Goal: Transaction & Acquisition: Purchase product/service

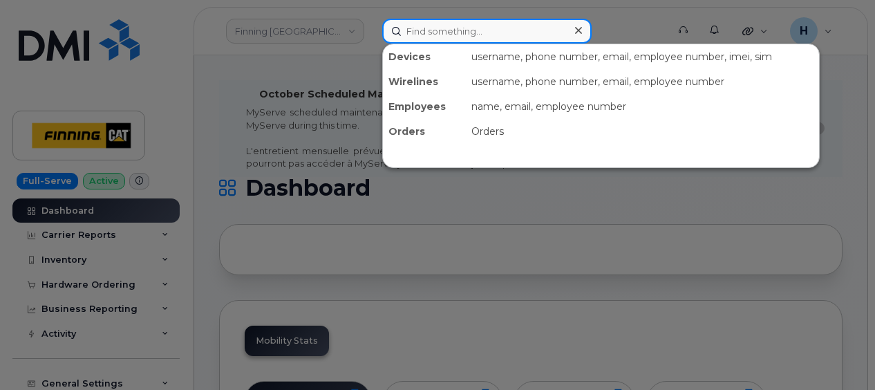
click at [440, 19] on input at bounding box center [486, 31] width 209 height 25
paste input "[PERSON_NAME]"
type input "[PERSON_NAME]"
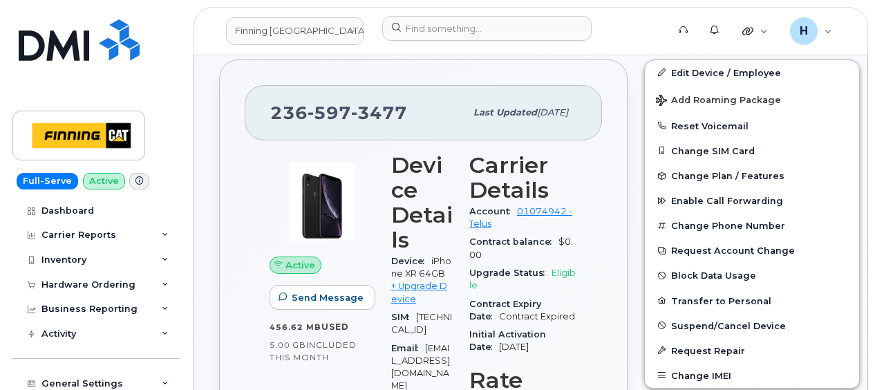
scroll to position [587, 0]
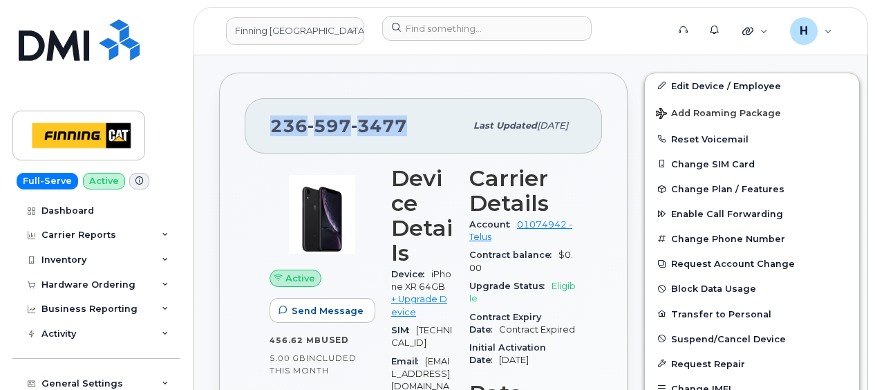
drag, startPoint x: 413, startPoint y: 95, endPoint x: 264, endPoint y: 98, distance: 148.6
click at [264, 98] on div "236 597 3477 Last updated Sep 25, 2025" at bounding box center [423, 125] width 357 height 55
copy span "236 597 3477"
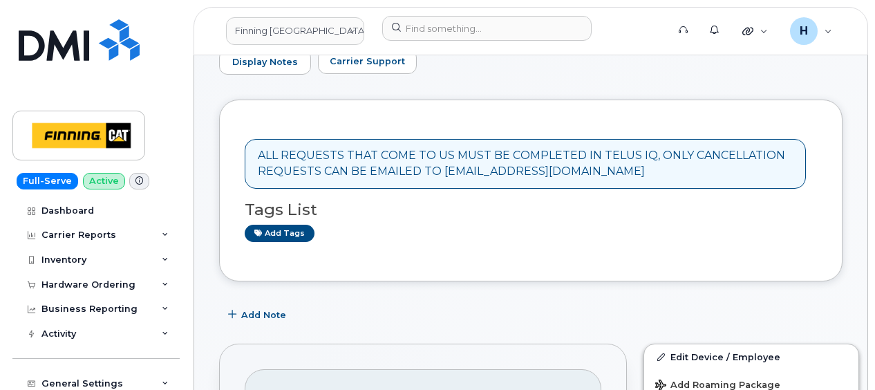
scroll to position [553, 0]
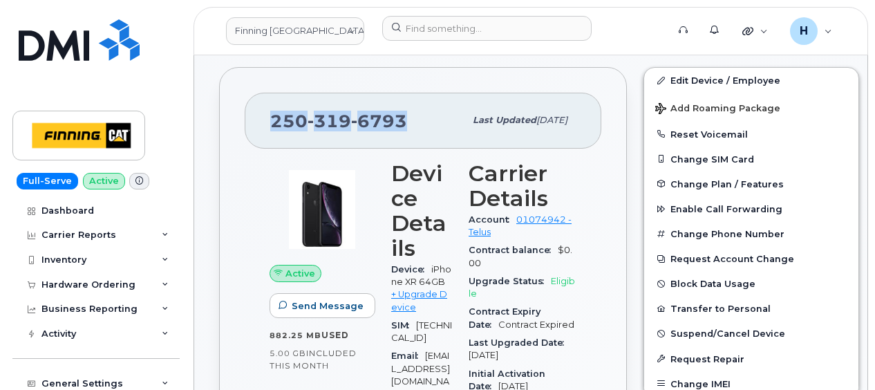
drag, startPoint x: 408, startPoint y: 93, endPoint x: 272, endPoint y: 93, distance: 136.2
click at [272, 106] on div "[PHONE_NUMBER]" at bounding box center [367, 120] width 194 height 29
copy span "[PHONE_NUMBER]"
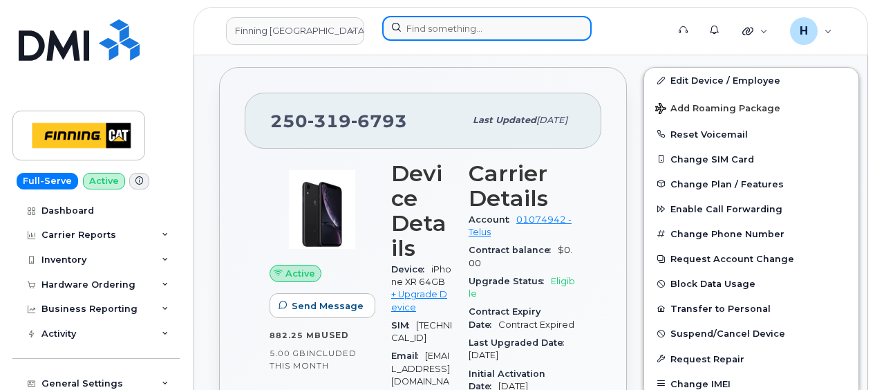
click at [456, 22] on input at bounding box center [486, 28] width 209 height 25
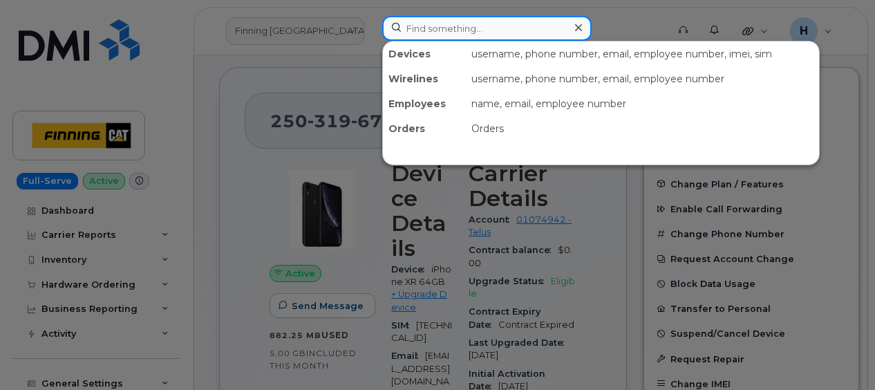
paste input "[PERSON_NAME]"
type input "[PERSON_NAME]"
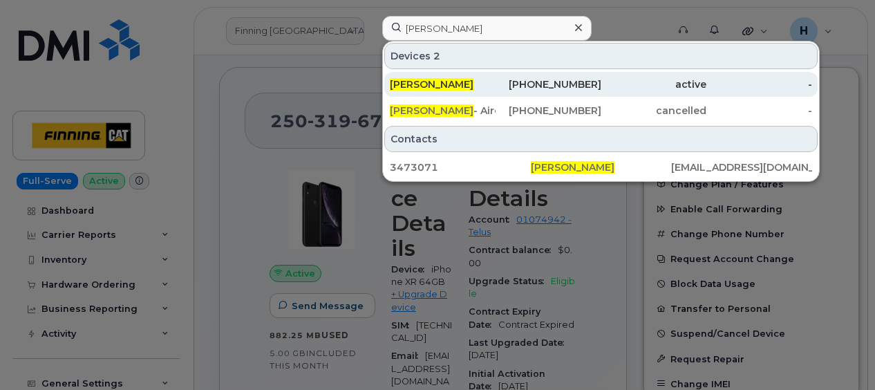
click at [417, 78] on span "[PERSON_NAME]" at bounding box center [432, 84] width 84 height 12
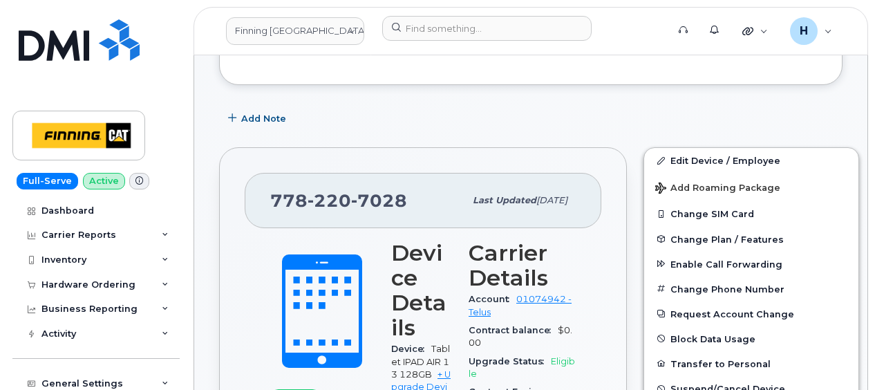
scroll to position [622, 0]
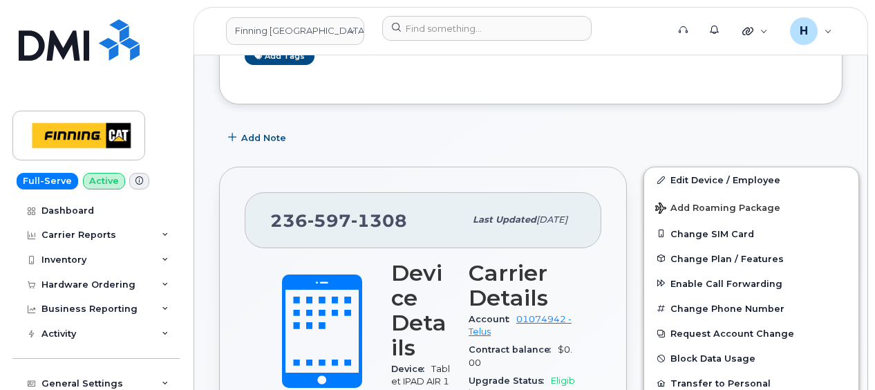
scroll to position [484, 0]
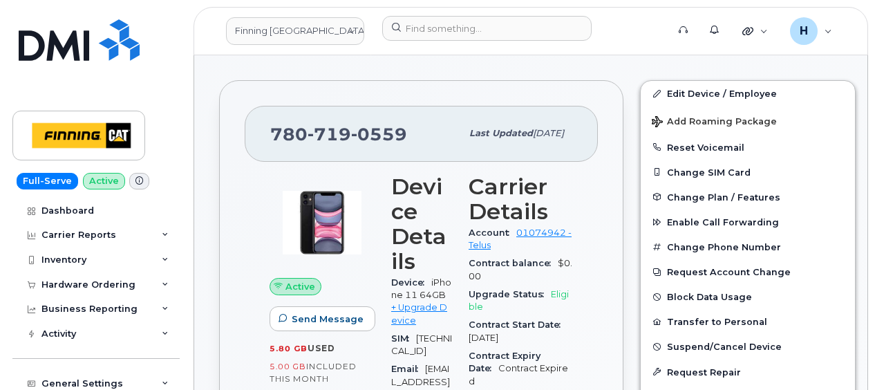
scroll to position [409, 0]
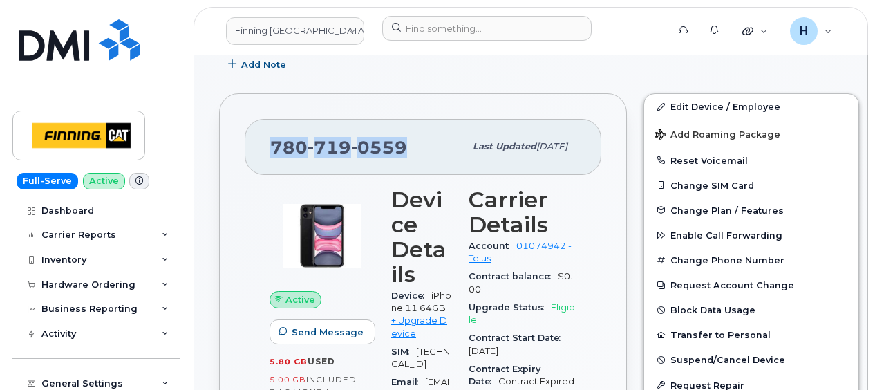
drag, startPoint x: 417, startPoint y: 126, endPoint x: 238, endPoint y: 128, distance: 179.7
copy span "780 719 0559"
click at [97, 276] on div "Hardware Ordering" at bounding box center [95, 284] width 167 height 25
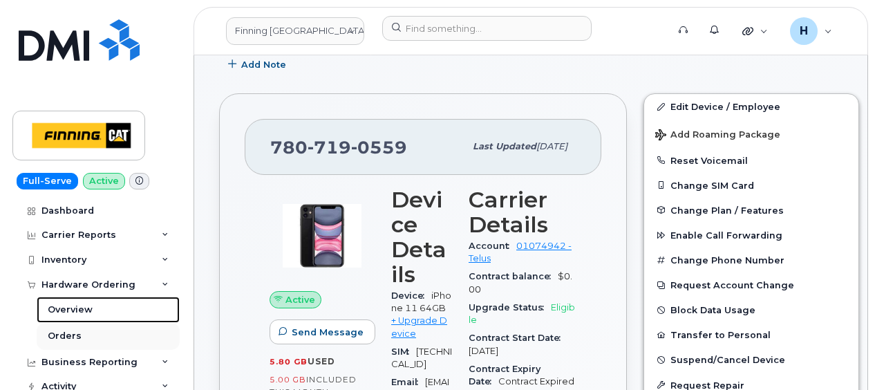
click at [107, 321] on link "Overview" at bounding box center [108, 309] width 143 height 26
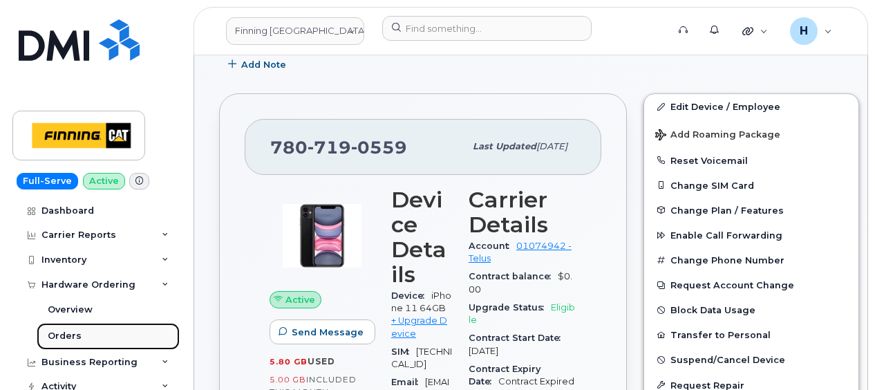
click at [104, 335] on link "Orders" at bounding box center [108, 336] width 143 height 26
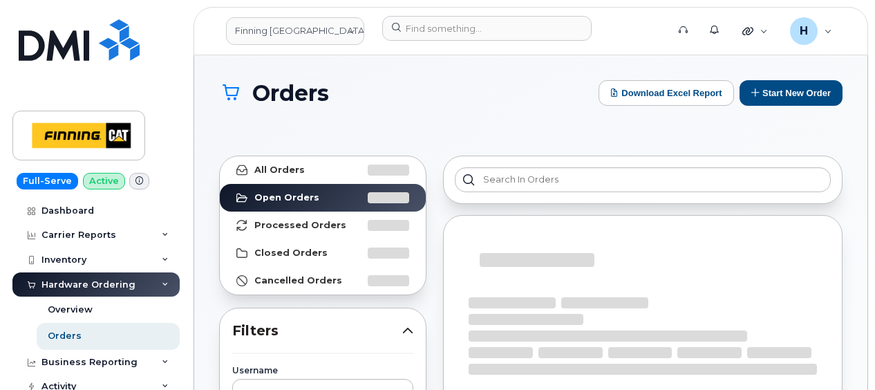
click at [775, 98] on button "Start New Order" at bounding box center [791, 93] width 103 height 26
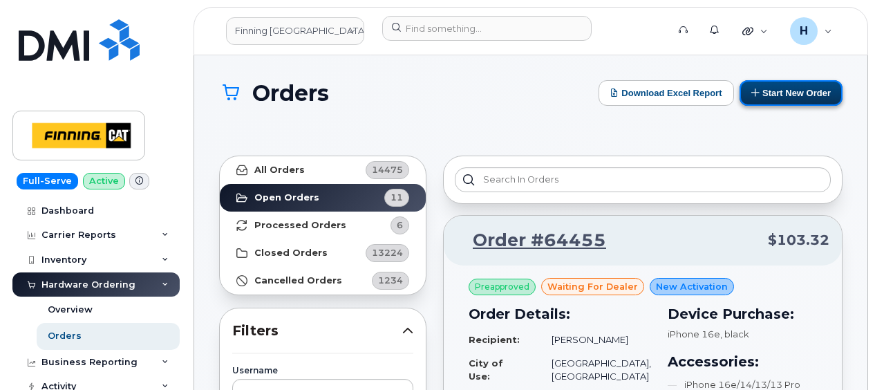
click at [775, 90] on button "Start New Order" at bounding box center [791, 93] width 103 height 26
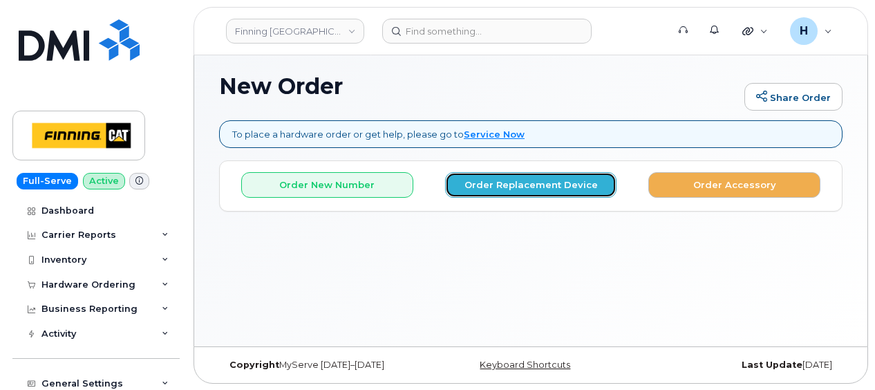
click at [500, 183] on button "Order Replacement Device" at bounding box center [531, 185] width 172 height 26
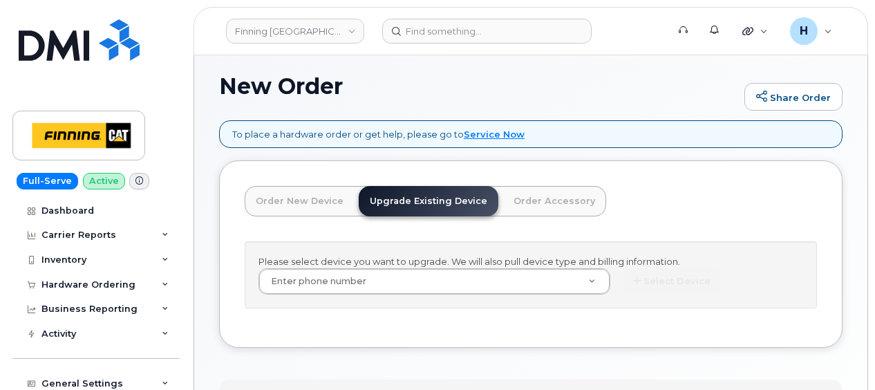
scroll to position [241, 0]
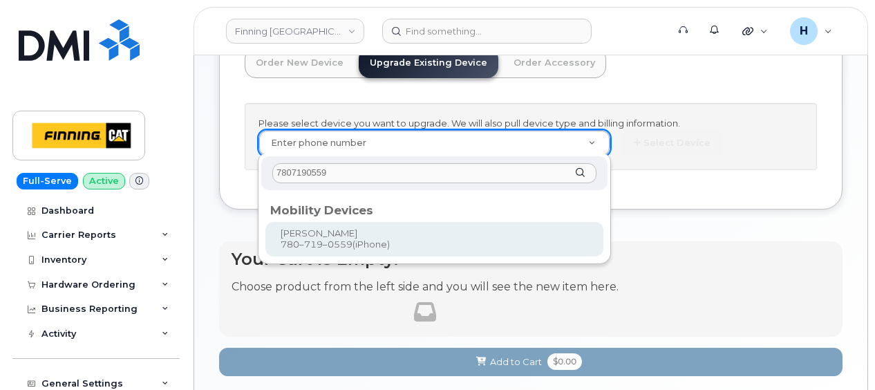
type input "7807190559"
type input "249699"
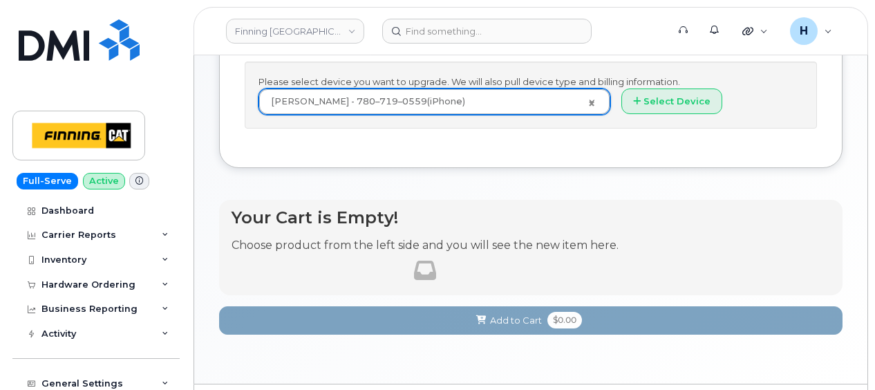
scroll to position [317, 0]
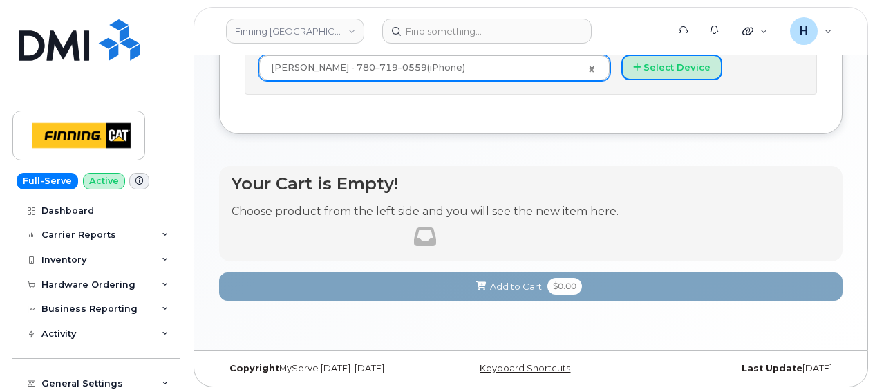
drag, startPoint x: 646, startPoint y: 64, endPoint x: 330, endPoint y: 6, distance: 320.5
click at [621, 61] on button "Select Device" at bounding box center [671, 68] width 101 height 26
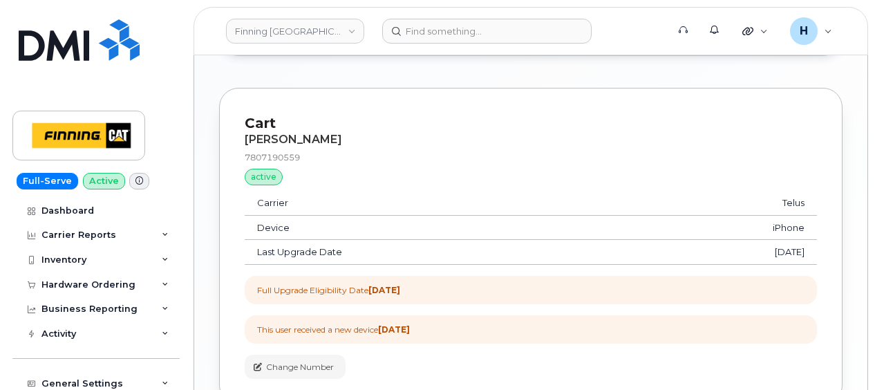
scroll to position [836, 0]
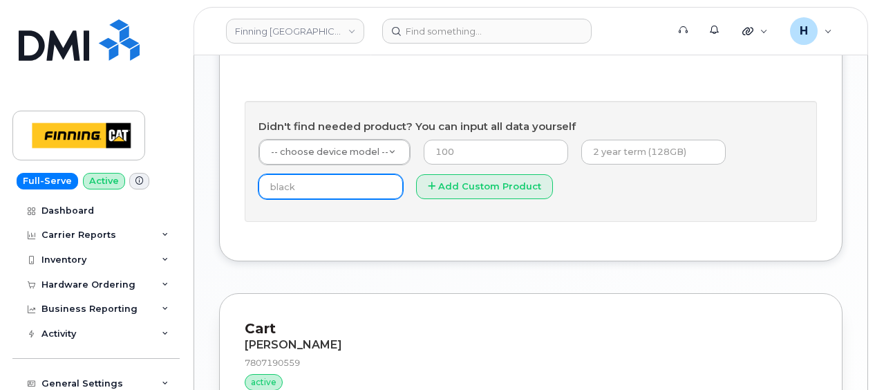
click at [288, 176] on input "text" at bounding box center [330, 186] width 144 height 25
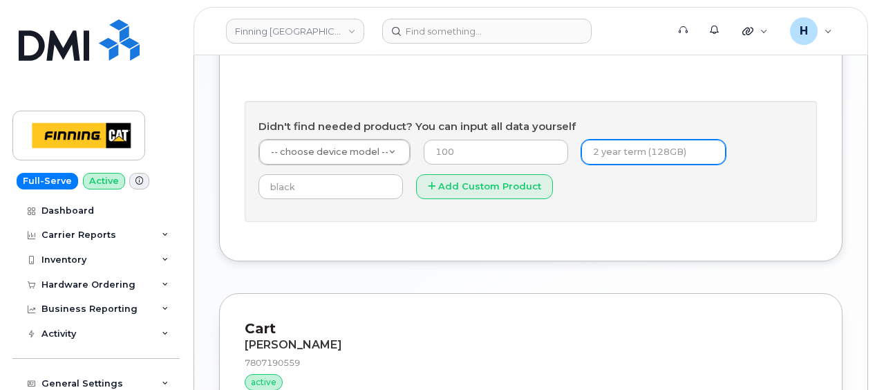
click at [603, 156] on input "text" at bounding box center [653, 152] width 144 height 25
click at [613, 151] on input "text" at bounding box center [653, 152] width 144 height 25
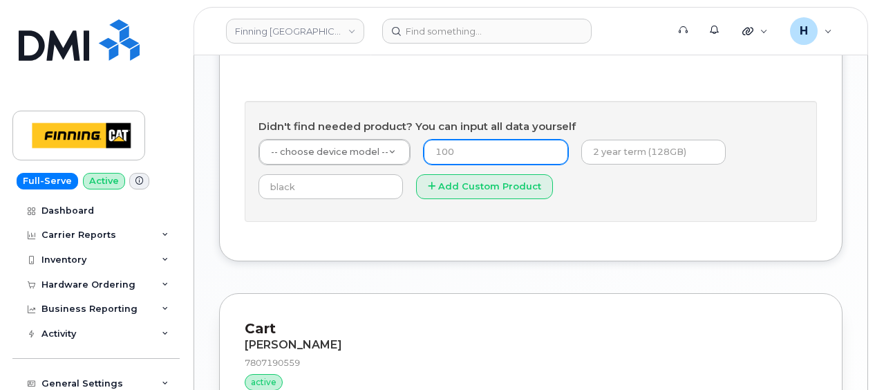
click at [487, 148] on input "number" at bounding box center [496, 152] width 144 height 25
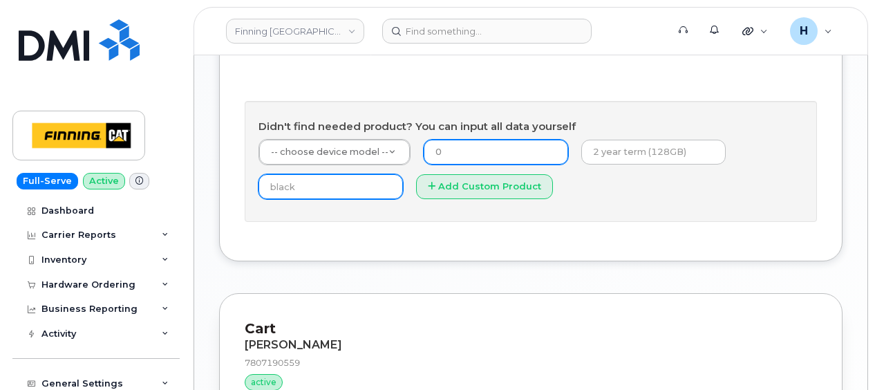
type input "0"
click at [326, 180] on input "text" at bounding box center [330, 186] width 144 height 25
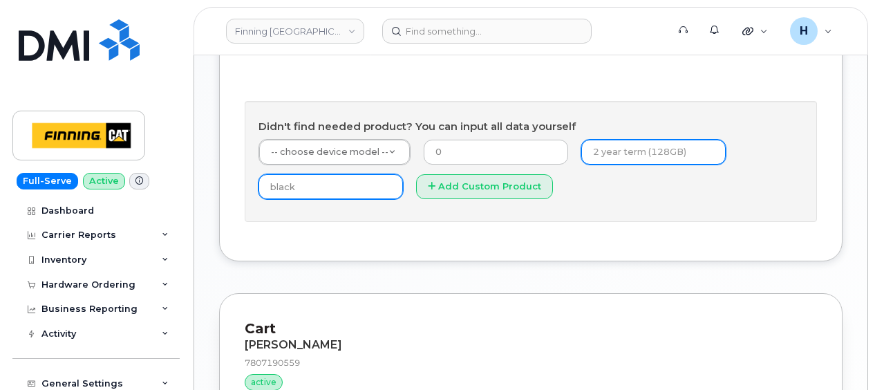
type input "black"
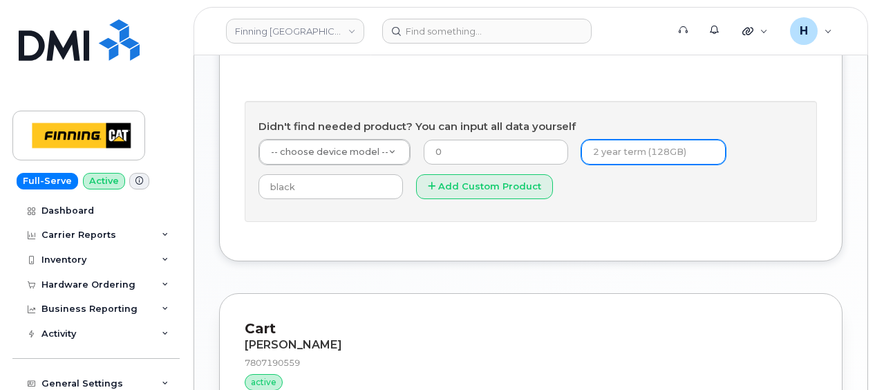
click at [588, 153] on input "text" at bounding box center [653, 152] width 144 height 25
type input "3 year term (128GB)"
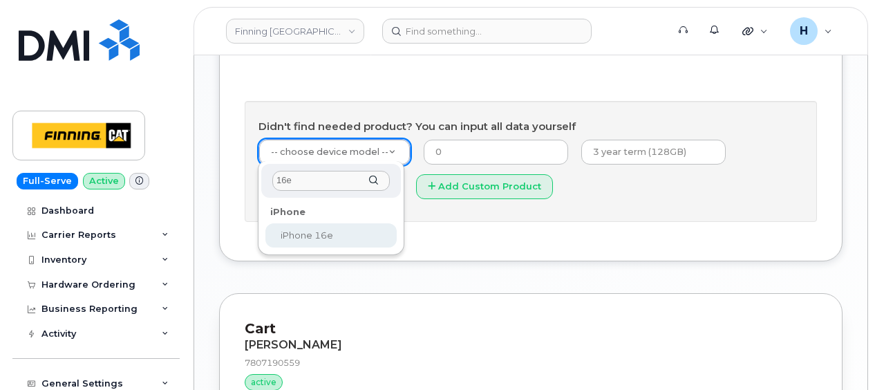
type input "16e"
select select "2883"
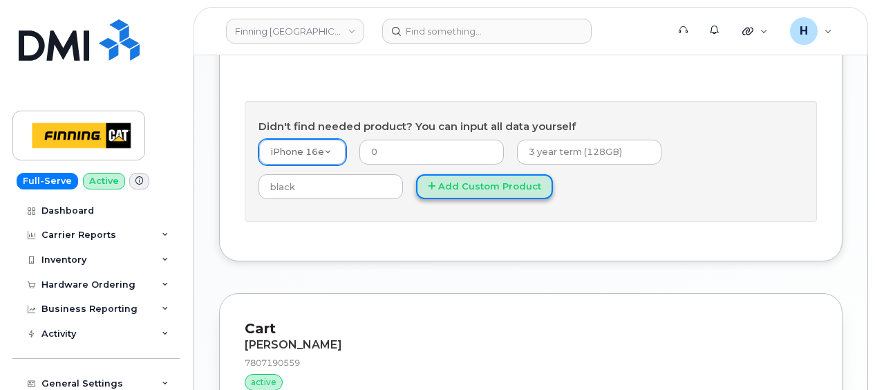
click at [416, 185] on button "Add Custom Product" at bounding box center [484, 187] width 137 height 26
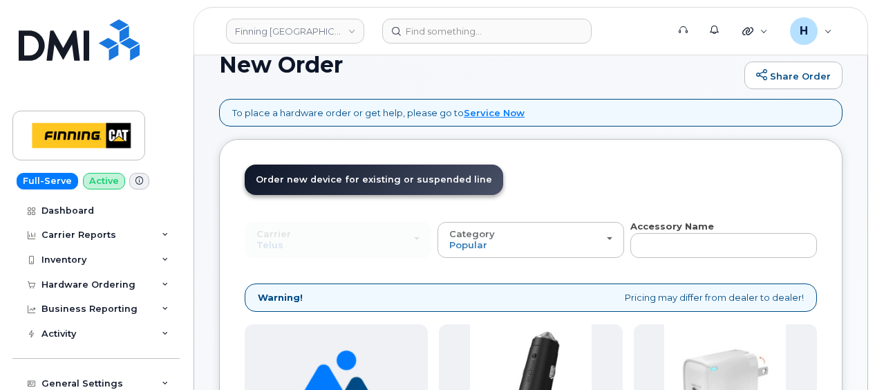
scroll to position [207, 0]
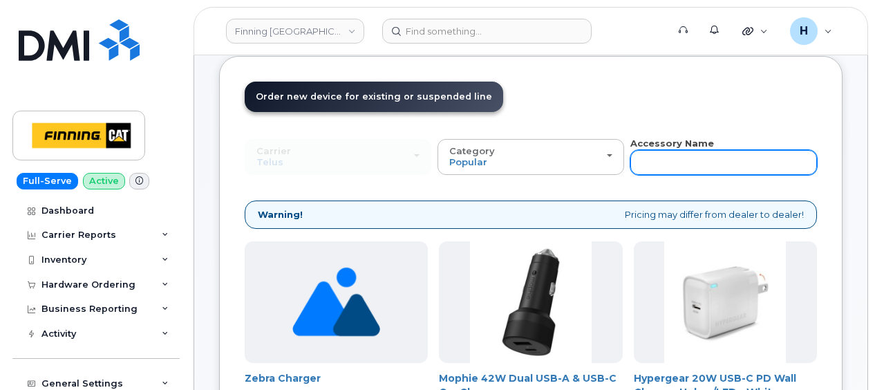
click at [665, 159] on input "text" at bounding box center [723, 162] width 187 height 25
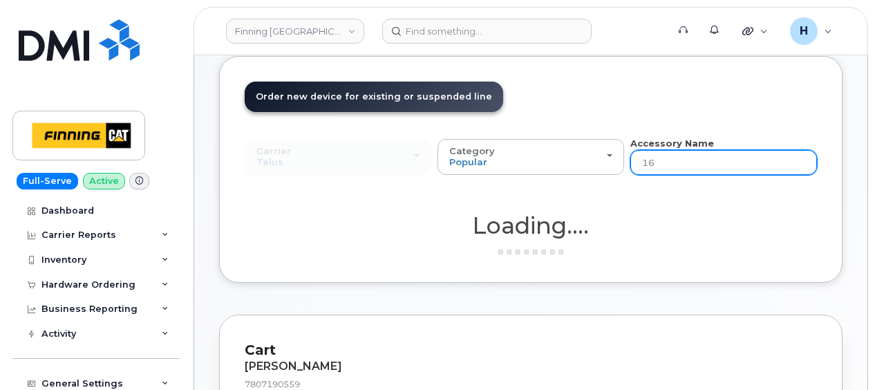
type input "16e"
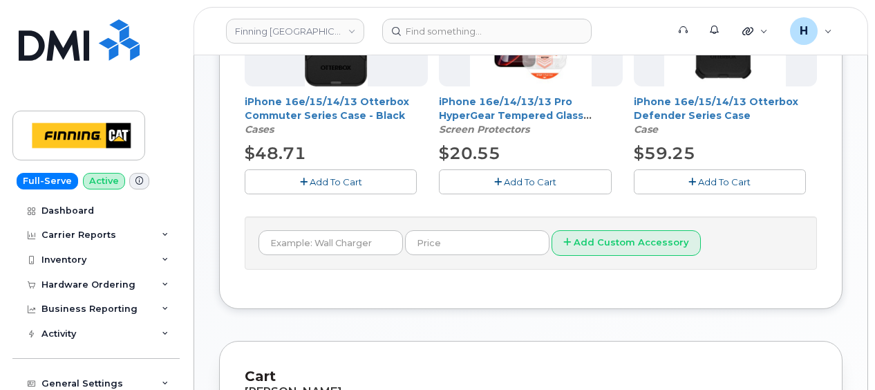
drag, startPoint x: 550, startPoint y: 182, endPoint x: 366, endPoint y: 179, distance: 184.6
click at [547, 182] on span "Add To Cart" at bounding box center [530, 181] width 53 height 11
click at [364, 178] on button "Add To Cart" at bounding box center [331, 181] width 172 height 24
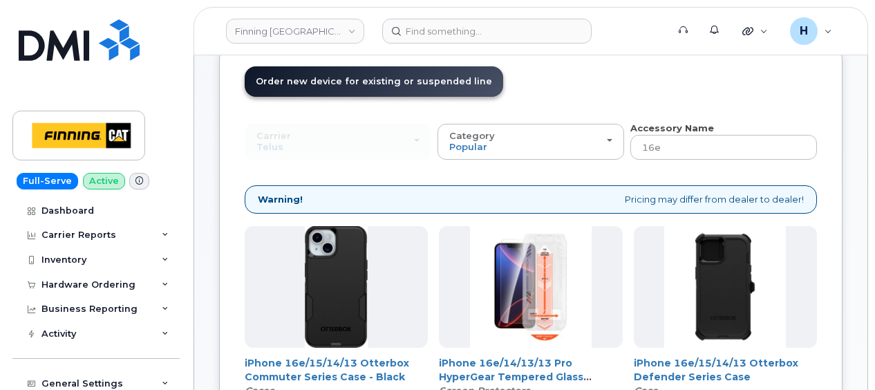
scroll to position [276, 0]
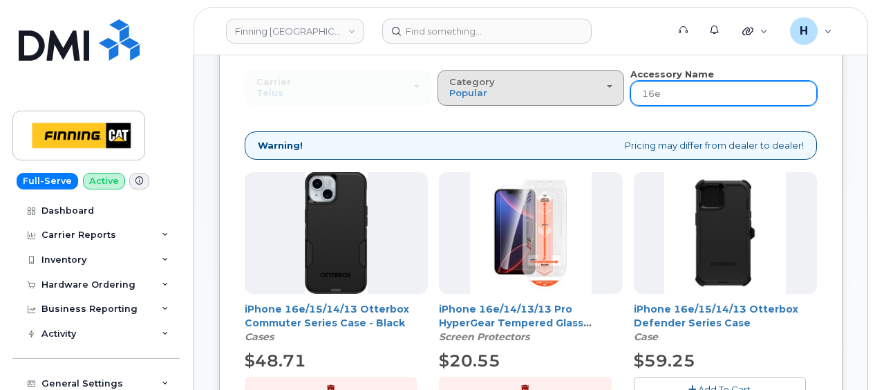
drag, startPoint x: 667, startPoint y: 95, endPoint x: 608, endPoint y: 91, distance: 58.9
click at [608, 91] on div "Carrier SaskTel Telus SaskTel Telus Category Popular All Charger Case Wall Char…" at bounding box center [531, 87] width 572 height 38
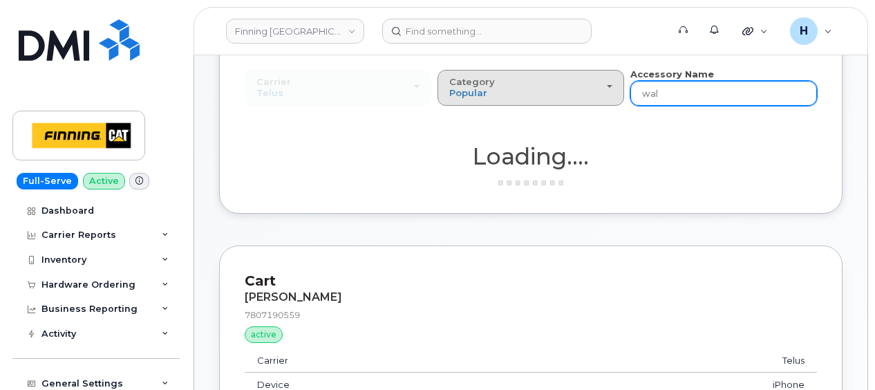
type input "wall"
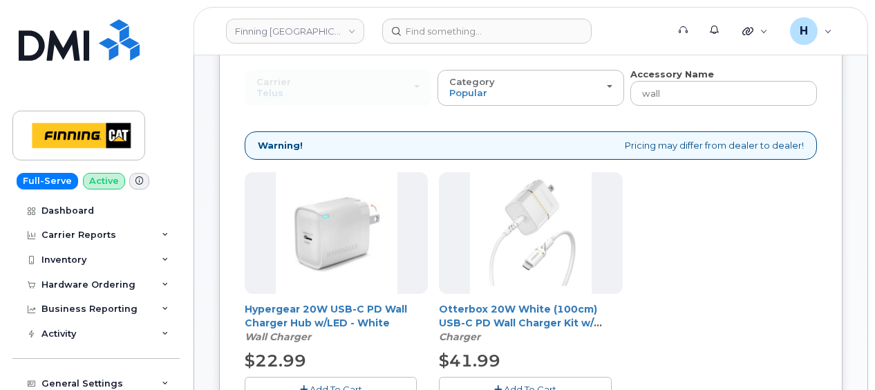
scroll to position [484, 0]
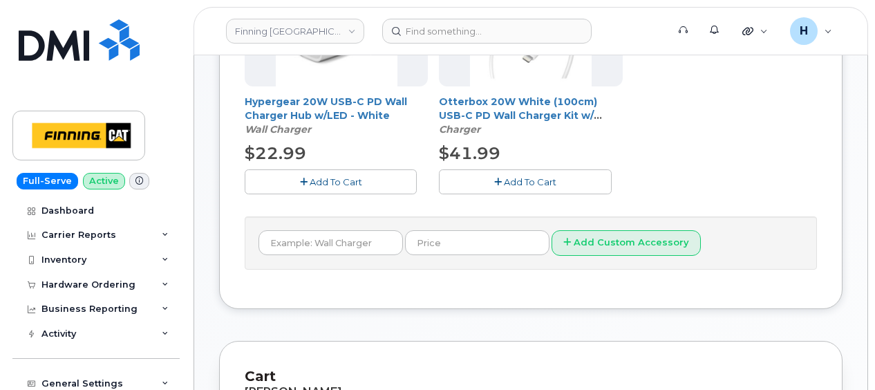
click at [381, 189] on button "Add To Cart" at bounding box center [331, 181] width 172 height 24
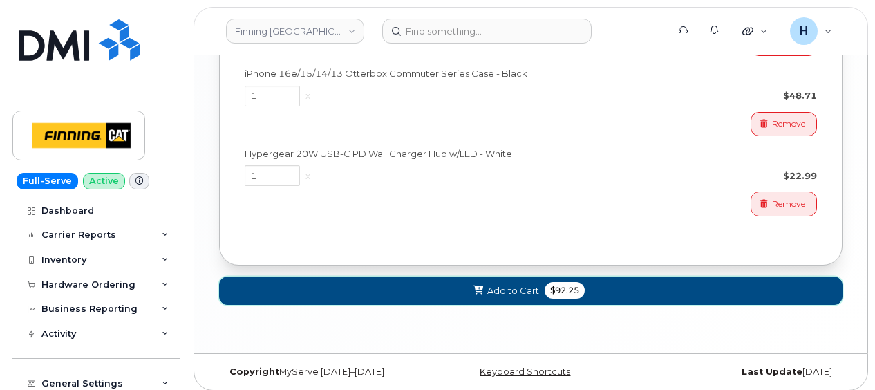
click at [286, 290] on button "Add to Cart $92.25" at bounding box center [530, 290] width 623 height 28
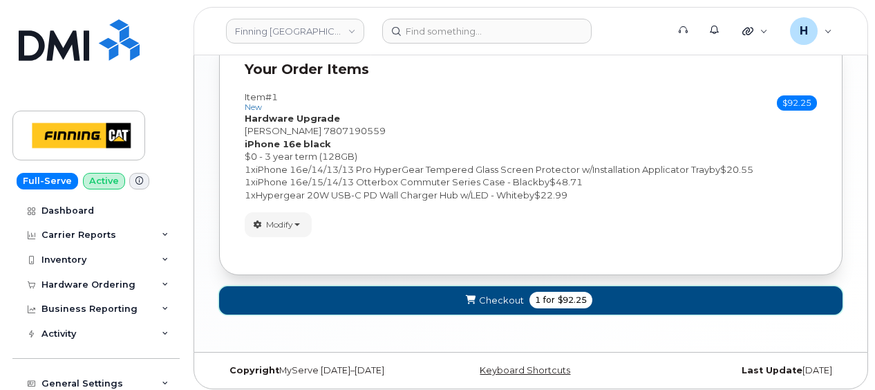
click at [352, 303] on button "Checkout 1 for $92.25" at bounding box center [530, 300] width 623 height 28
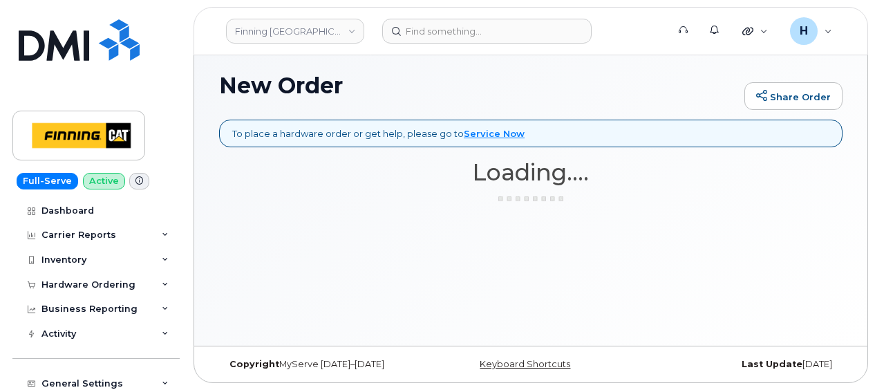
scroll to position [103, 0]
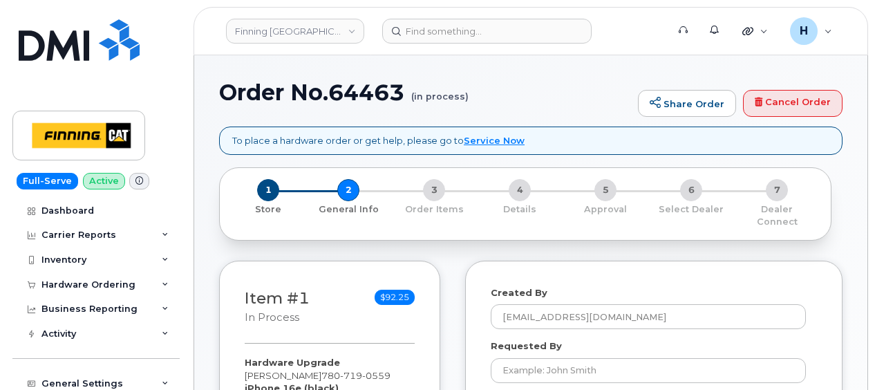
select select
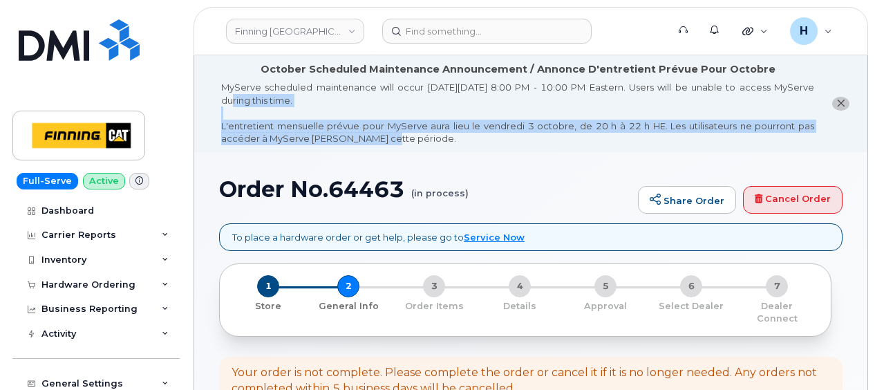
drag, startPoint x: 0, startPoint y: 0, endPoint x: 377, endPoint y: 149, distance: 405.8
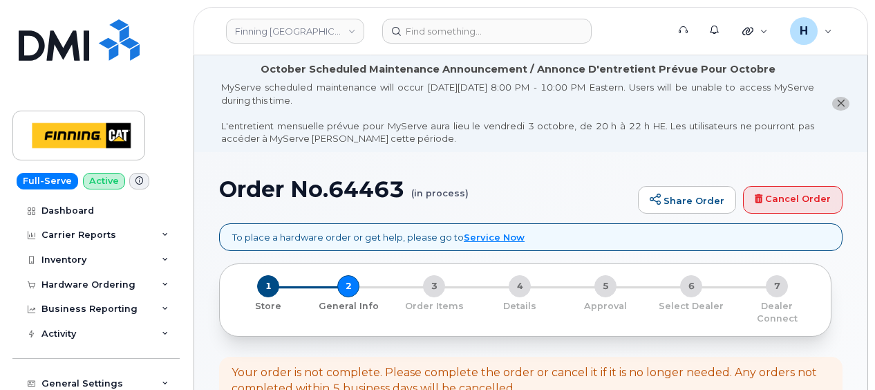
drag, startPoint x: 377, startPoint y: 149, endPoint x: 307, endPoint y: 180, distance: 76.8
click at [308, 180] on h1 "Order No.64463 (in process)" at bounding box center [425, 189] width 412 height 24
click at [307, 180] on h1 "Order No.64463 (in process)" at bounding box center [425, 189] width 412 height 24
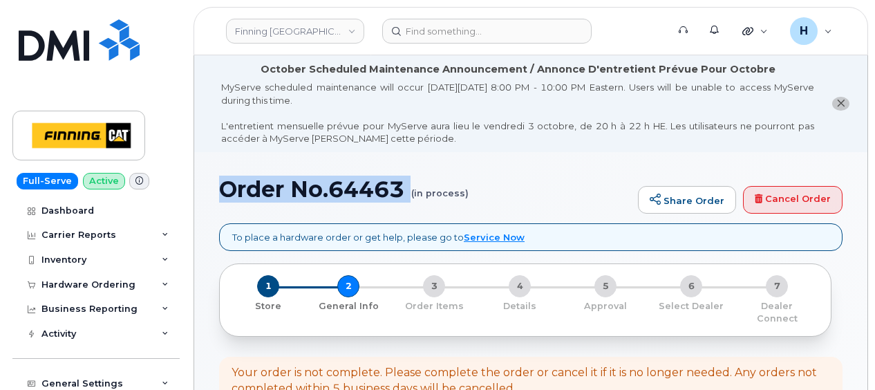
click at [307, 180] on h1 "Order No.64463 (in process)" at bounding box center [425, 189] width 412 height 24
copy h1 "Order No.64463"
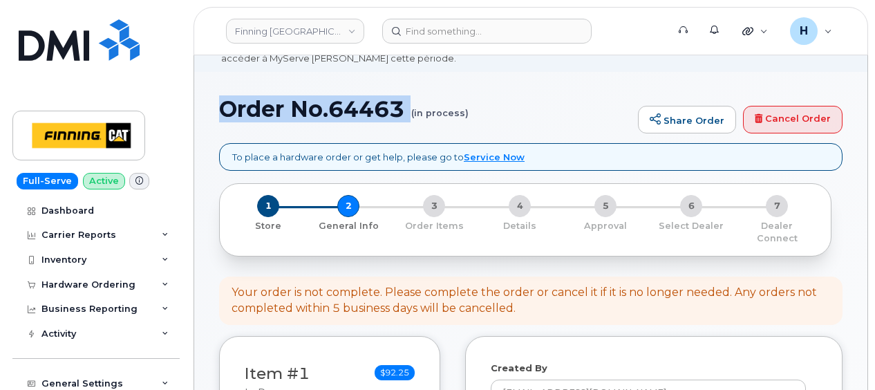
scroll to position [346, 0]
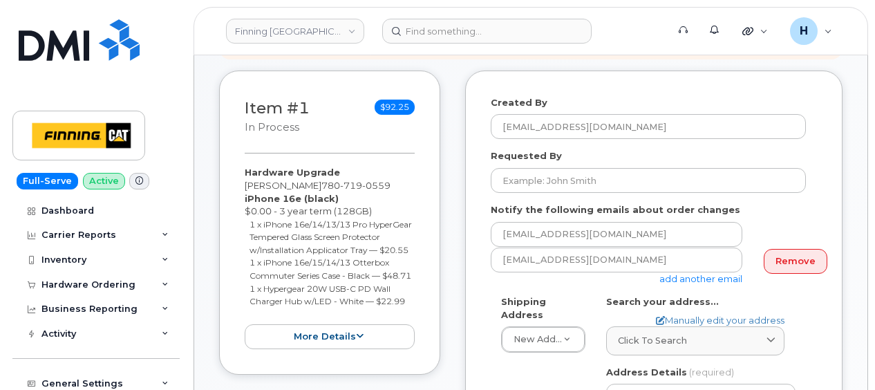
drag, startPoint x: 236, startPoint y: 158, endPoint x: 413, endPoint y: 308, distance: 231.9
click at [413, 308] on div "Item #1 in process $92.25 Hardware Upgrade Jason Kreye 780 719 0559 iPhone 16e …" at bounding box center [329, 222] width 221 height 305
copy div "Hardware Upgrade Jason Kreye 780 719 0559 iPhone 16e (black) $0.00 - 3 year ter…"
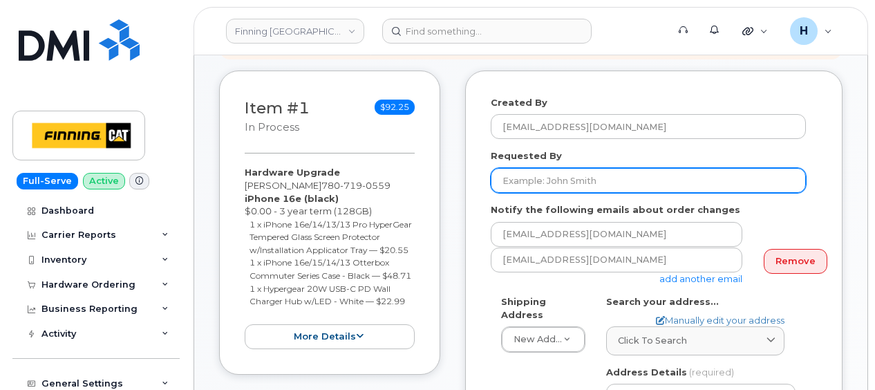
click at [529, 169] on input "Requested By" at bounding box center [648, 180] width 315 height 25
paste input "RITM0495400"
type input "RITM0495400"
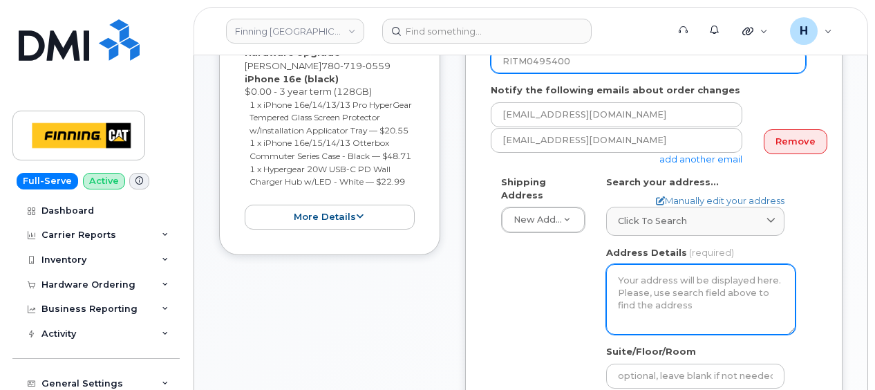
scroll to position [553, 0]
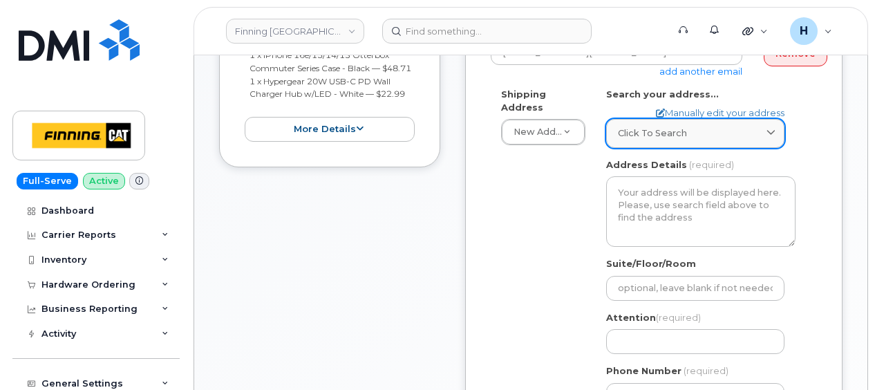
click at [695, 126] on div "Click to search" at bounding box center [695, 132] width 155 height 13
paste input "10920 170 Street"
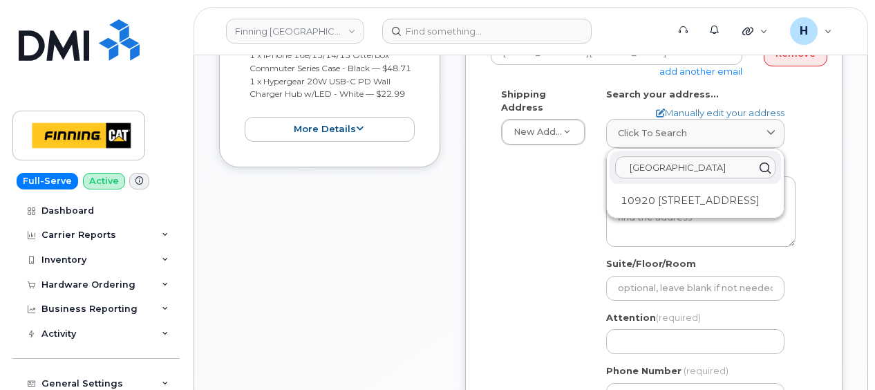
type input "10920 170 Street"
click at [659, 189] on div "10920 170 St NW Edmonton AB T5S 1H6" at bounding box center [695, 200] width 171 height 23
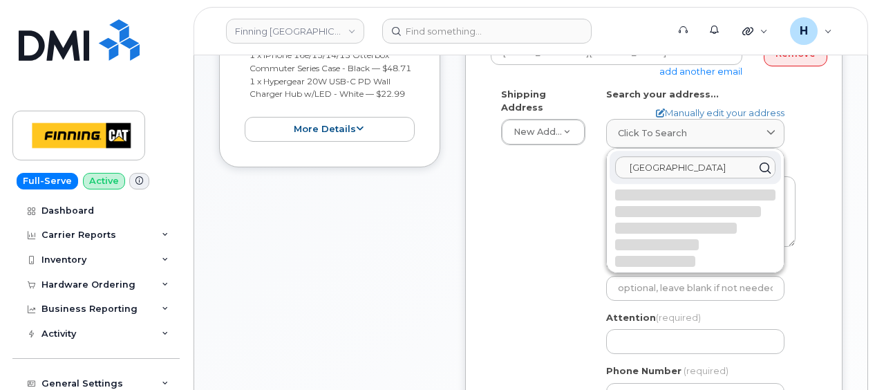
select select
type textarea "10920 170 St NW EDMONTON AB T5S 1H6 CANADA"
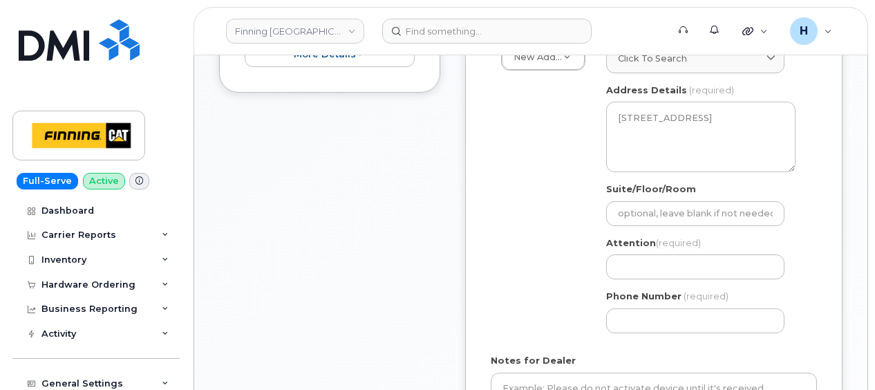
scroll to position [691, 0]
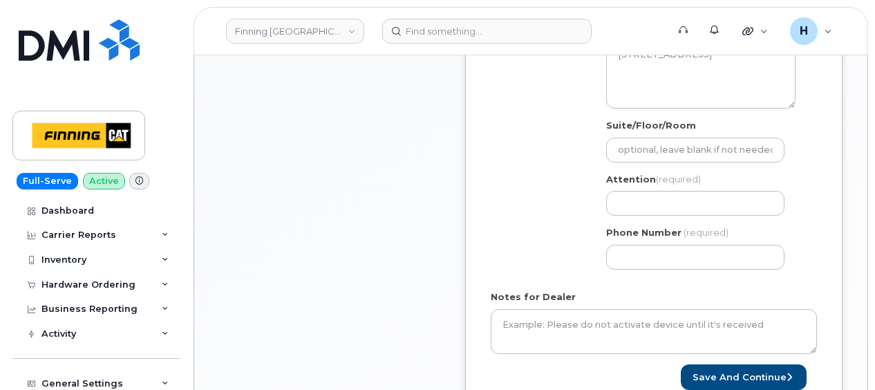
click at [643, 173] on label "Attention (required)" at bounding box center [653, 179] width 95 height 13
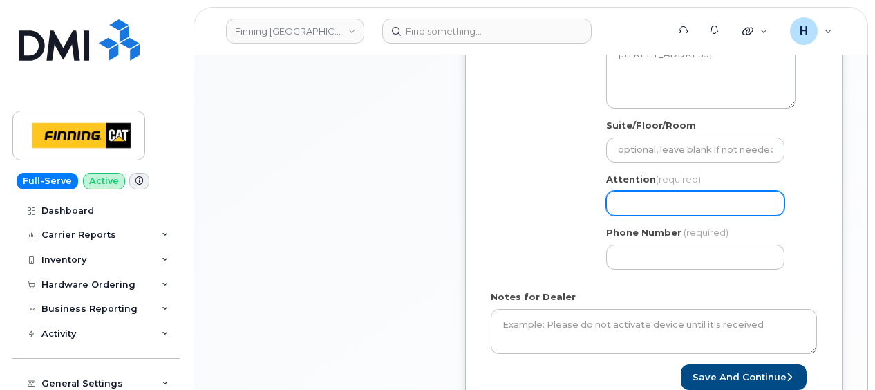
click at [644, 191] on input "Attention (required)" at bounding box center [695, 203] width 178 height 25
paste input "[PERSON_NAME]"
select select
type input "[PERSON_NAME]"
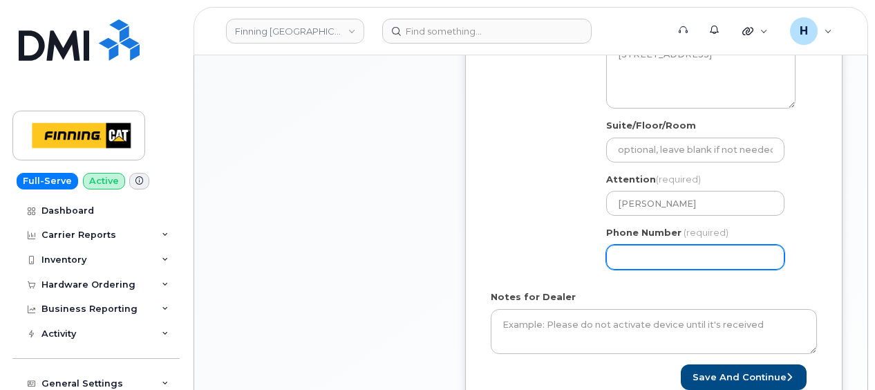
click at [677, 250] on input "Phone Number" at bounding box center [695, 257] width 178 height 25
paste input "7807190559"
select select
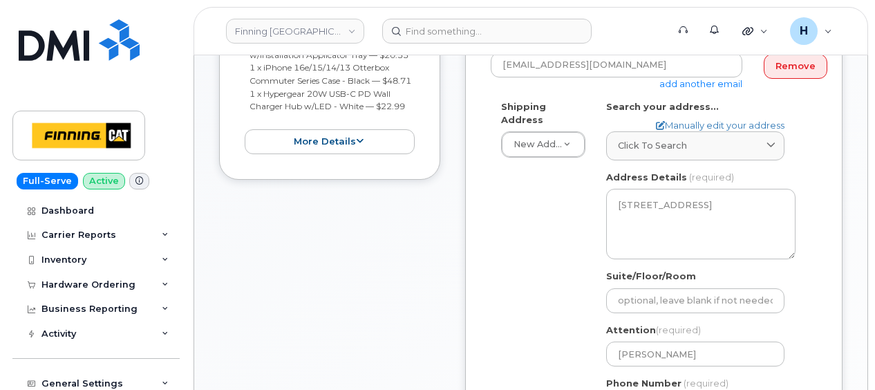
scroll to position [346, 0]
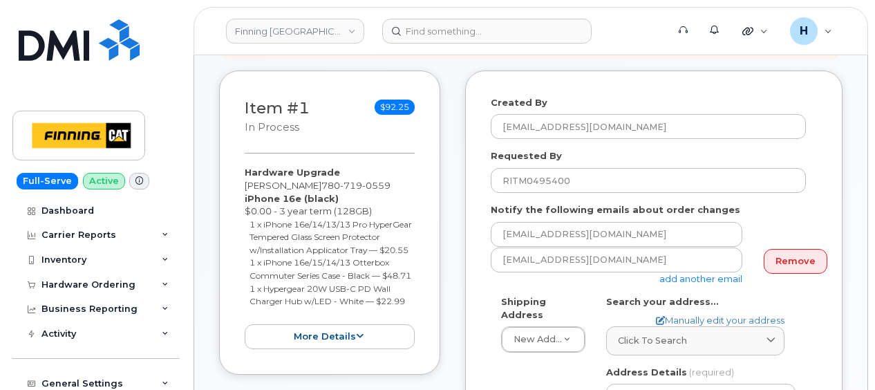
type input "7807190559"
drag, startPoint x: 241, startPoint y: 153, endPoint x: 424, endPoint y: 310, distance: 241.7
click at [424, 310] on div "Item #1 in process $92.25 Hardware Upgrade Jason Kreye 780 719 0559 iPhone 16e …" at bounding box center [329, 222] width 221 height 305
copy div "Hardware Upgrade Jason Kreye 780 719 0559 iPhone 16e (black) $0.00 - 3 year ter…"
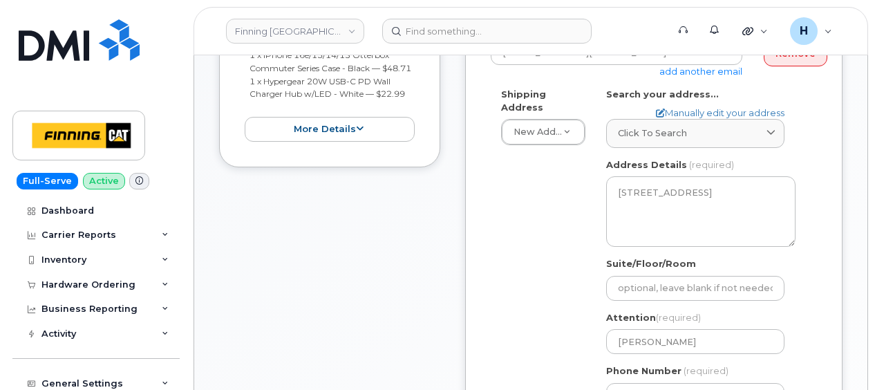
scroll to position [691, 0]
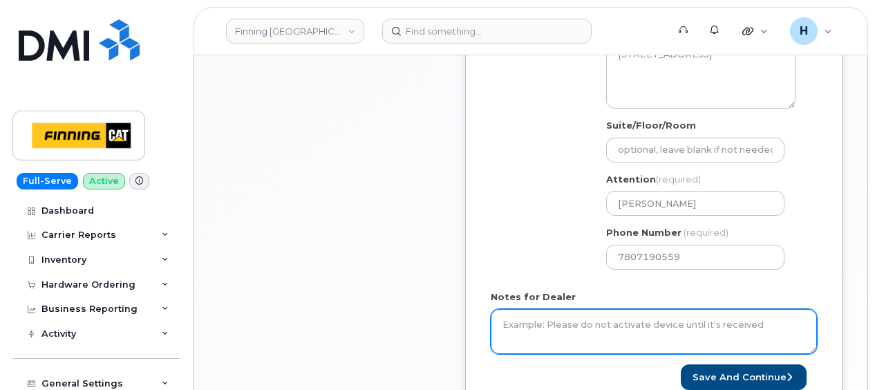
click at [553, 309] on textarea "Notes for Dealer" at bounding box center [654, 332] width 326 height 46
paste textarea "Hardware Upgrade Jason Kreye 7807190559 iPhone 16e (black) $0.00 - 3 year term …"
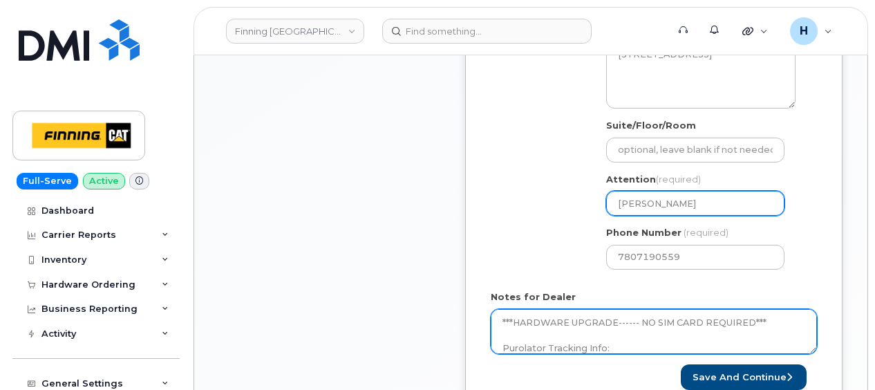
type textarea "Hardware Upgrade Jason Kreye 7807190559 iPhone 16e (black) $0.00 - 3 year term …"
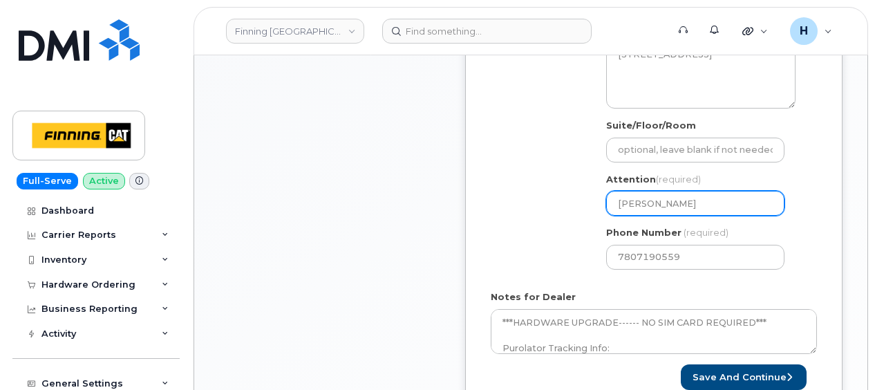
drag, startPoint x: 695, startPoint y: 191, endPoint x: 612, endPoint y: 190, distance: 82.2
click at [612, 191] on input "[PERSON_NAME]" at bounding box center [695, 203] width 178 height 25
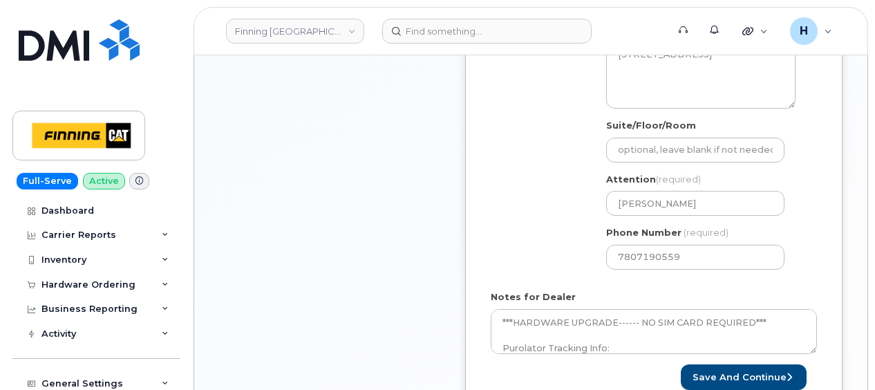
click at [724, 348] on form "Created By hakaur@dminc.com Requested By RITM0495400 Notify the following email…" at bounding box center [654, 70] width 326 height 639
drag, startPoint x: 774, startPoint y: 354, endPoint x: 397, endPoint y: 3, distance: 515.0
click at [774, 364] on button "Save and Continue" at bounding box center [744, 377] width 126 height 26
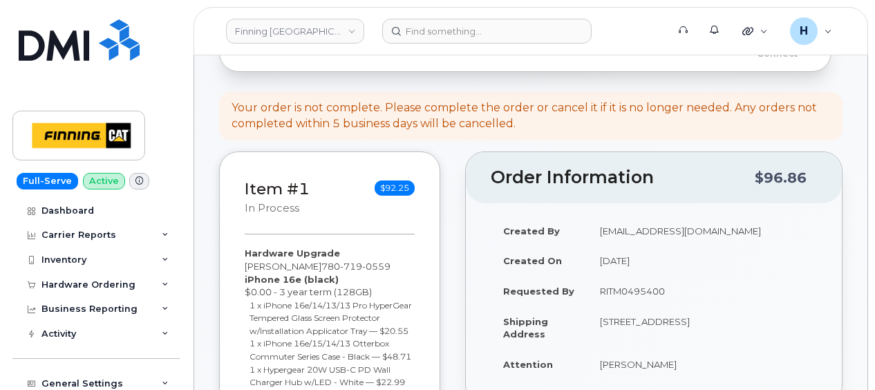
scroll to position [346, 0]
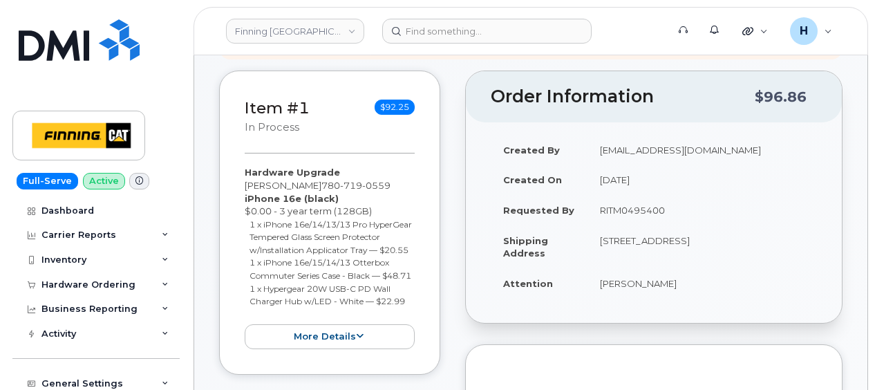
drag, startPoint x: 761, startPoint y: 226, endPoint x: 825, endPoint y: 226, distance: 64.3
click at [825, 226] on div "Created By hakaur@dminc.com Created On September 25, 2025 Requested By RITM0495…" at bounding box center [654, 222] width 376 height 200
click at [673, 276] on td "[PERSON_NAME]" at bounding box center [701, 283] width 229 height 30
click at [767, 225] on td "[STREET_ADDRESS]" at bounding box center [701, 246] width 229 height 43
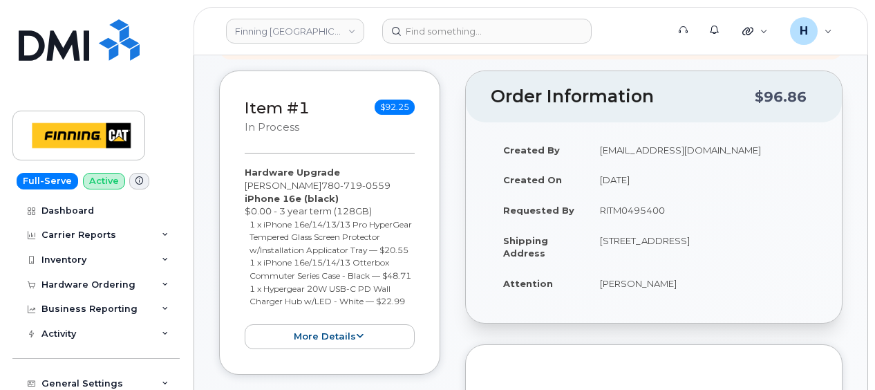
drag, startPoint x: 767, startPoint y: 222, endPoint x: 794, endPoint y: 221, distance: 27.0
click at [788, 225] on td "[STREET_ADDRESS]" at bounding box center [701, 246] width 229 height 43
drag, startPoint x: 797, startPoint y: 221, endPoint x: 762, endPoint y: 216, distance: 35.7
click at [762, 225] on td "[STREET_ADDRESS]" at bounding box center [701, 246] width 229 height 43
copy td "T5S 1H6"
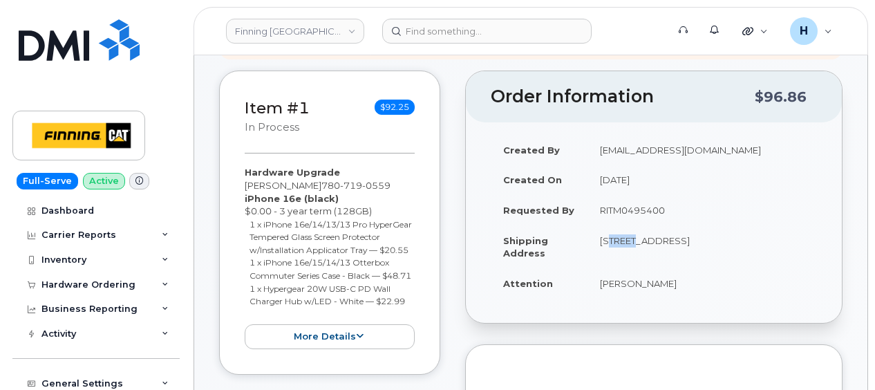
drag, startPoint x: 599, startPoint y: 224, endPoint x: 628, endPoint y: 224, distance: 29.7
click at [628, 225] on td "[STREET_ADDRESS]" at bounding box center [701, 246] width 229 height 43
copy td "10920"
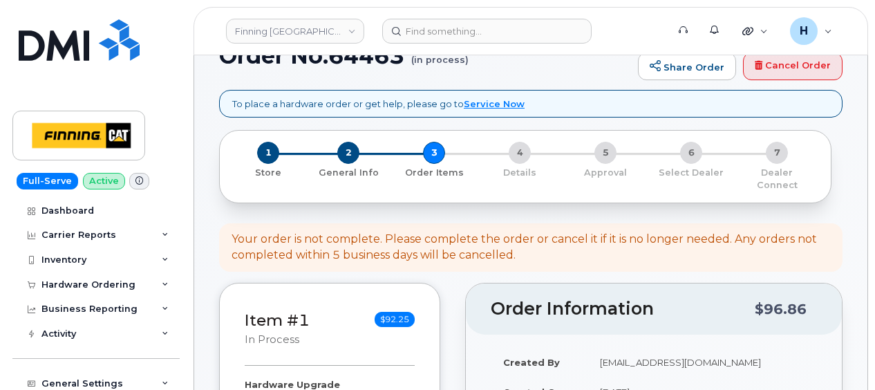
scroll to position [0, 0]
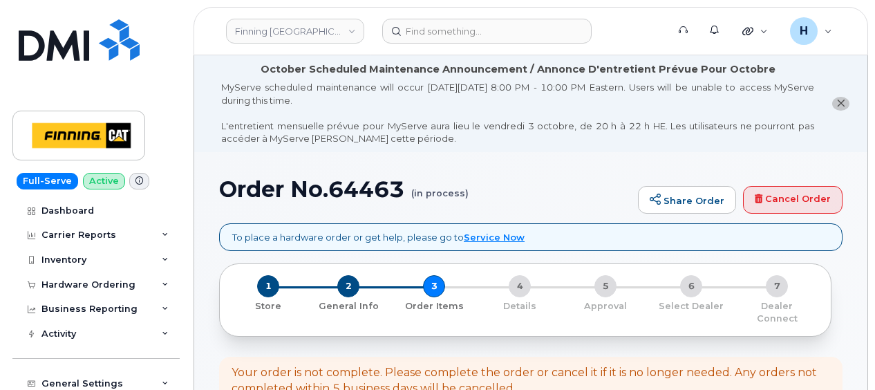
click at [368, 189] on h1 "Order No.64463 (in process)" at bounding box center [425, 189] width 412 height 24
copy h1 "64463"
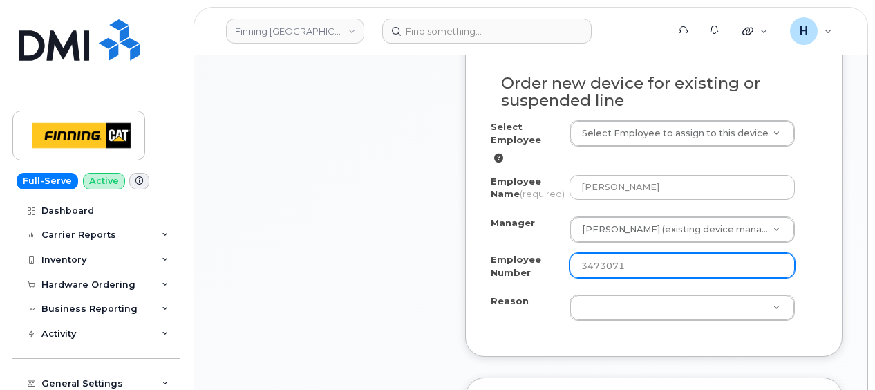
scroll to position [1037, 0]
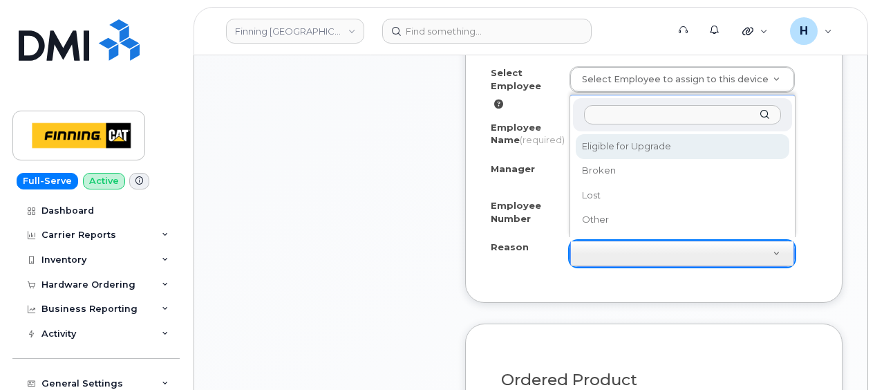
select select "eligible_for_upgrade"
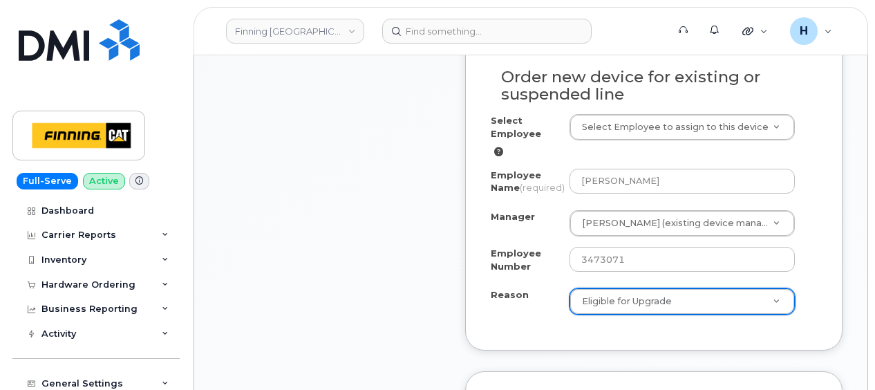
scroll to position [968, 0]
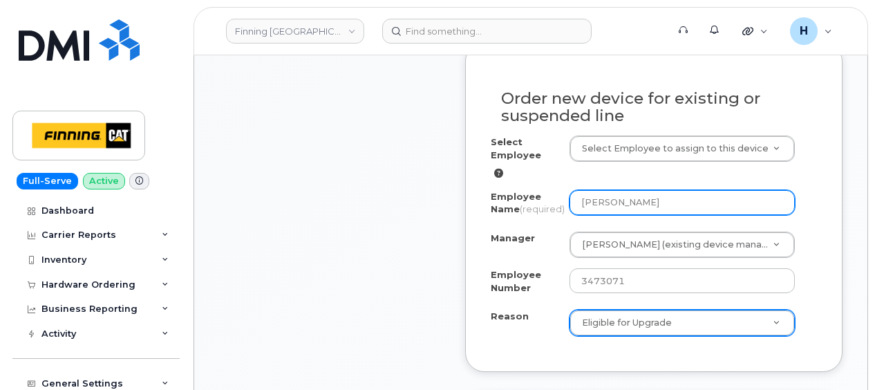
drag, startPoint x: 641, startPoint y: 186, endPoint x: 566, endPoint y: 186, distance: 75.3
click at [566, 190] on div "Employee Name (required) Jason Kreye" at bounding box center [654, 205] width 326 height 31
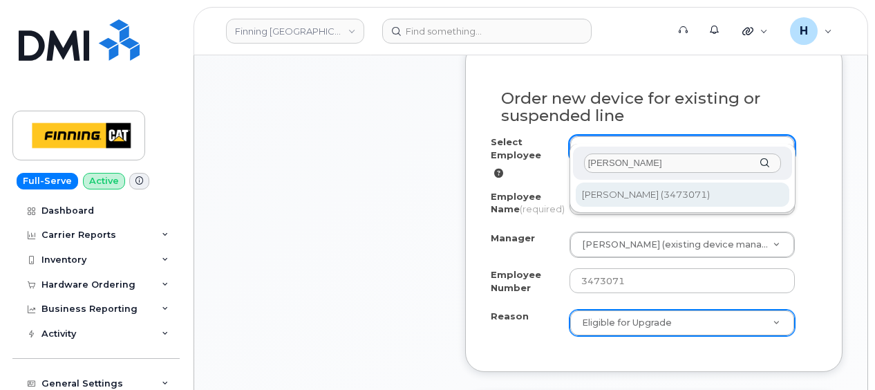
type input "Jason Kreye"
type input "15604"
select select "15576"
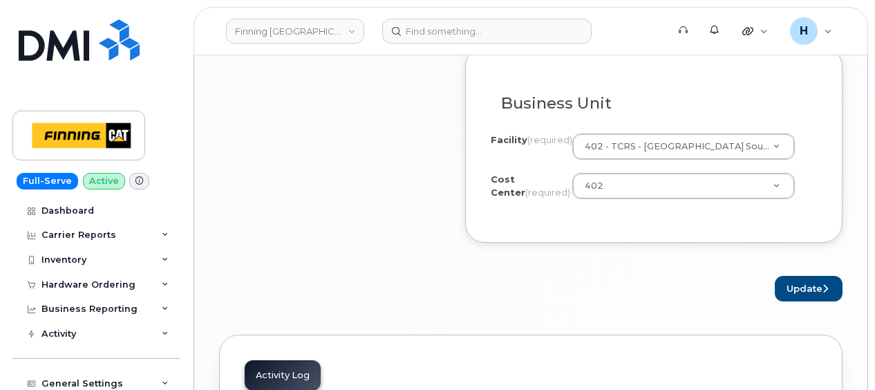
scroll to position [1520, 0]
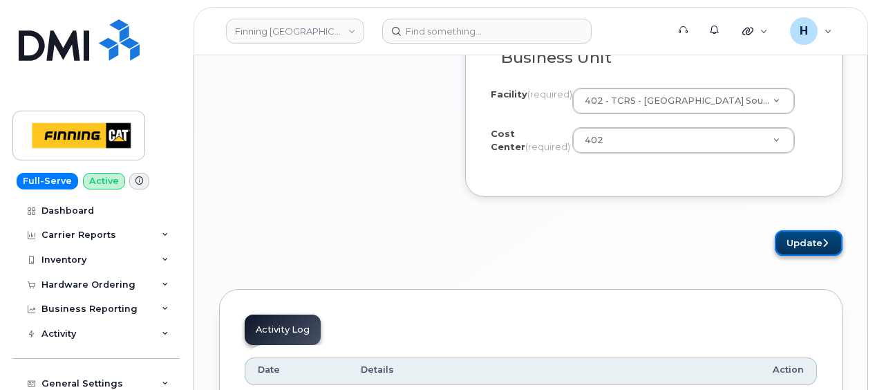
click at [789, 245] on button "Update" at bounding box center [809, 243] width 68 height 26
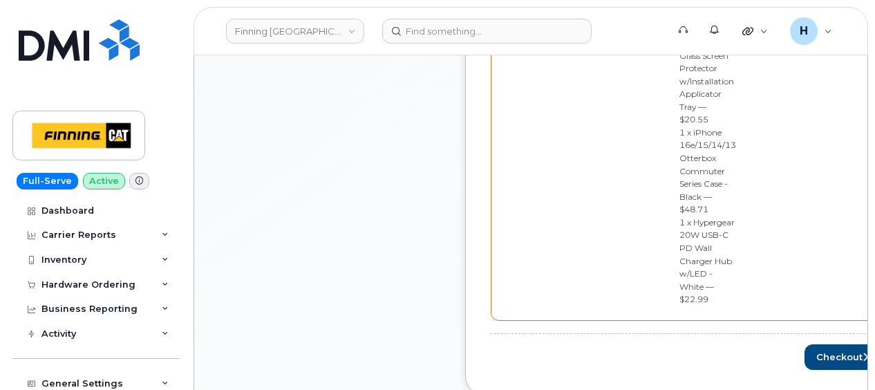
scroll to position [1037, 0]
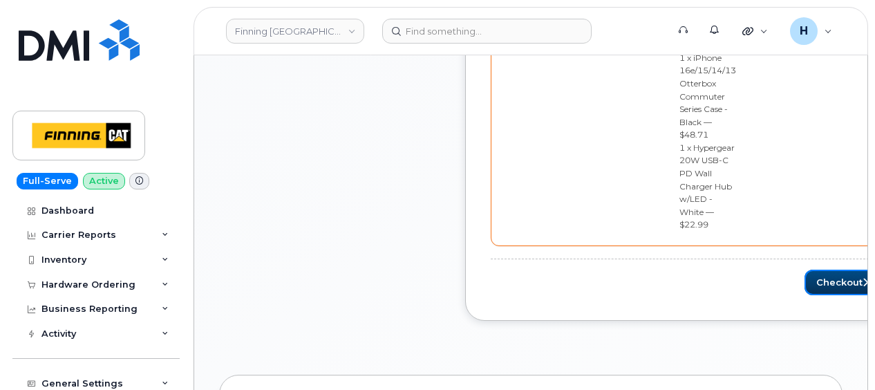
drag, startPoint x: 777, startPoint y: 241, endPoint x: 480, endPoint y: 389, distance: 331.6
click at [804, 270] on button "Checkout" at bounding box center [843, 283] width 78 height 26
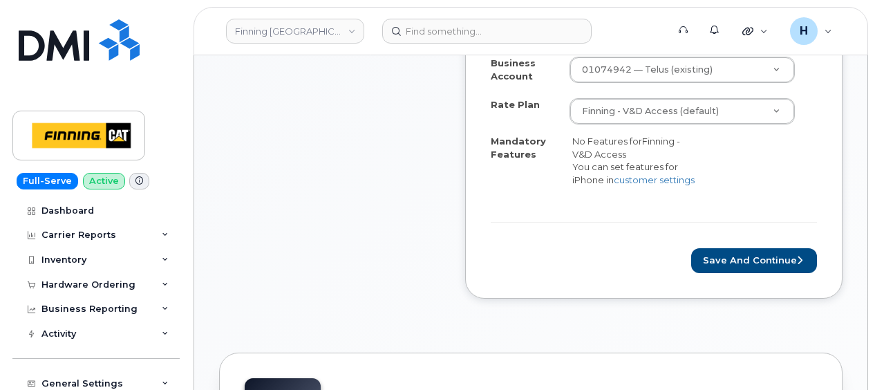
scroll to position [829, 0]
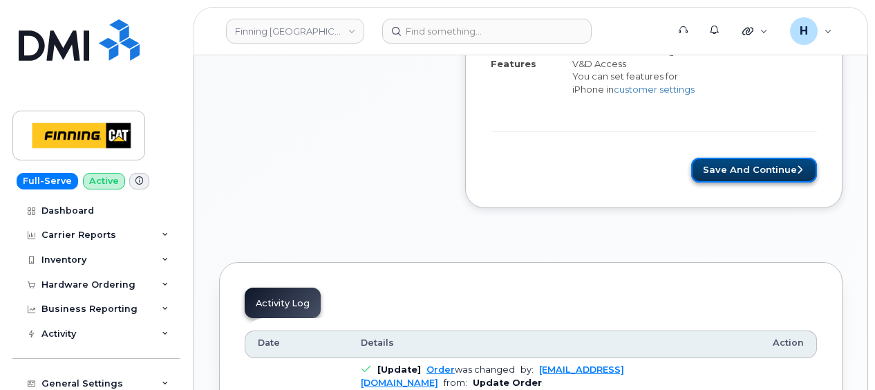
click at [760, 163] on button "Save and Continue" at bounding box center [754, 171] width 126 height 26
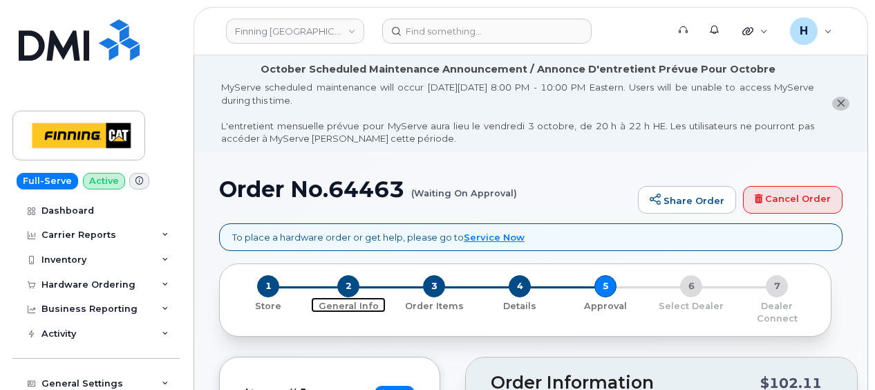
click at [348, 282] on span "2" at bounding box center [348, 286] width 22 height 22
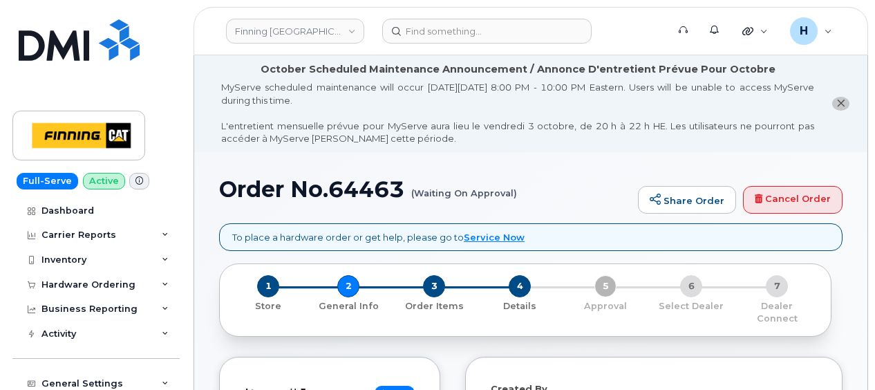
select select
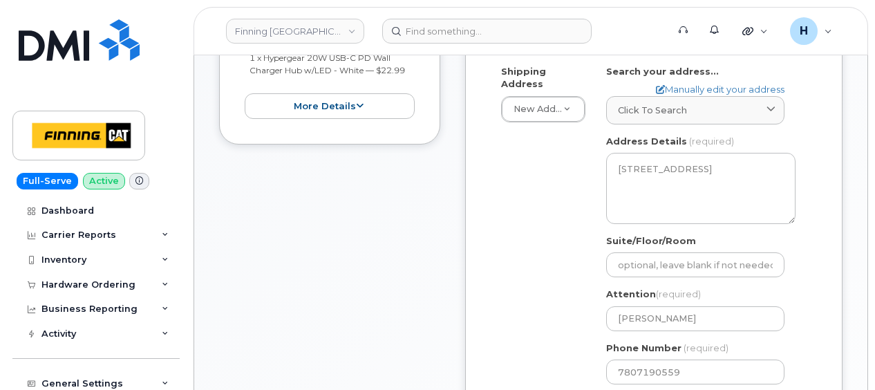
scroll to position [650, 0]
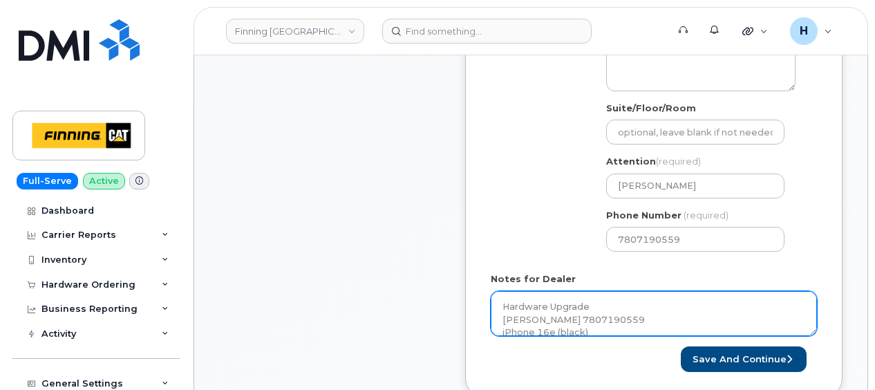
click at [565, 297] on textarea "Hardware Upgrade Jason Kreye 7807190559 iPhone 16e (black) $0.00 - 3 year term …" at bounding box center [654, 314] width 326 height 46
click at [610, 305] on textarea "Hardware Upgrade Jason Kreye 7807190559 iPhone 16e (black) $0.00 - 3 year term …" at bounding box center [654, 314] width 326 height 46
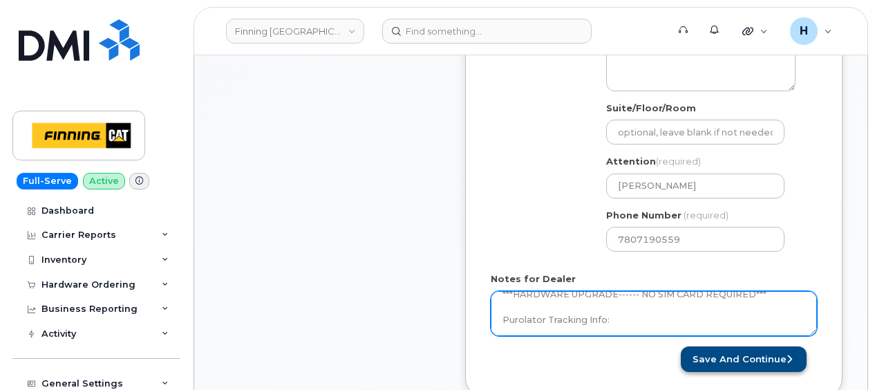
paste textarea "335667506547"
type textarea "Hardware Upgrade Jason Kreye 7807190559 iPhone 16e (black) $0.00 - 3 year term …"
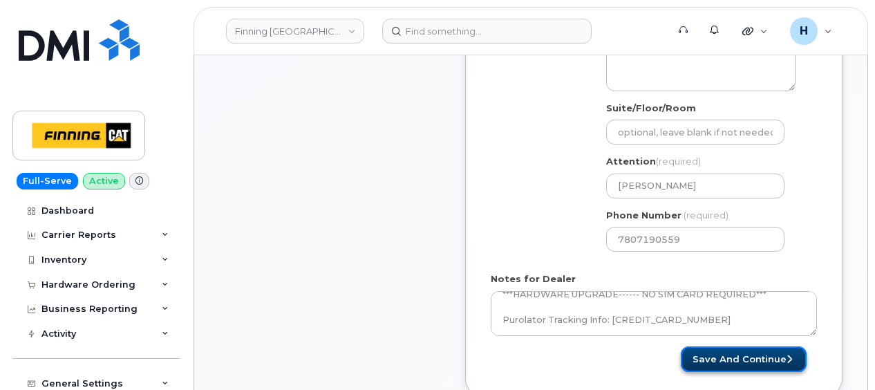
click at [698, 346] on button "Save and Continue" at bounding box center [744, 359] width 126 height 26
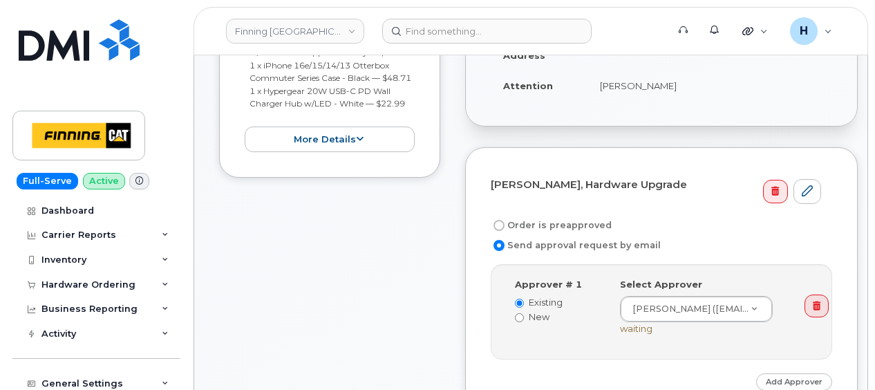
scroll to position [415, 0]
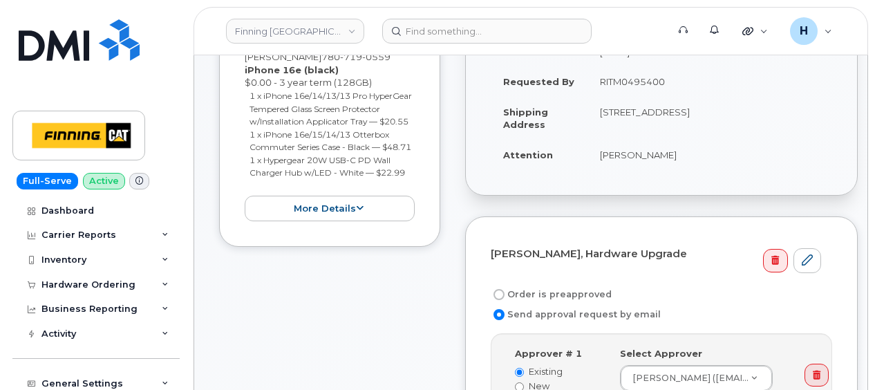
drag, startPoint x: 596, startPoint y: 77, endPoint x: 669, endPoint y: 79, distance: 72.6
click at [669, 79] on td "RITM0495400" at bounding box center [709, 81] width 245 height 30
copy td "RITM0495400"
click at [515, 286] on label "Order is preapproved" at bounding box center [551, 294] width 121 height 17
click at [505, 289] on input "Order is preapproved" at bounding box center [498, 294] width 11 height 11
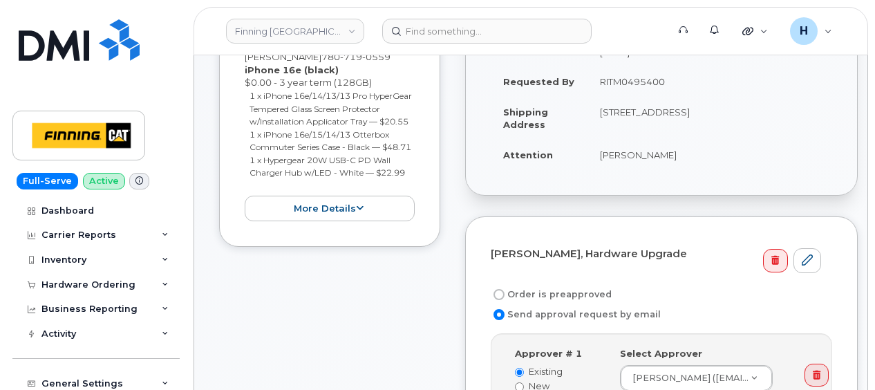
radio input "true"
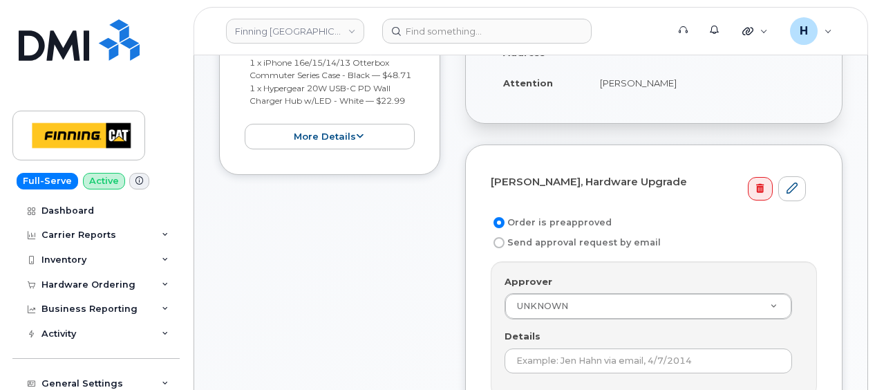
scroll to position [553, 0]
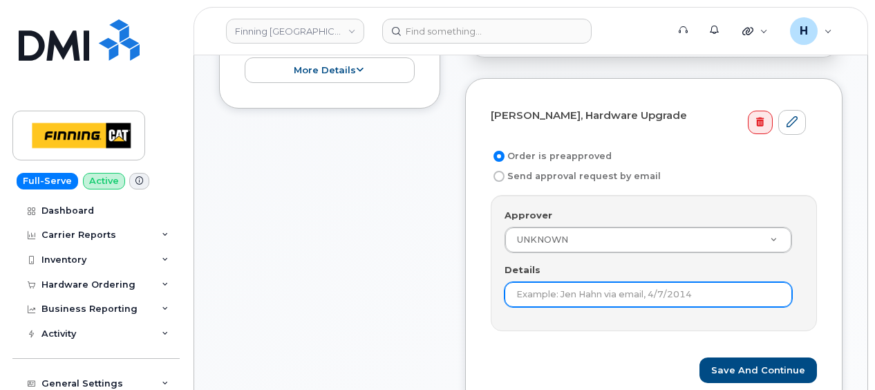
click at [515, 282] on input "Details" at bounding box center [649, 294] width 288 height 25
paste input "RITM0495400"
type input "RITM0495400"
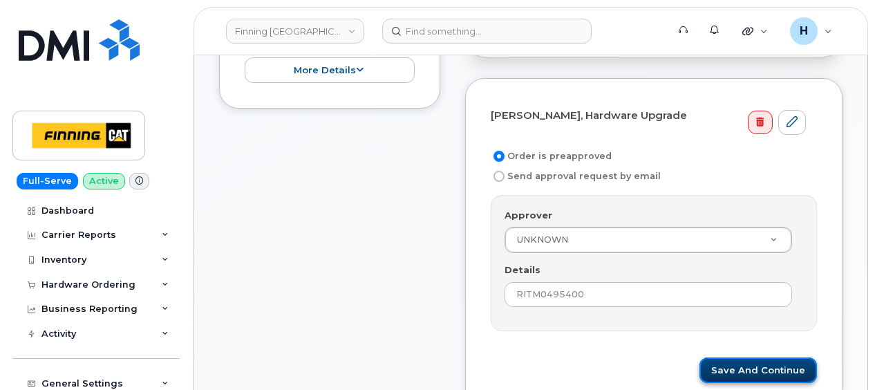
click at [782, 357] on button "Save and Continue" at bounding box center [757, 370] width 117 height 26
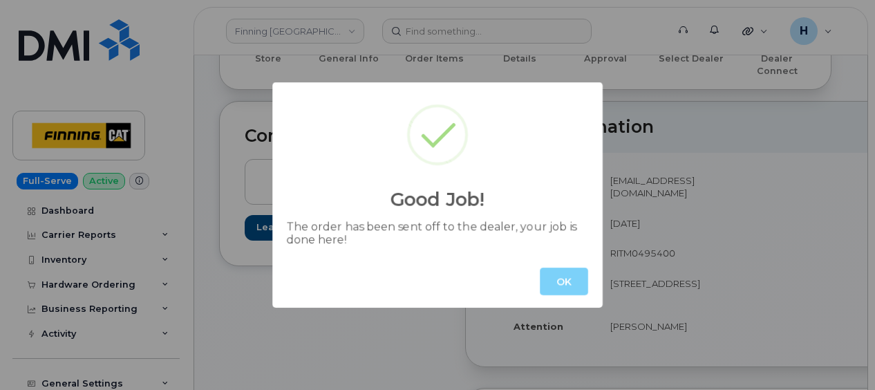
scroll to position [207, 0]
click at [558, 270] on button "OK" at bounding box center [564, 281] width 48 height 28
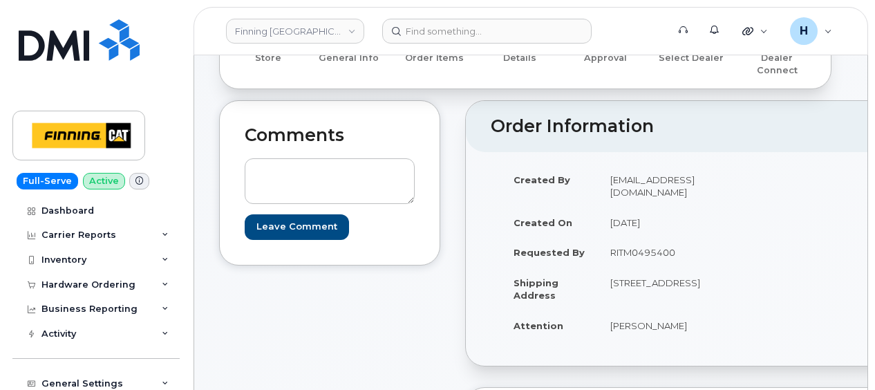
drag, startPoint x: 601, startPoint y: 240, endPoint x: 673, endPoint y: 239, distance: 71.9
click at [673, 239] on td "RITM0495400" at bounding box center [670, 252] width 144 height 30
copy td "RITM0495400"
drag, startPoint x: 328, startPoint y: 159, endPoint x: 260, endPoint y: 151, distance: 68.9
click at [326, 159] on textarea at bounding box center [330, 181] width 170 height 46
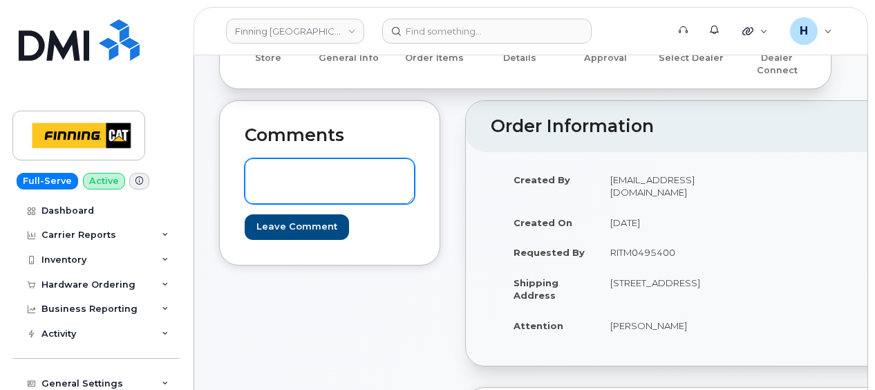
paste textarea "Order #TL60032879"
click at [257, 167] on textarea "Order #TL60032879" at bounding box center [330, 181] width 170 height 46
drag, startPoint x: 250, startPoint y: 161, endPoint x: 425, endPoint y: 172, distance: 175.2
click at [425, 172] on div "Comments TELUS Order #TL60032879 Leave Comment" at bounding box center [329, 182] width 221 height 165
type textarea "TELUS Order #TL60032879"
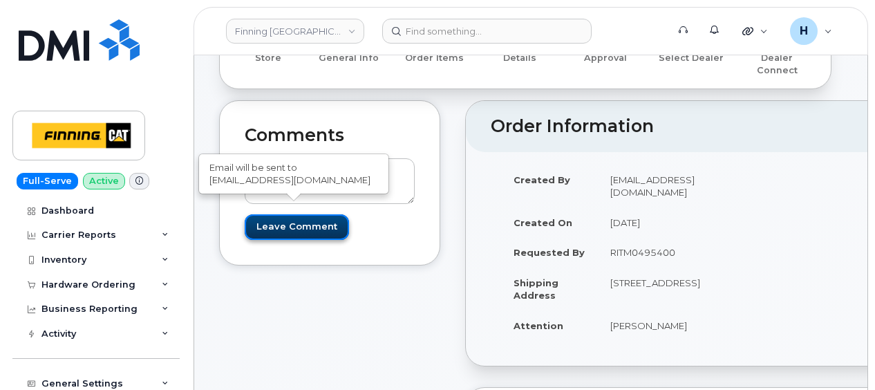
click at [294, 214] on input "Leave Comment" at bounding box center [297, 227] width 104 height 26
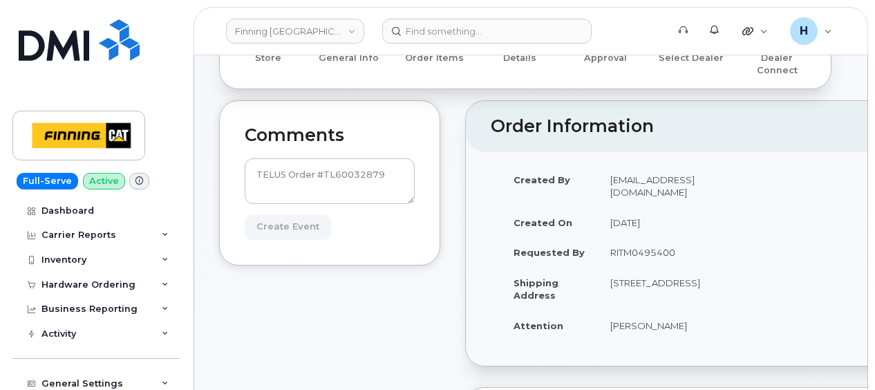
type input "Create Event"
click at [357, 164] on textarea "TELUS Order #TL60032879" at bounding box center [330, 181] width 170 height 46
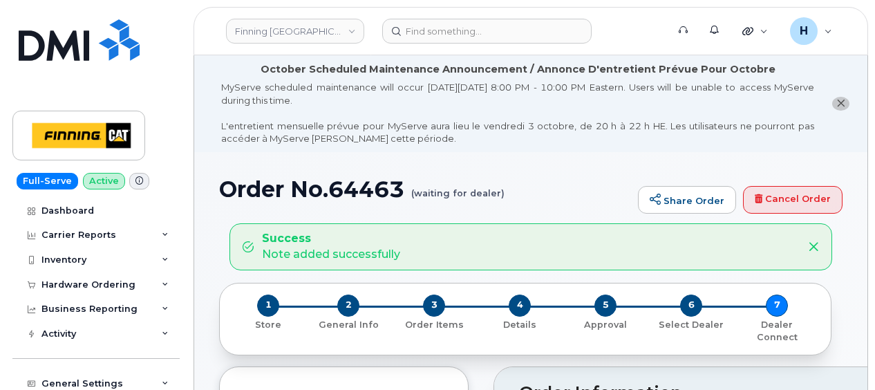
scroll to position [207, 0]
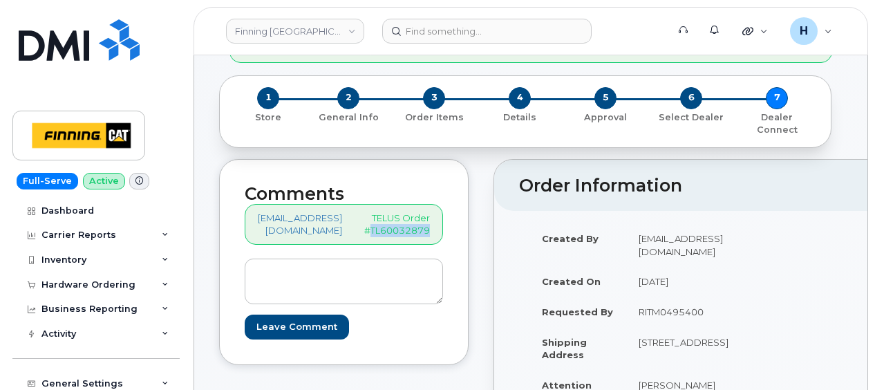
drag, startPoint x: 377, startPoint y: 216, endPoint x: 453, endPoint y: 217, distance: 76.0
click at [453, 217] on div "Comments [EMAIL_ADDRESS][DOMAIN_NAME] TELUS Order #TL60032879 Leave Comment" at bounding box center [343, 262] width 249 height 206
copy p "TL60032879"
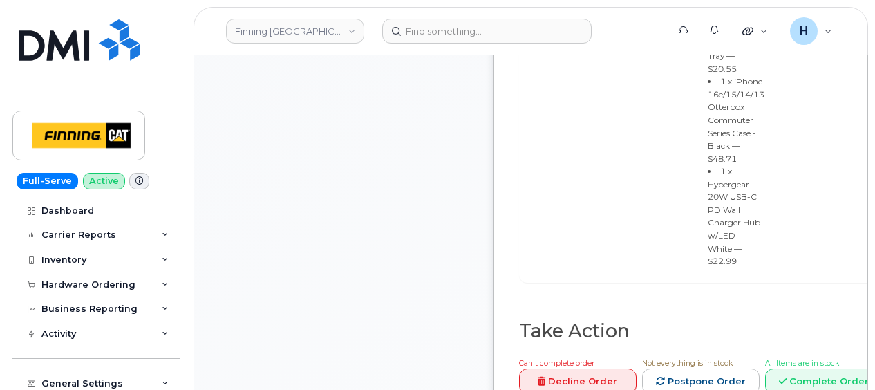
scroll to position [1382, 0]
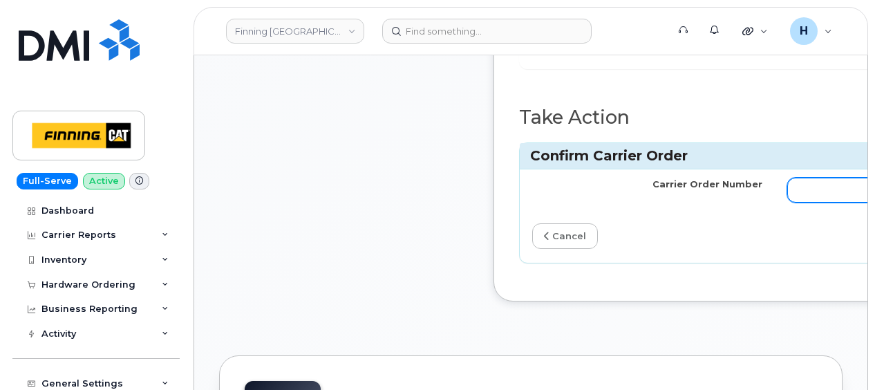
drag, startPoint x: 760, startPoint y: 162, endPoint x: 782, endPoint y: 159, distance: 22.3
paste input "TL60032879"
type input "TL60032879"
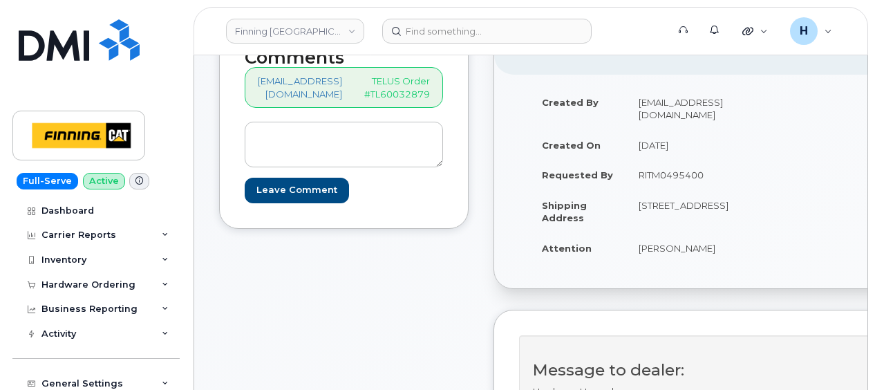
scroll to position [346, 0]
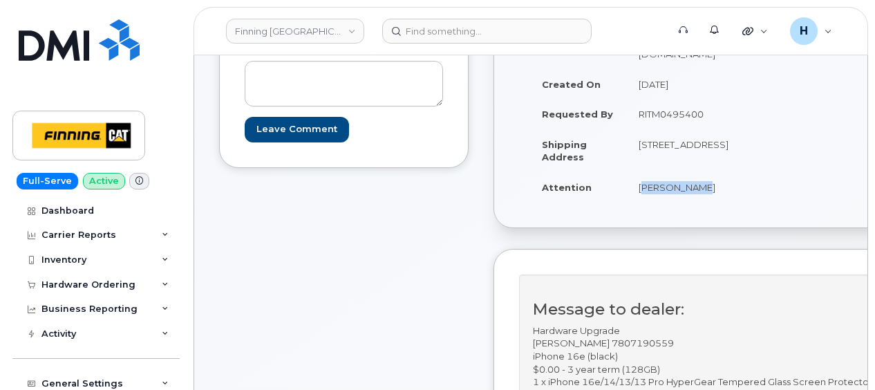
drag, startPoint x: 641, startPoint y: 189, endPoint x: 718, endPoint y: 192, distance: 76.8
click at [718, 192] on td "[PERSON_NAME]" at bounding box center [698, 187] width 144 height 30
copy td "[PERSON_NAME]"
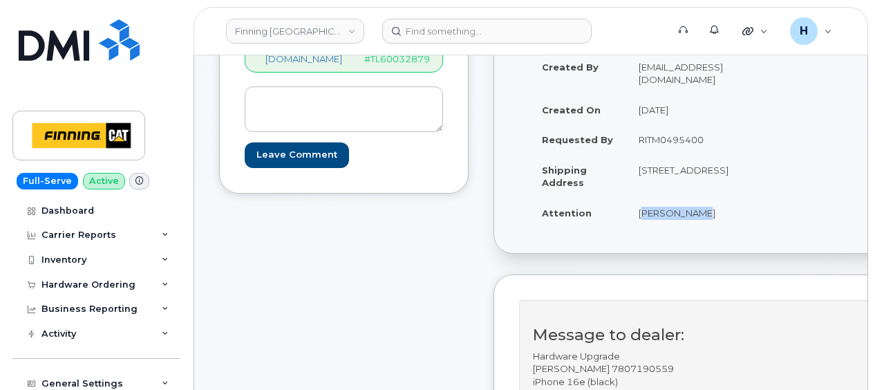
scroll to position [415, 0]
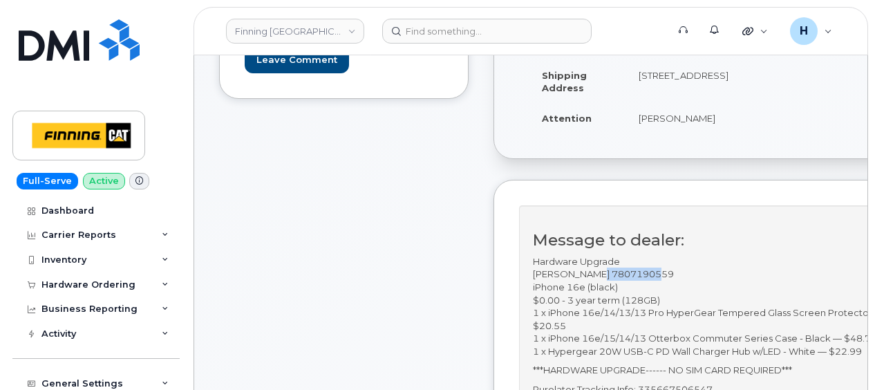
drag, startPoint x: 599, startPoint y: 272, endPoint x: 668, endPoint y: 275, distance: 69.2
click at [668, 275] on p "Hardware Upgrade [PERSON_NAME] 7807190559 iPhone 16e (black) $0.00 - 3 year ter…" at bounding box center [775, 306] width 484 height 103
copy p "7807190559"
click at [782, 111] on div "Created By [EMAIL_ADDRESS][DOMAIN_NAME] Created On [DATE] Requested By RITM0495…" at bounding box center [780, 51] width 522 height 189
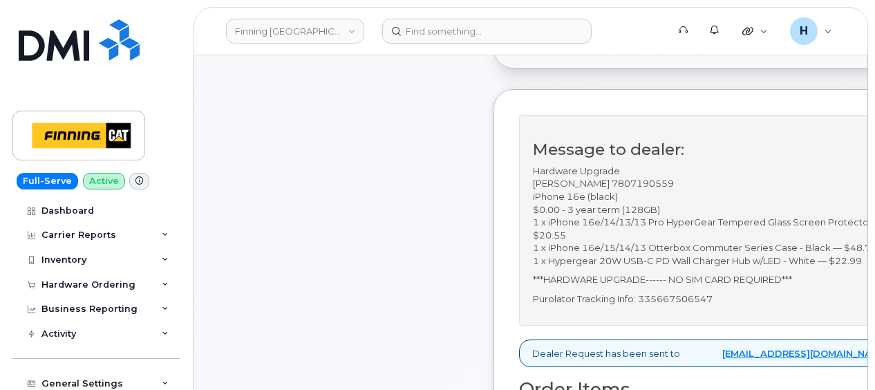
scroll to position [484, 0]
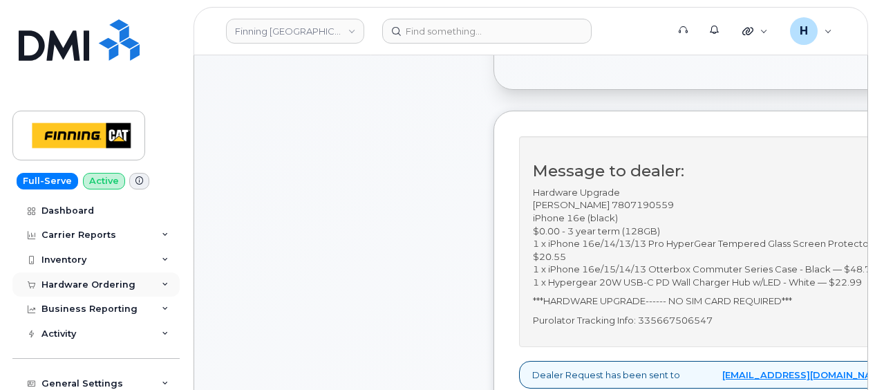
click at [57, 283] on div "Hardware Ordering" at bounding box center [88, 284] width 94 height 11
drag, startPoint x: 101, startPoint y: 285, endPoint x: 94, endPoint y: 329, distance: 44.8
click at [101, 285] on div "Hardware Ordering" at bounding box center [88, 284] width 94 height 11
click at [95, 325] on div "Activity" at bounding box center [95, 333] width 167 height 25
click at [95, 326] on div "Activity" at bounding box center [95, 333] width 167 height 25
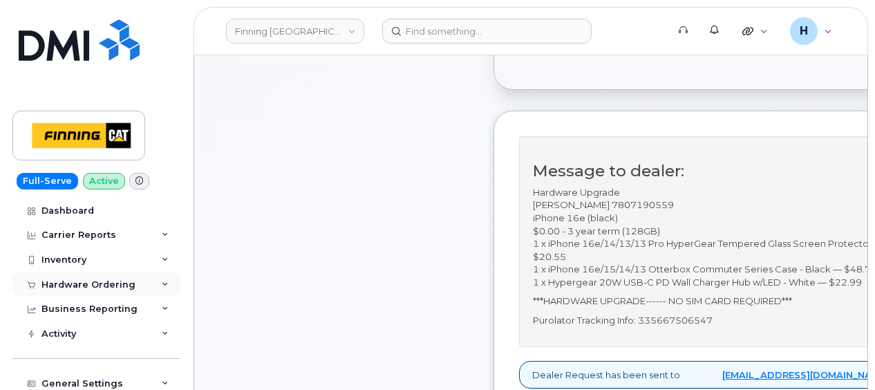
click at [91, 290] on div "Hardware Ordering" at bounding box center [95, 284] width 167 height 25
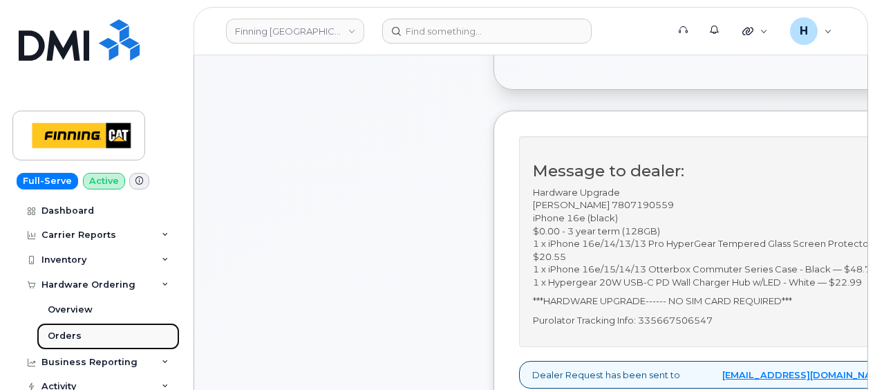
click at [86, 326] on link "Orders" at bounding box center [108, 336] width 143 height 26
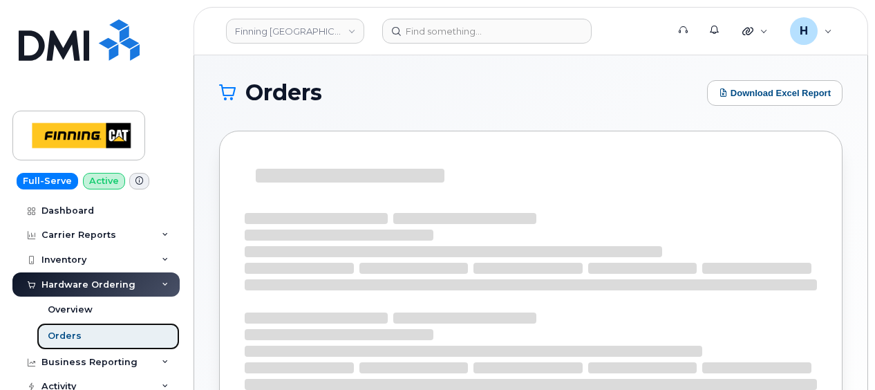
click at [83, 330] on link "Orders" at bounding box center [108, 336] width 143 height 26
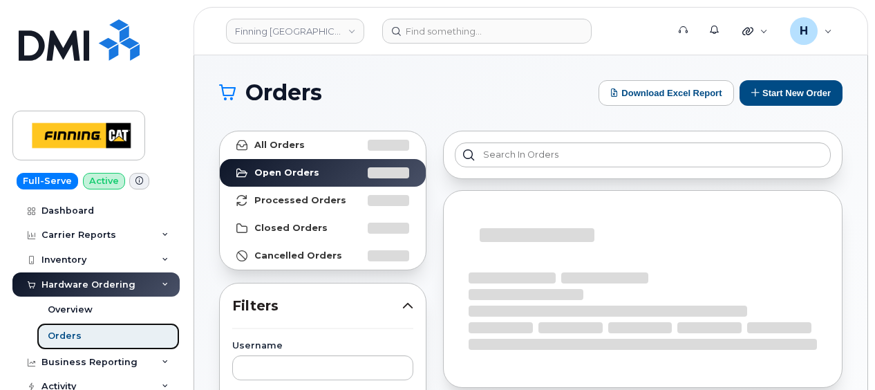
click at [83, 330] on link "Orders" at bounding box center [108, 336] width 143 height 26
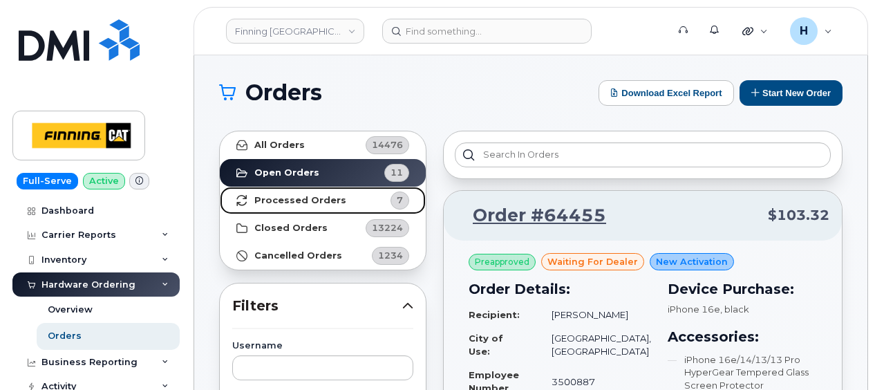
click at [320, 203] on strong "Processed Orders" at bounding box center [300, 200] width 92 height 11
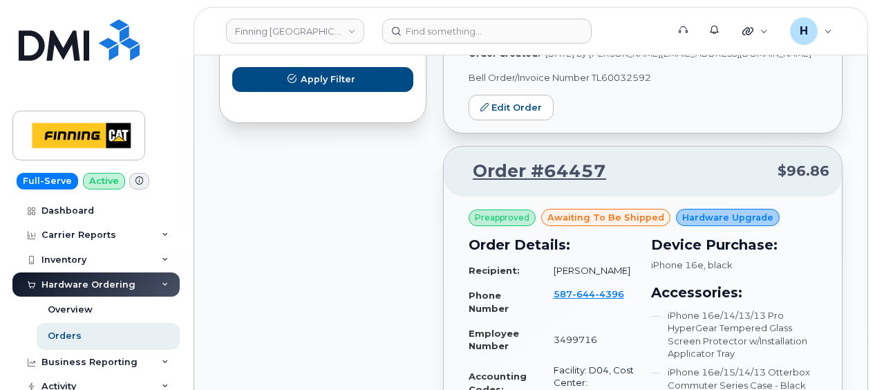
scroll to position [968, 0]
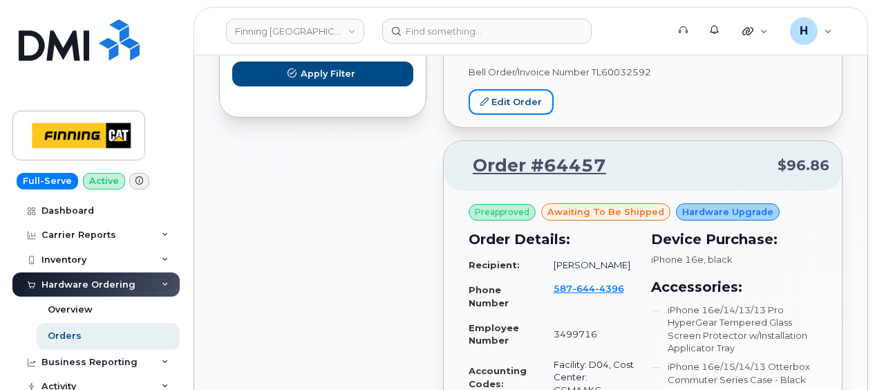
drag, startPoint x: 507, startPoint y: 125, endPoint x: 393, endPoint y: 12, distance: 159.8
click at [507, 115] on link "Edit Order" at bounding box center [511, 102] width 85 height 26
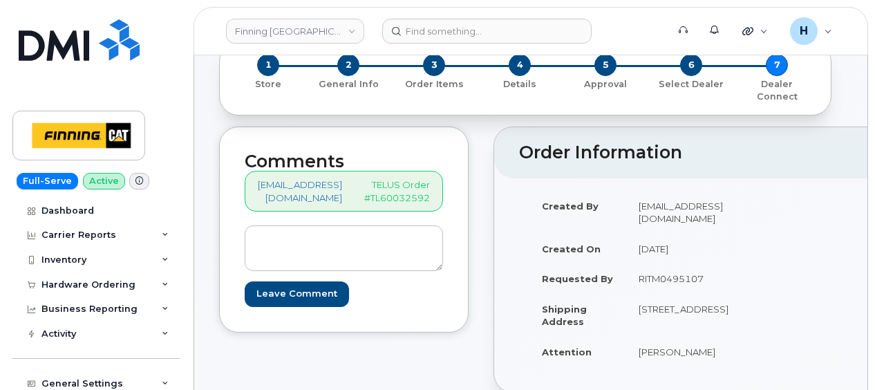
scroll to position [276, 0]
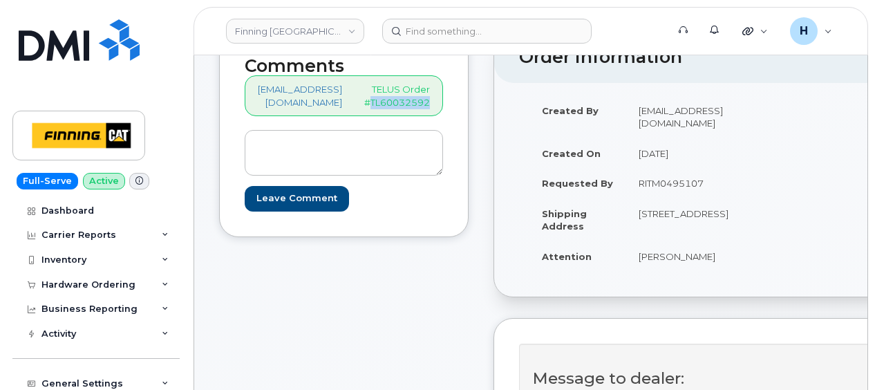
drag, startPoint x: 445, startPoint y: 86, endPoint x: 378, endPoint y: 90, distance: 67.1
click at [378, 90] on div "hakaur@dminc.com TELUS Order #TL60032592" at bounding box center [344, 95] width 198 height 41
copy p "TL60032592"
click at [79, 287] on div "Hardware Ordering" at bounding box center [88, 284] width 94 height 11
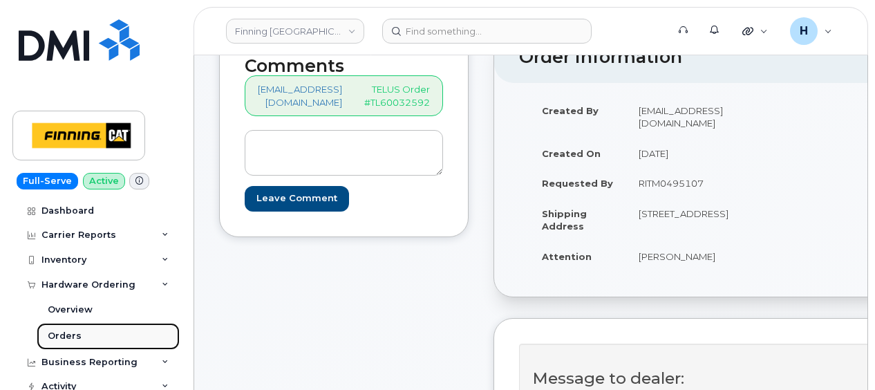
click at [84, 338] on link "Orders" at bounding box center [108, 336] width 143 height 26
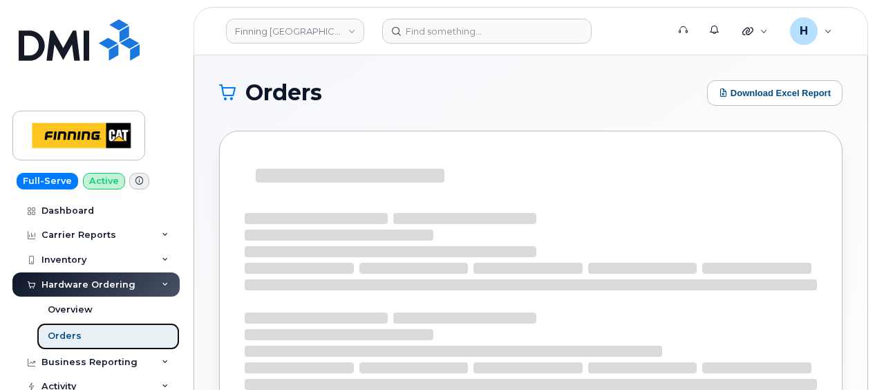
click at [84, 338] on link "Orders" at bounding box center [108, 336] width 143 height 26
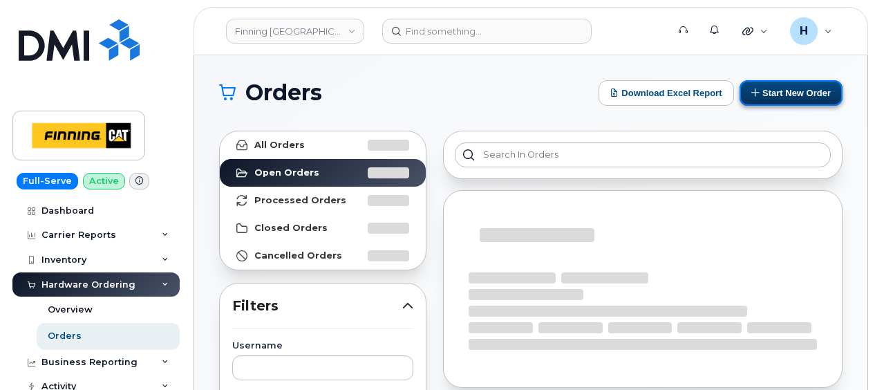
click at [812, 89] on button "Start New Order" at bounding box center [791, 93] width 103 height 26
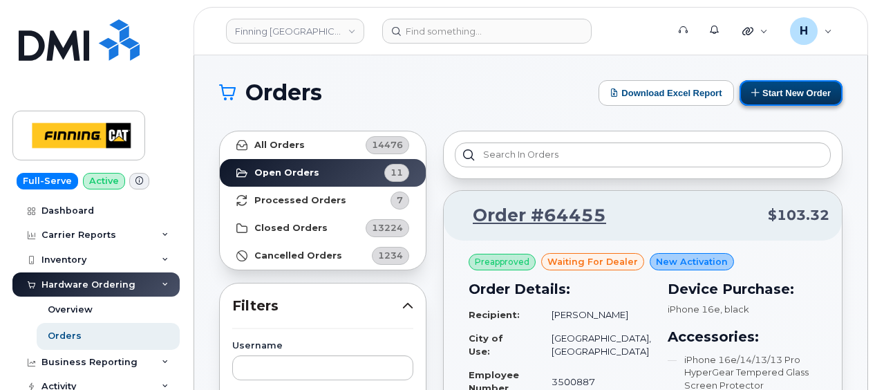
click at [812, 89] on button "Start New Order" at bounding box center [791, 93] width 103 height 26
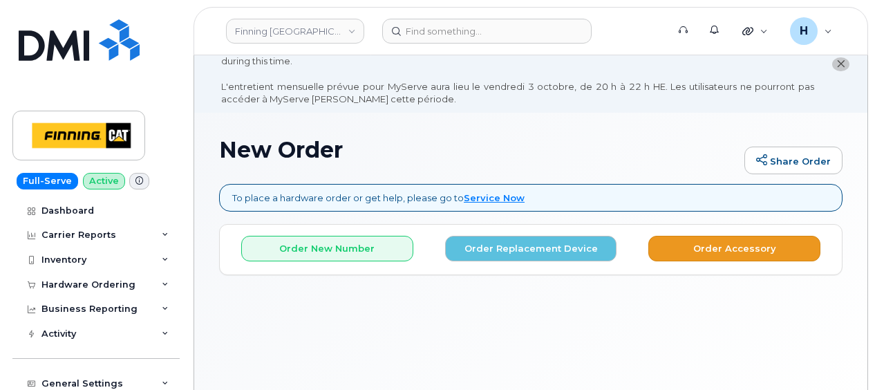
scroll to position [103, 0]
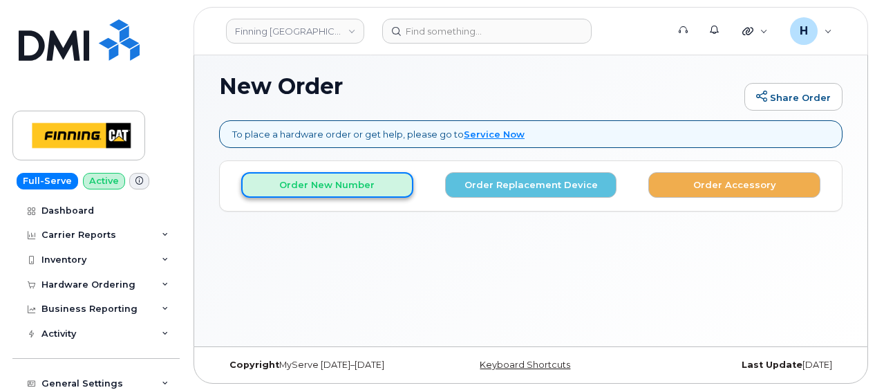
click at [370, 192] on button "Order New Number" at bounding box center [327, 185] width 172 height 26
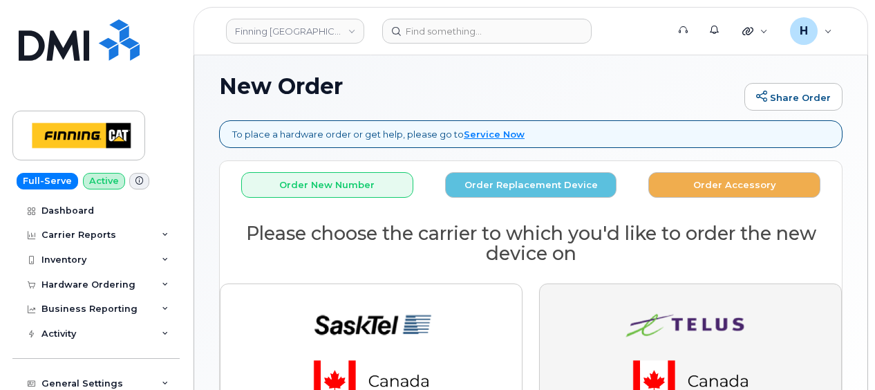
click at [556, 288] on button "button" at bounding box center [690, 353] width 303 height 140
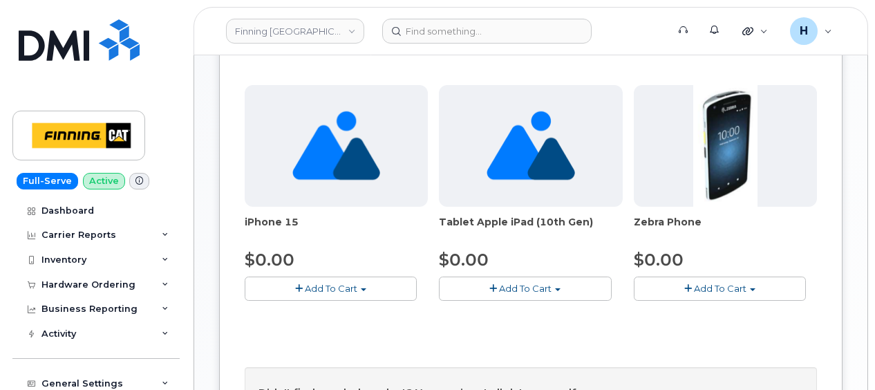
scroll to position [432, 0]
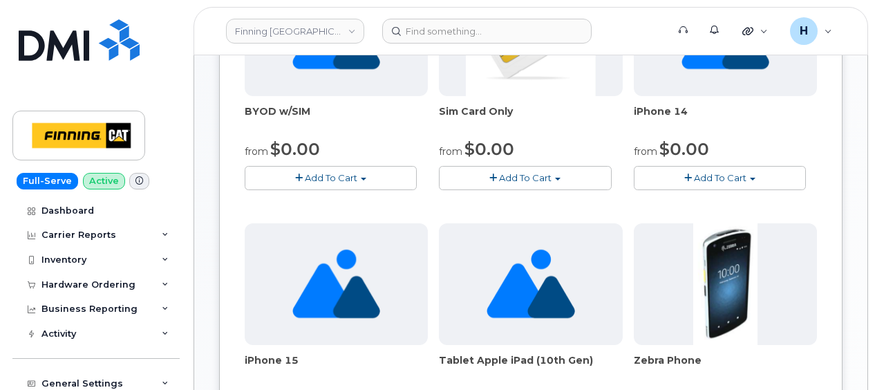
click at [518, 169] on button "Add To Cart" at bounding box center [525, 178] width 172 height 24
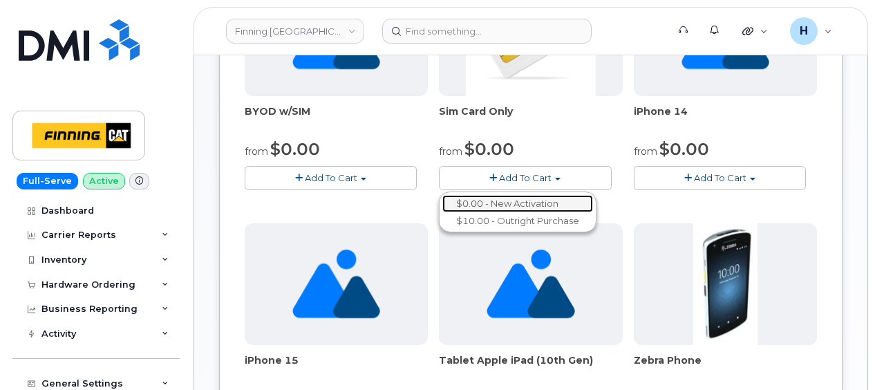
click at [500, 203] on link "$0.00 - New Activation" at bounding box center [517, 203] width 151 height 17
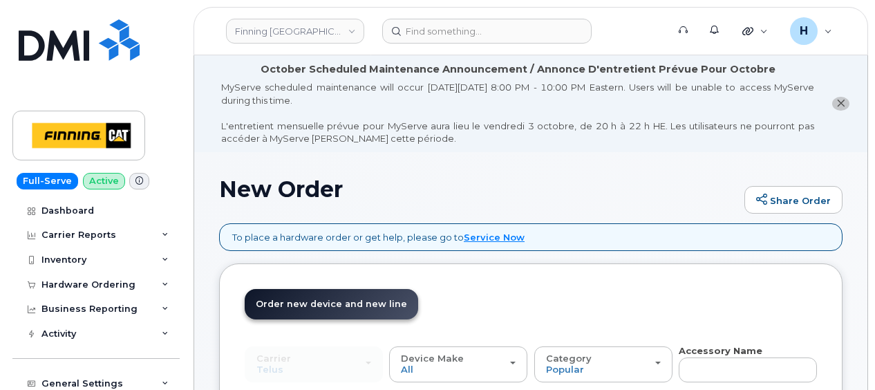
scroll to position [276, 0]
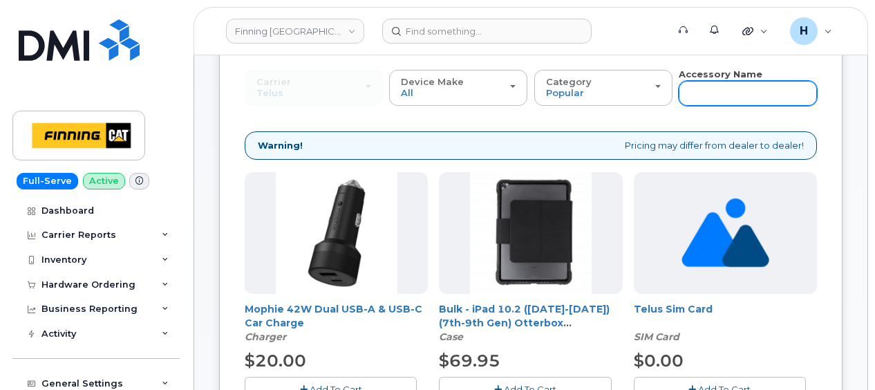
click at [697, 85] on input "text" at bounding box center [748, 93] width 138 height 25
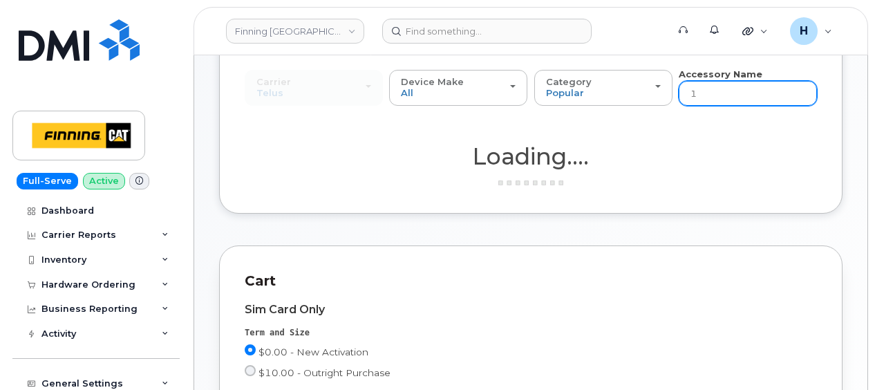
type input "12"
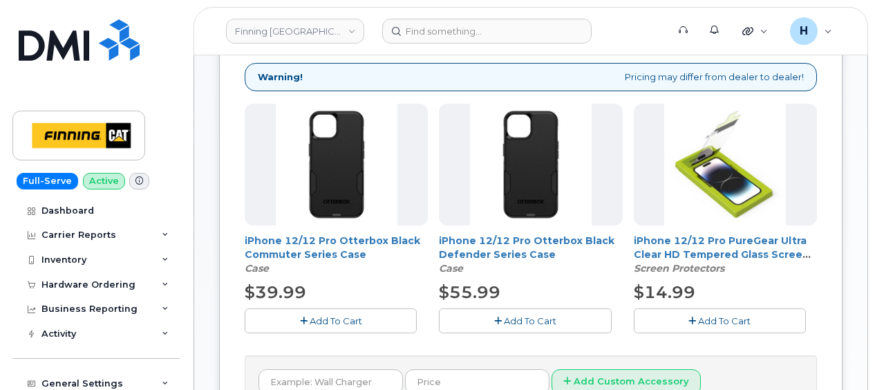
scroll to position [339, 0]
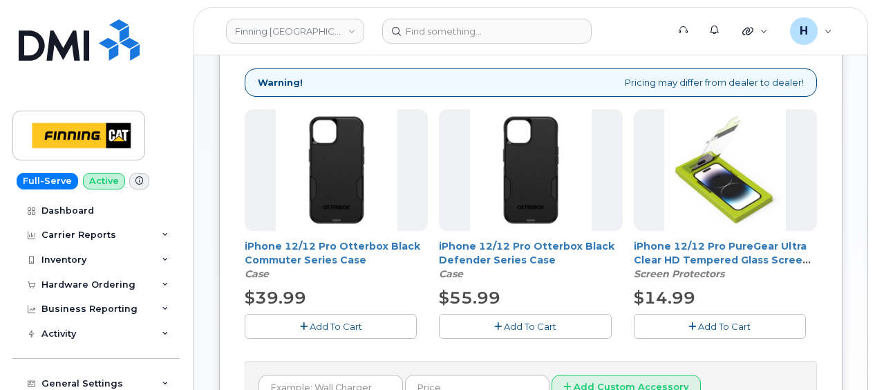
click at [355, 314] on button "Add To Cart" at bounding box center [331, 326] width 172 height 24
click at [519, 321] on span "Add To Cart" at bounding box center [530, 326] width 53 height 11
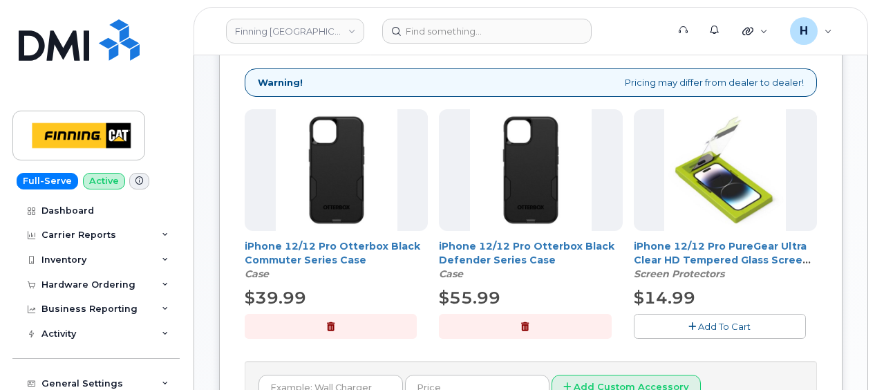
click at [596, 318] on button "button" at bounding box center [525, 326] width 172 height 24
click at [690, 330] on button "Add To Cart" at bounding box center [720, 326] width 172 height 24
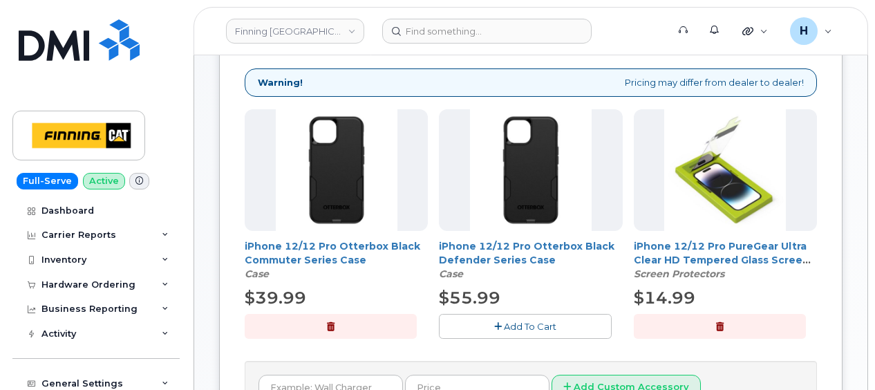
scroll to position [63, 0]
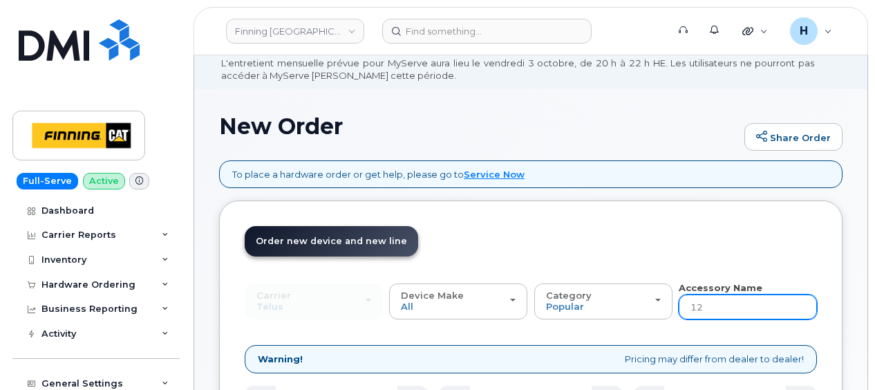
click at [708, 306] on input "12" at bounding box center [748, 306] width 138 height 25
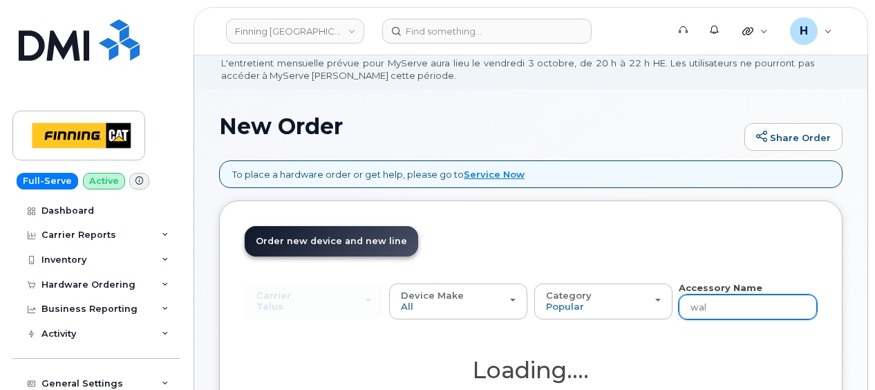
type input "wall"
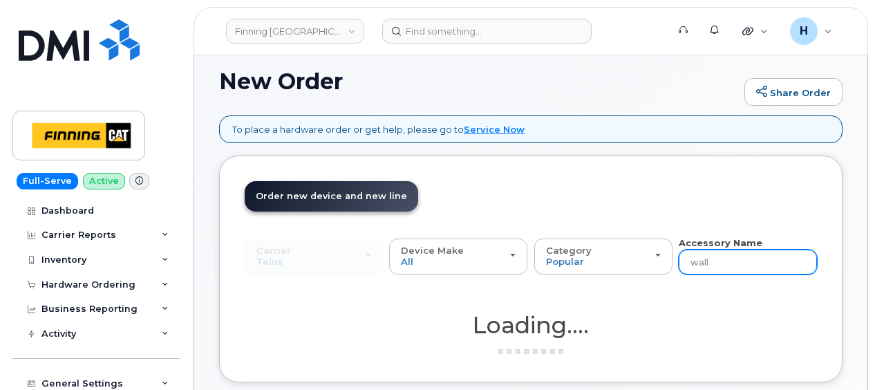
scroll to position [270, 0]
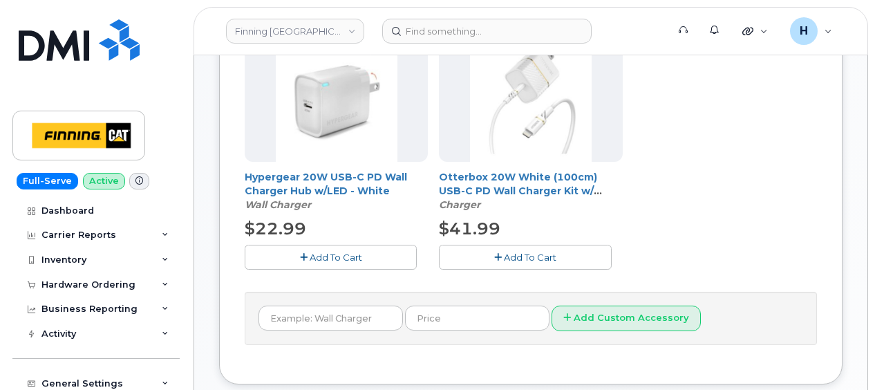
click at [498, 254] on icon "button" at bounding box center [498, 257] width 8 height 9
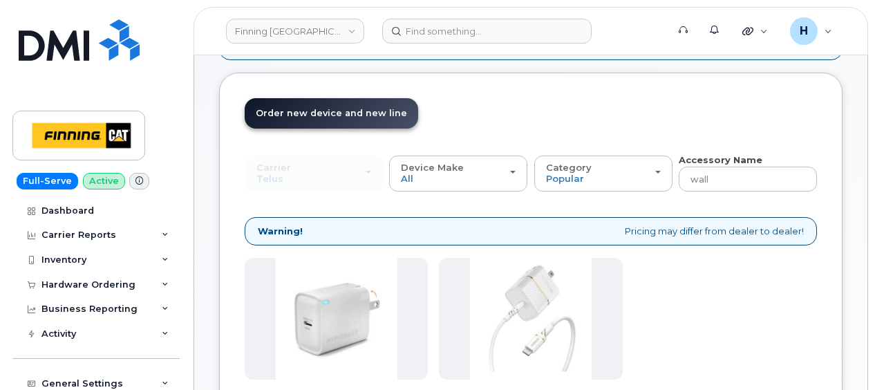
scroll to position [132, 0]
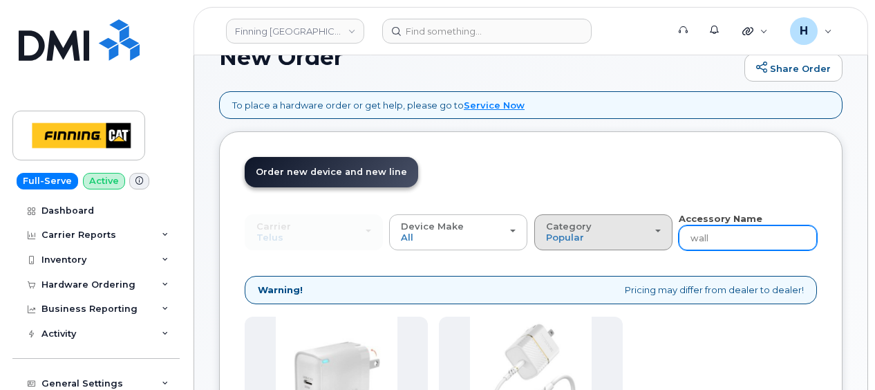
drag, startPoint x: 733, startPoint y: 228, endPoint x: 666, endPoint y: 225, distance: 66.4
click at [666, 225] on div "Carrier [GEOGRAPHIC_DATA] Telus [GEOGRAPHIC_DATA] Telus Device Make All iPhone …" at bounding box center [531, 231] width 572 height 38
type input "loaner"
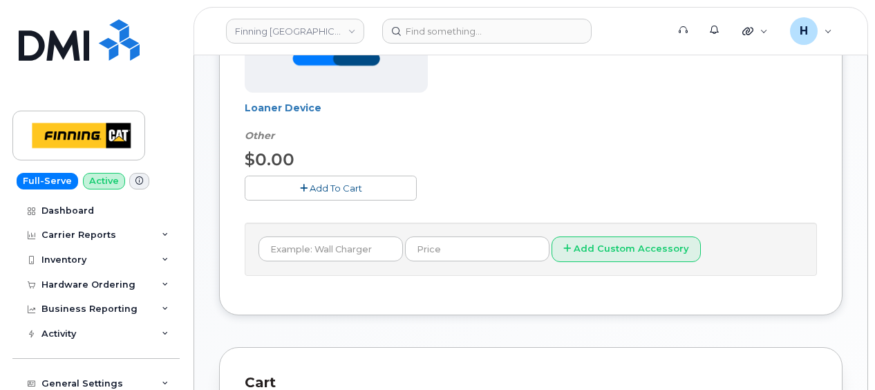
click at [333, 182] on span "Add To Cart" at bounding box center [336, 187] width 53 height 11
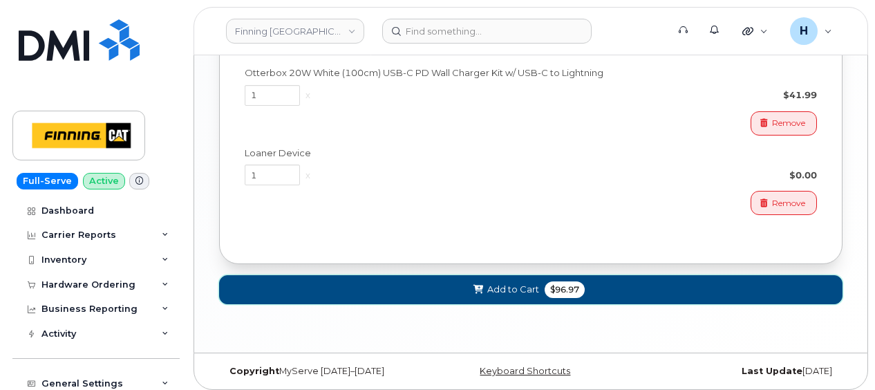
click at [455, 276] on button "Add to Cart $96.97" at bounding box center [530, 289] width 623 height 28
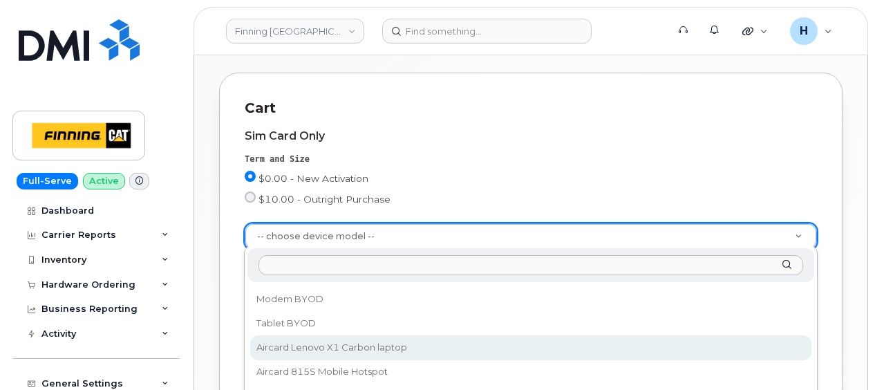
scroll to position [69, 0]
select select "2546"
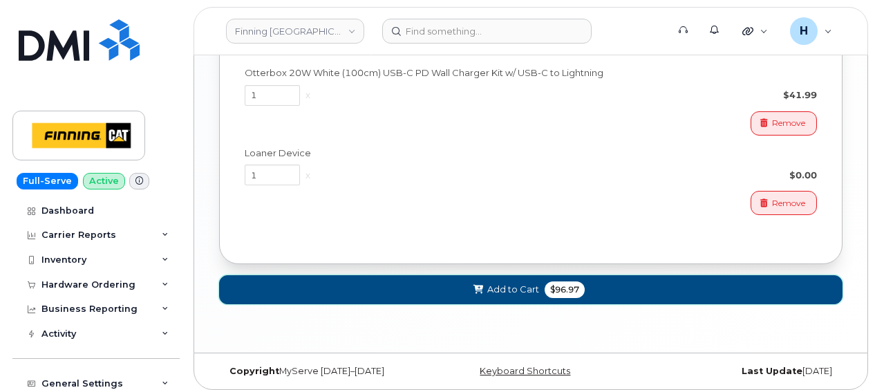
click at [329, 285] on button "Add to Cart $96.97" at bounding box center [530, 289] width 623 height 28
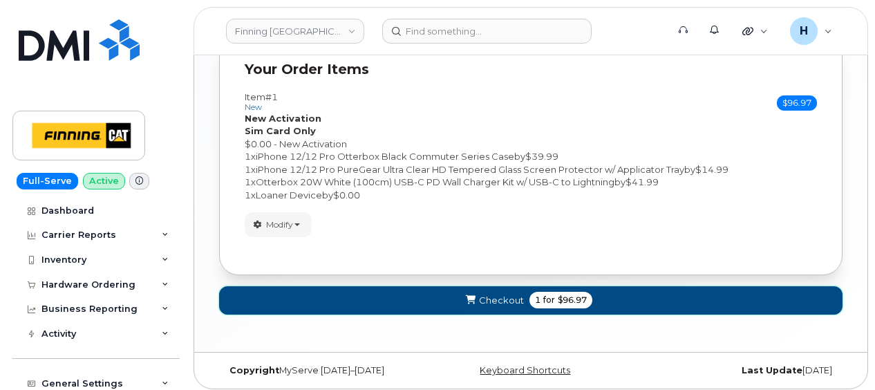
click at [386, 300] on button "Checkout 1 for $96.97" at bounding box center [530, 300] width 623 height 28
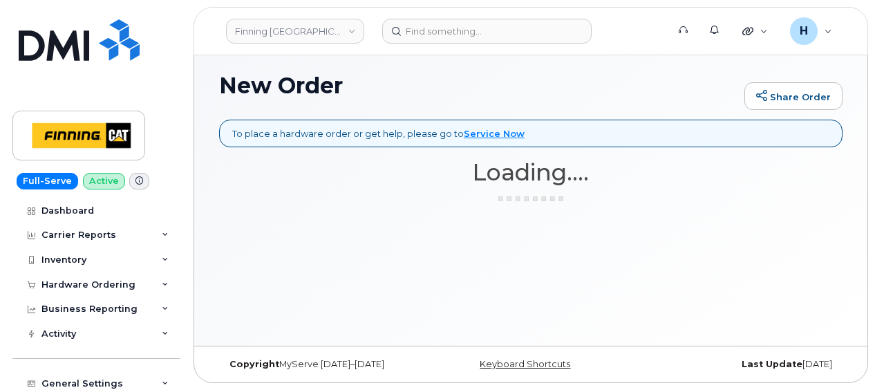
scroll to position [103, 0]
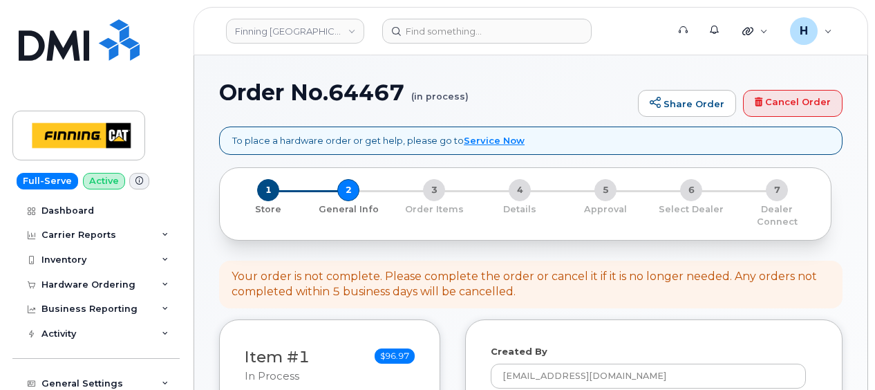
select select
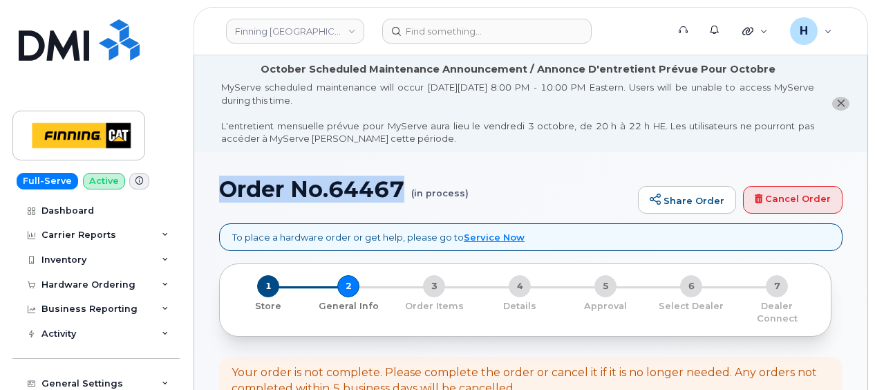
drag, startPoint x: 245, startPoint y: 185, endPoint x: 406, endPoint y: 198, distance: 160.9
click at [406, 198] on h1 "Order No.64467 (in process)" at bounding box center [425, 189] width 412 height 24
copy h1 "Order No.64467"
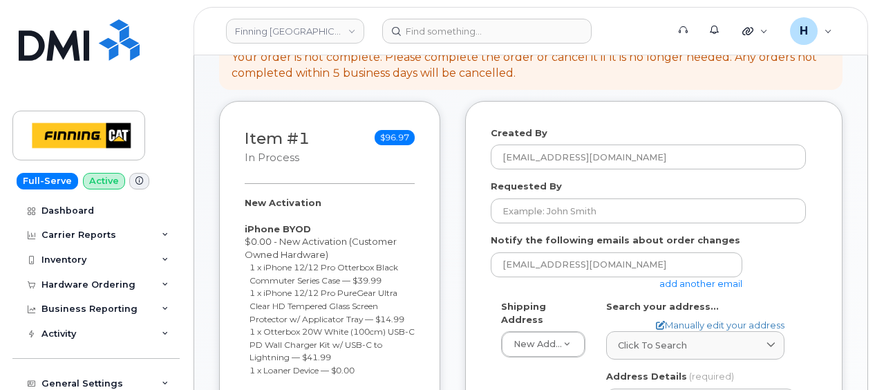
scroll to position [346, 0]
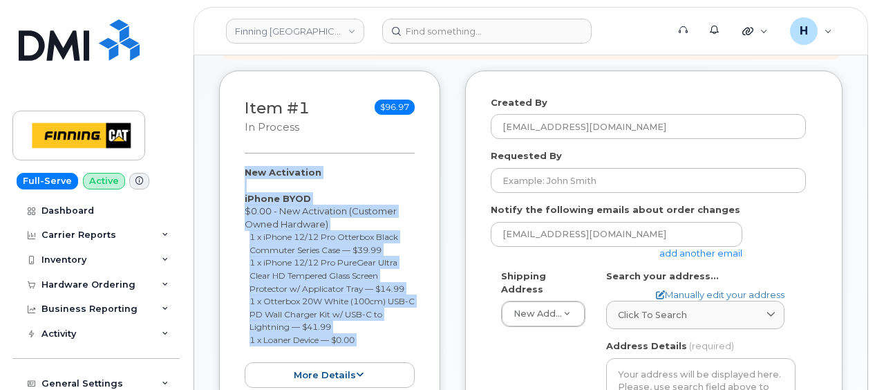
drag, startPoint x: 234, startPoint y: 156, endPoint x: 371, endPoint y: 333, distance: 224.1
click at [371, 333] on div "Item #1 in process $96.97 New Activation iPhone BYOD $0.00 - New Activation (Cu…" at bounding box center [329, 241] width 221 height 343
copy div "New Activation iPhone BYOD $0.00 - New Activation (Customer Owned Hardware) 1 x…"
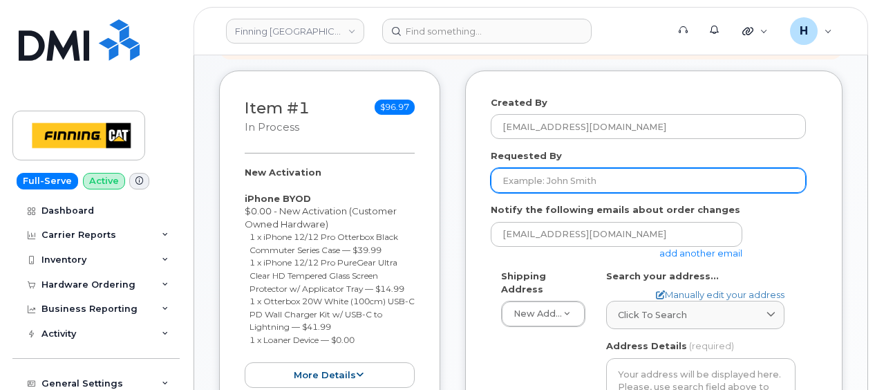
click at [548, 170] on input "Requested By" at bounding box center [648, 180] width 315 height 25
paste input "RITM0494516"
type input "RITM0494516"
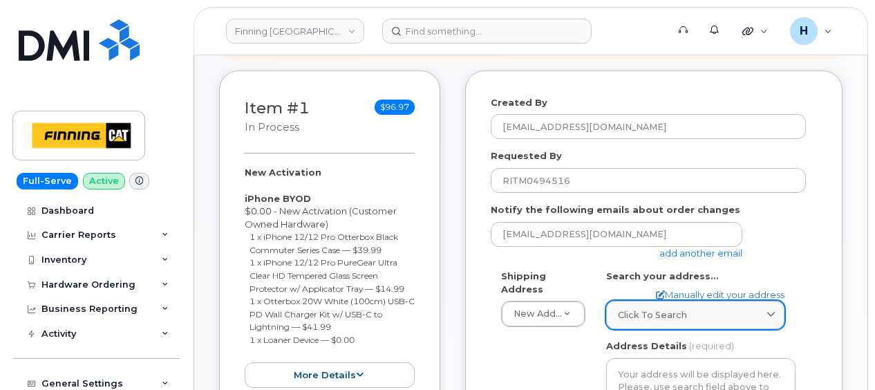
click at [630, 301] on link "Click to search" at bounding box center [695, 315] width 178 height 28
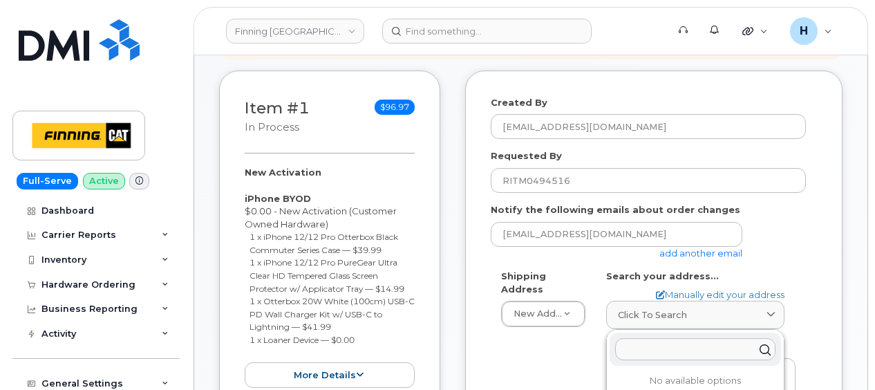
paste input "North Highway 37"
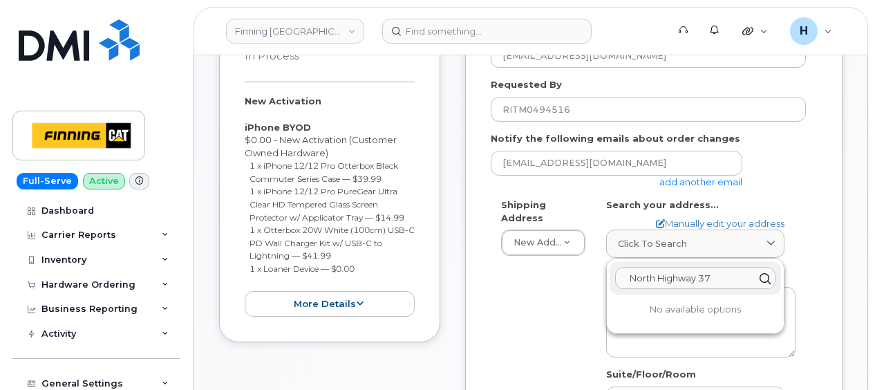
scroll to position [484, 0]
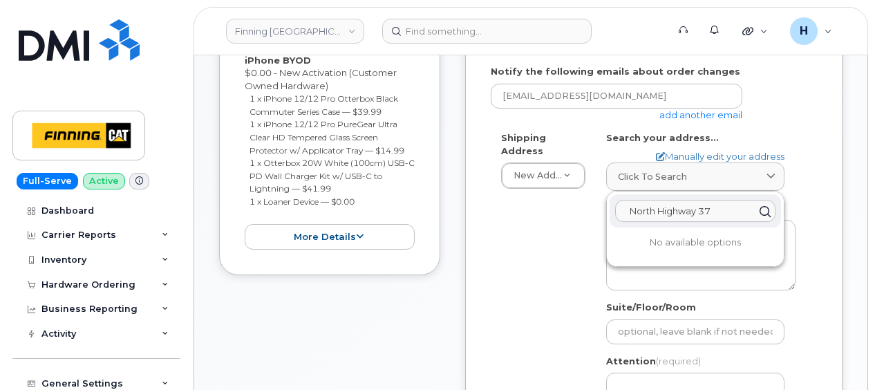
paste input "skut"
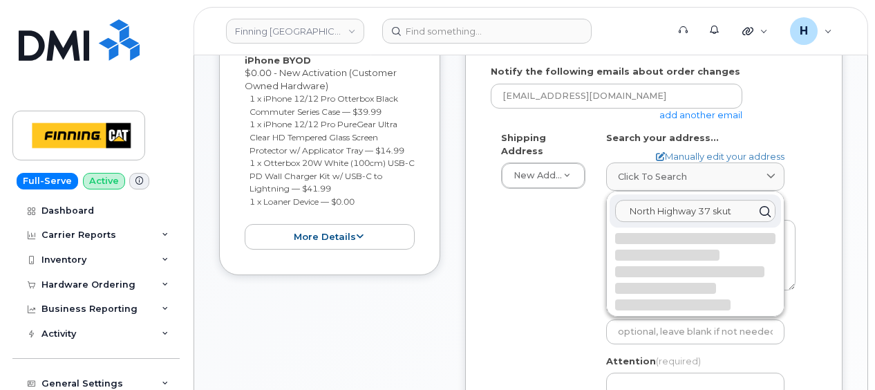
click at [712, 200] on input "North Highway 37 skut" at bounding box center [695, 211] width 160 height 22
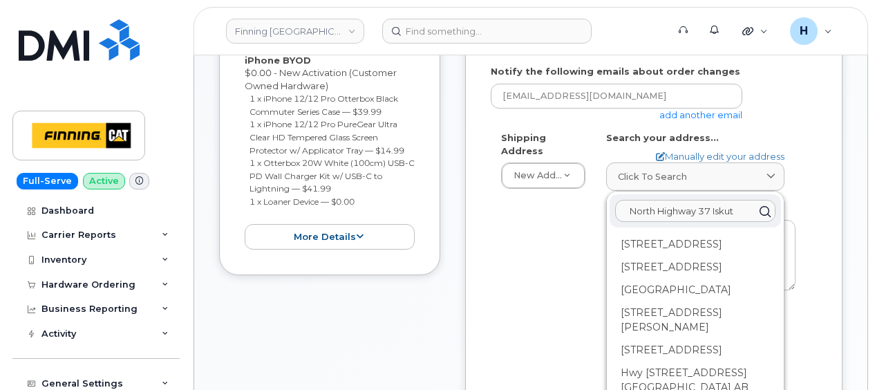
click at [740, 200] on input "North Highway 37 Iskut" at bounding box center [695, 211] width 160 height 22
paste input "V0J 1K0"
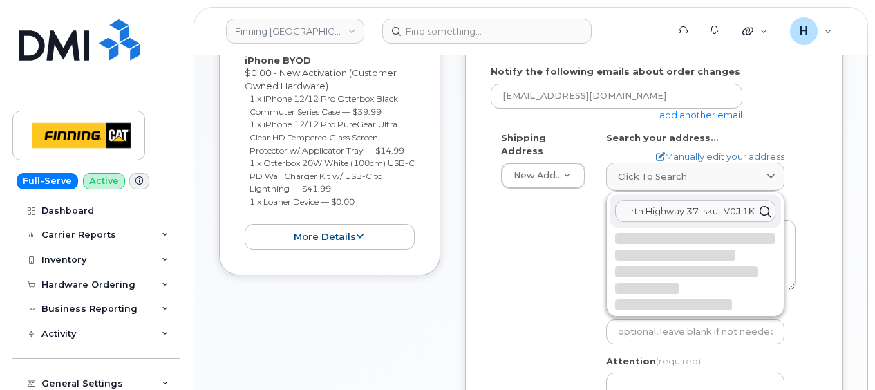
scroll to position [0, 13]
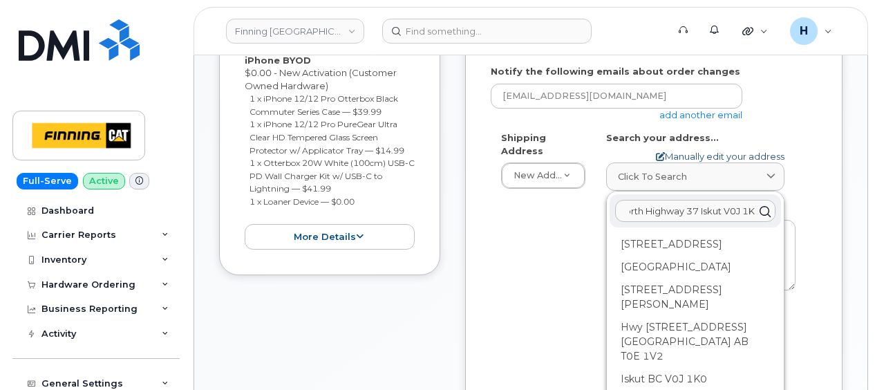
type input "North Highway 37 Iskut V0J 1K0"
click at [719, 150] on link "Manually edit your address" at bounding box center [720, 156] width 129 height 13
select select
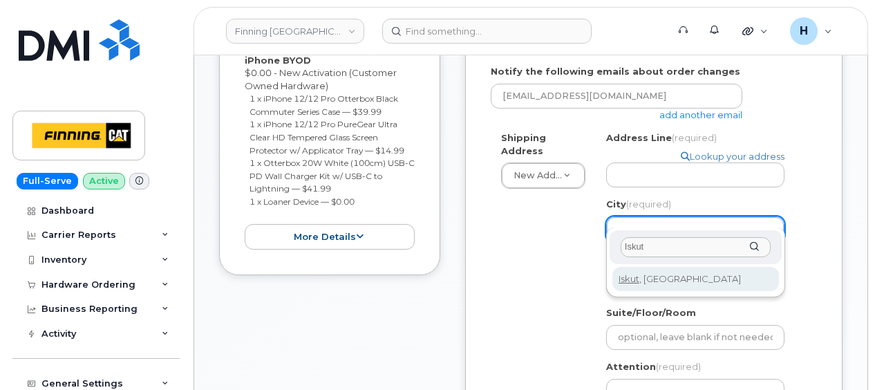
type input "Iskut"
drag, startPoint x: 688, startPoint y: 278, endPoint x: 219, endPoint y: 257, distance: 469.0
select select
type input "741"
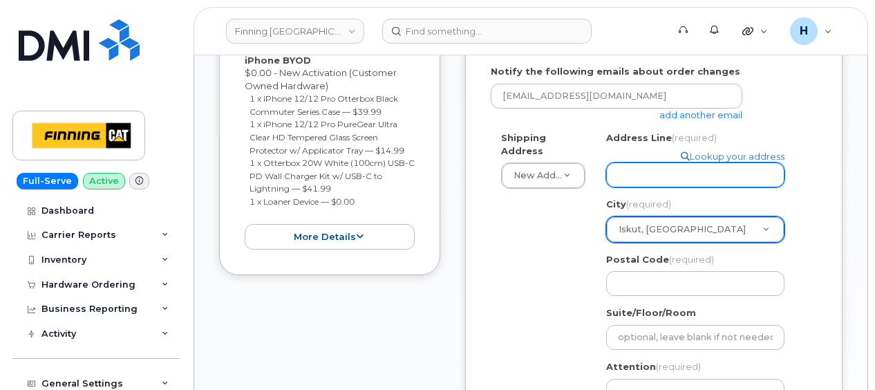
click at [621, 162] on input "Address Line (required)" at bounding box center [695, 174] width 178 height 25
paste input "North Highway 37"
select select
drag, startPoint x: 715, startPoint y: 161, endPoint x: 700, endPoint y: 164, distance: 14.9
click at [715, 162] on input "North Highway 37" at bounding box center [695, 174] width 178 height 25
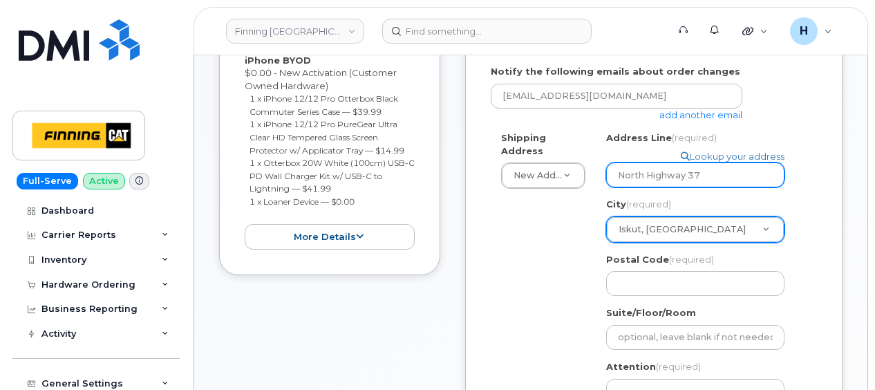
type input "North Highway 37"
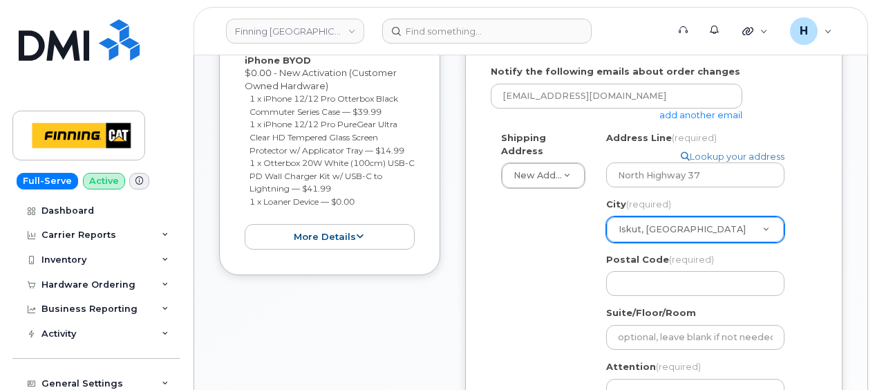
click at [577, 238] on div "Shipping Address New Address New Address 10920 170 St NW Acheson Albian - D01 B…" at bounding box center [648, 299] width 315 height 336
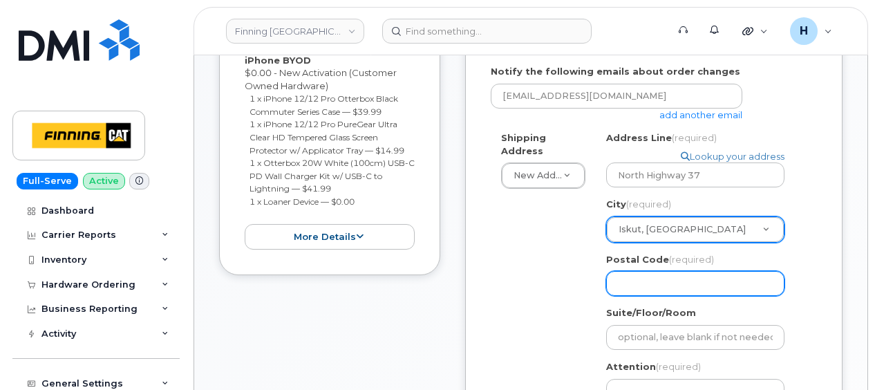
click at [636, 271] on input "Postal Code (required)" at bounding box center [695, 283] width 178 height 25
paste input "V0J 1K0"
select select
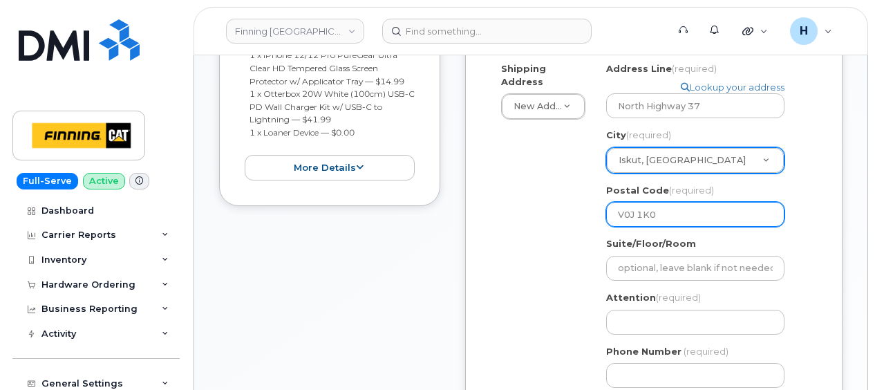
scroll to position [622, 0]
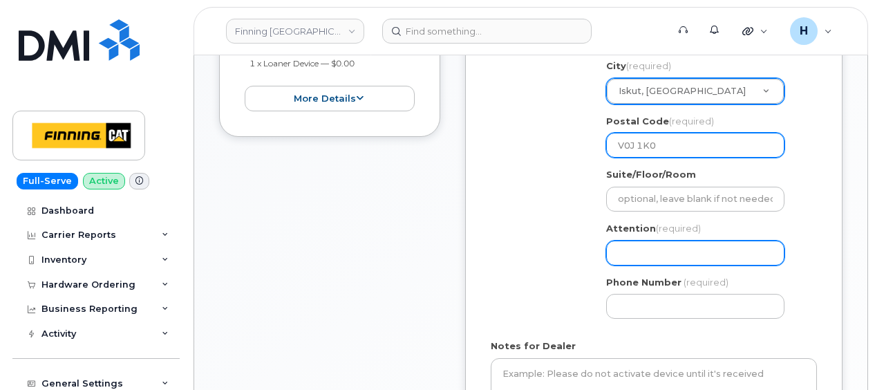
type input "V0J 1K0"
click at [651, 241] on input "Attention (required)" at bounding box center [695, 253] width 178 height 25
paste input "[PERSON_NAME]"
select select
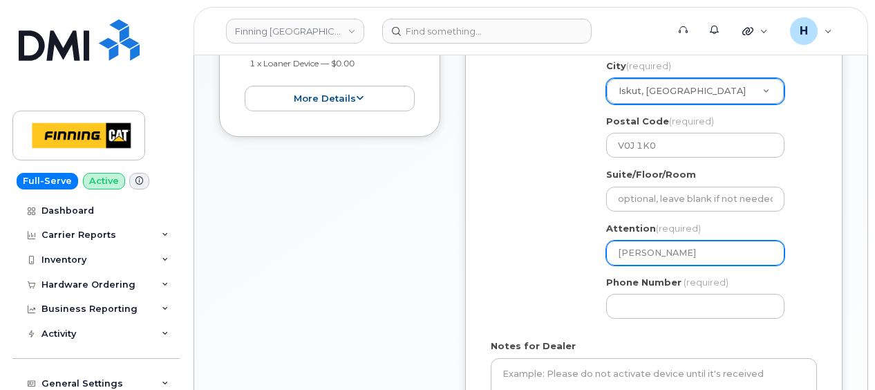
type input "[PERSON_NAME]"
drag, startPoint x: 701, startPoint y: 237, endPoint x: 596, endPoint y: 227, distance: 104.9
click at [596, 227] on div "Search your address... Manually edit your address Click to search North Highway…" at bounding box center [701, 161] width 210 height 336
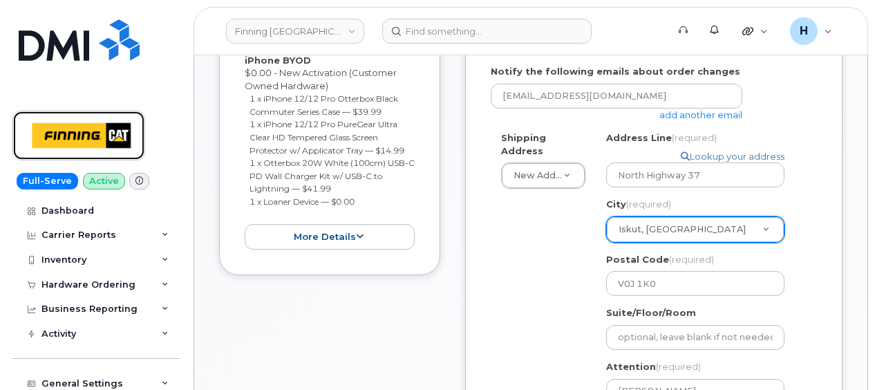
scroll to position [346, 0]
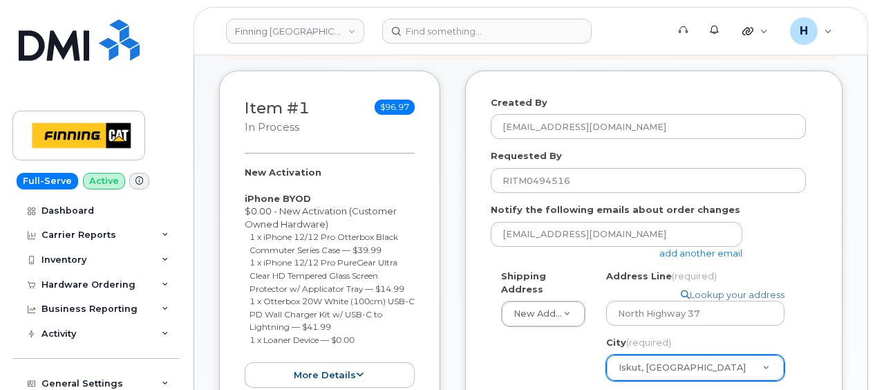
copy div "New Activation iPhone BYOD $0.00 - New Activation (Customer Owned Hardware) 1 x…"
drag, startPoint x: 234, startPoint y: 151, endPoint x: 380, endPoint y: 321, distance: 224.4
click at [380, 321] on div "Item #1 in process $96.97 New Activation iPhone BYOD $0.00 - New Activation (Cu…" at bounding box center [329, 241] width 221 height 343
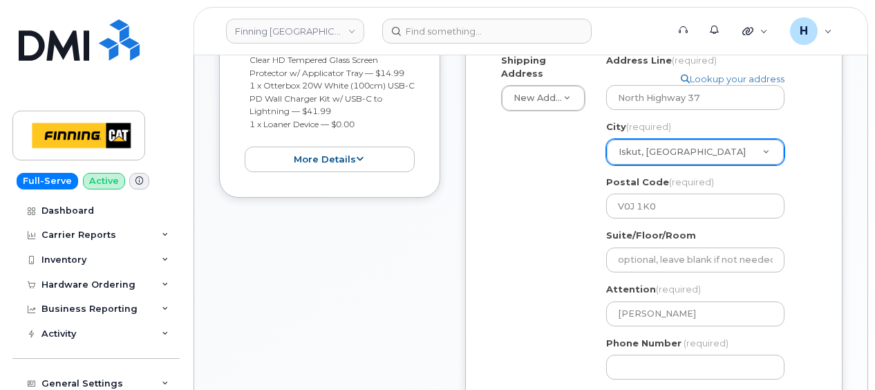
scroll to position [691, 0]
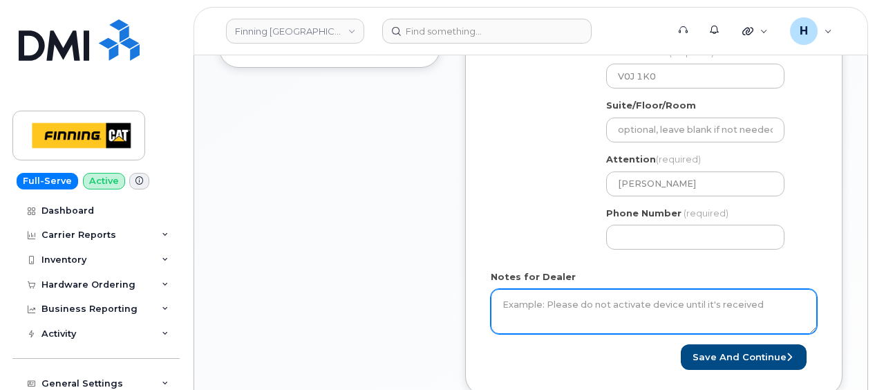
click at [546, 293] on textarea "Notes for Dealer" at bounding box center [654, 312] width 326 height 46
paste textarea "New Activation iPhone BYOD $0.00 - New Activation (Customer Owned Hardware) 1 x…"
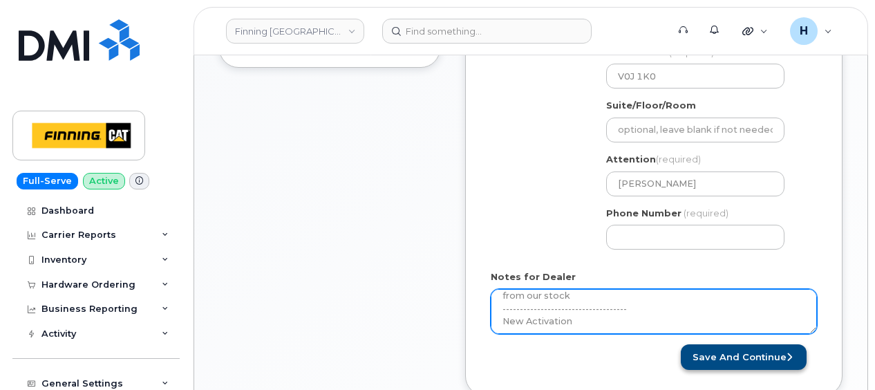
type textarea "Per FINCA Mobility, activate a line for the user and utilize a device from our …"
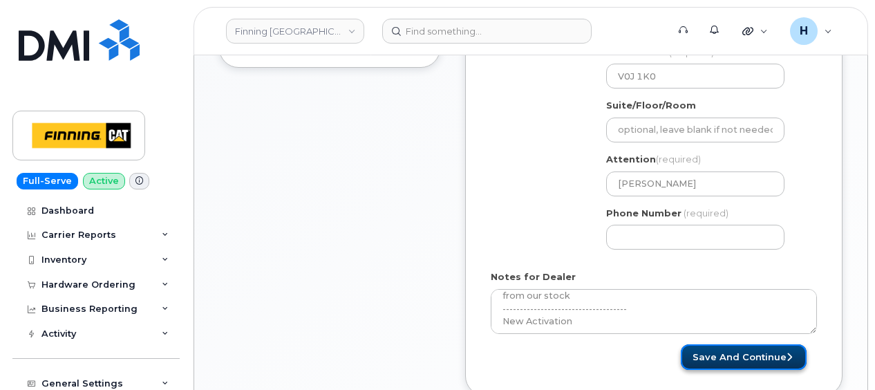
click at [723, 344] on button "Save and Continue" at bounding box center [744, 357] width 126 height 26
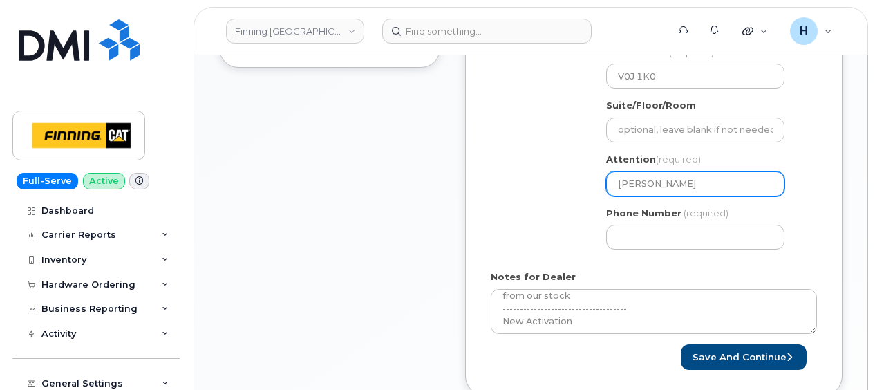
drag, startPoint x: 669, startPoint y: 165, endPoint x: 593, endPoint y: 151, distance: 77.3
click at [593, 151] on div "Shipping Address New Address New Address 10920 170 St NW Acheson Albian - D01 B…" at bounding box center [648, 92] width 315 height 336
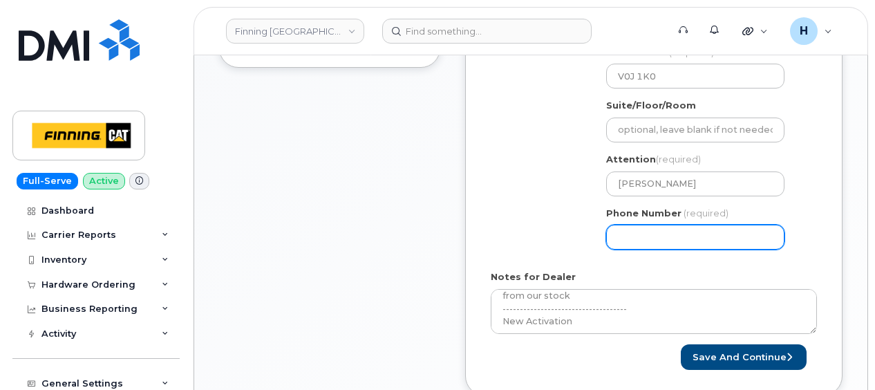
click at [614, 228] on input "Phone Number" at bounding box center [695, 237] width 178 height 25
paste input "2502343333"
select select
type input "2502343333"
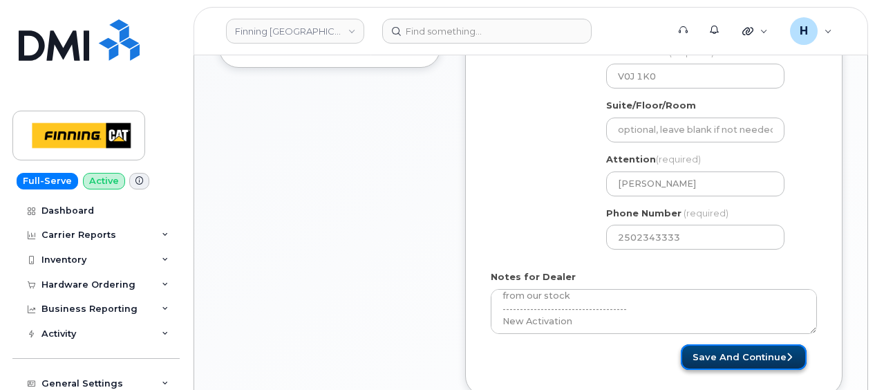
click at [714, 344] on button "Save and Continue" at bounding box center [744, 357] width 126 height 26
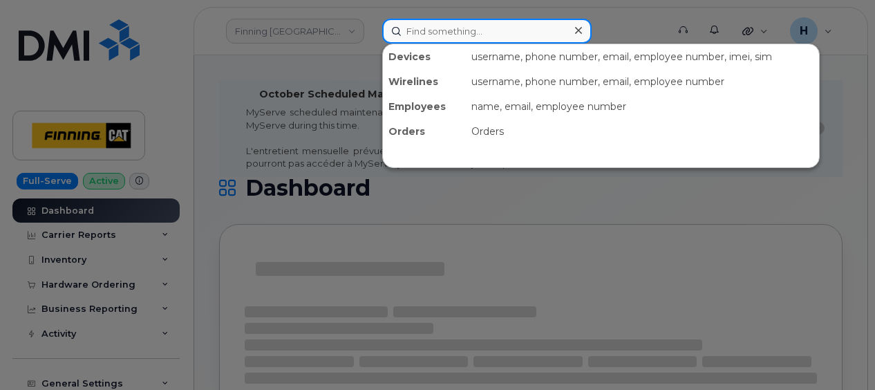
click at [525, 26] on input at bounding box center [486, 31] width 209 height 25
paste input "[PERSON_NAME]"
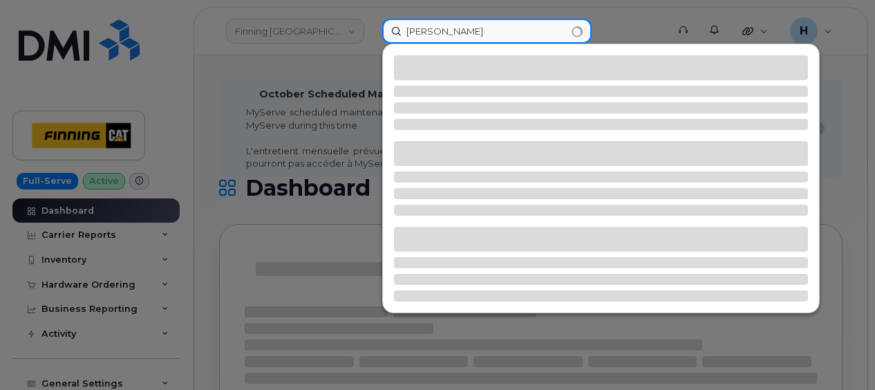
type input "[PERSON_NAME]"
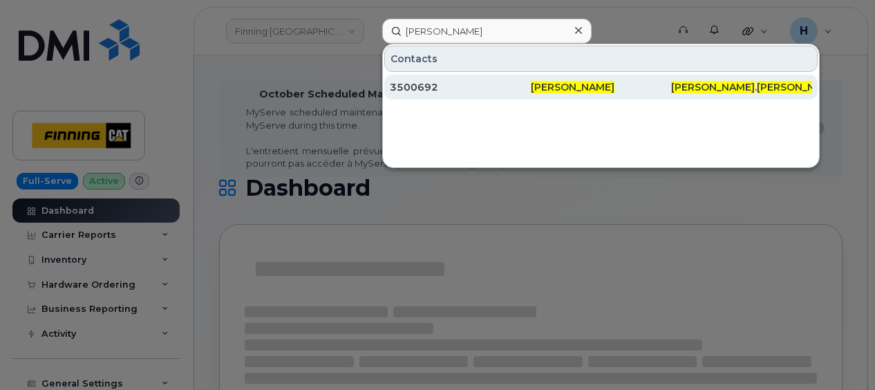
click at [458, 85] on div "3500692" at bounding box center [460, 87] width 141 height 14
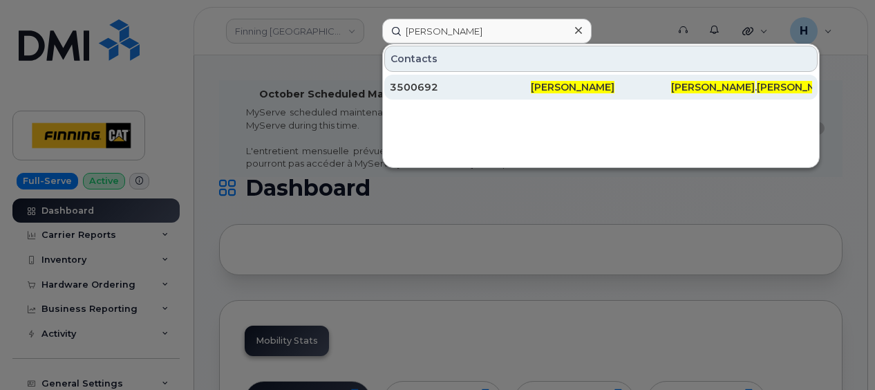
click at [558, 86] on span "[PERSON_NAME]" at bounding box center [573, 87] width 84 height 12
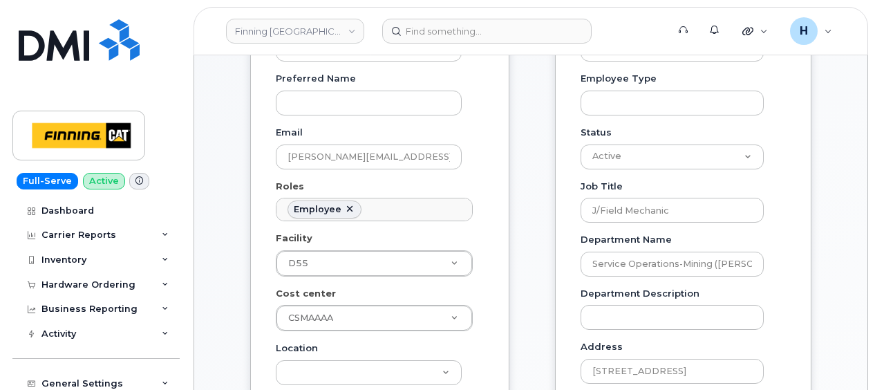
scroll to position [276, 0]
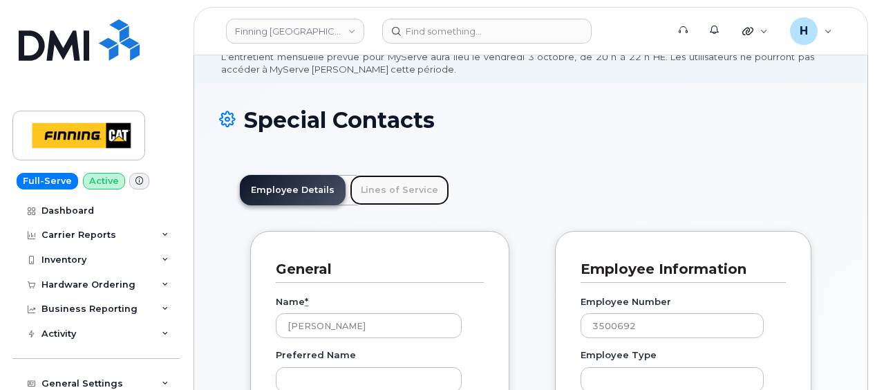
click at [394, 192] on link "Lines of Service" at bounding box center [400, 190] width 100 height 30
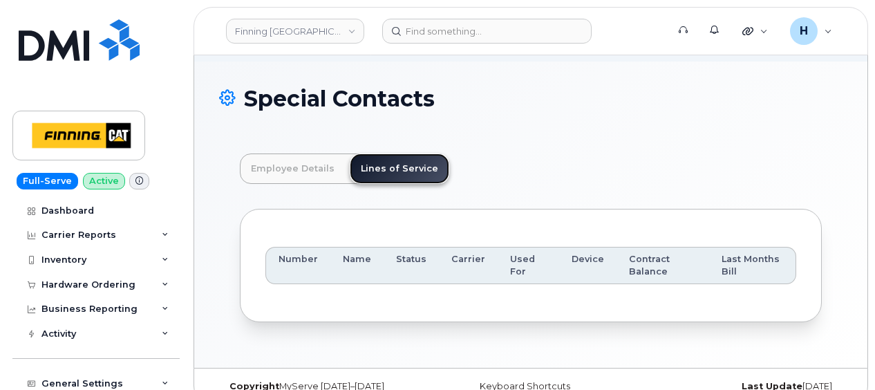
scroll to position [111, 0]
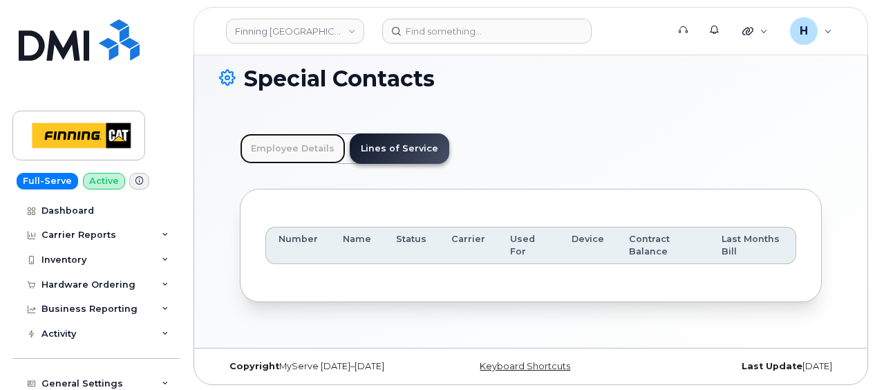
click at [276, 140] on link "Employee Details" at bounding box center [293, 148] width 106 height 30
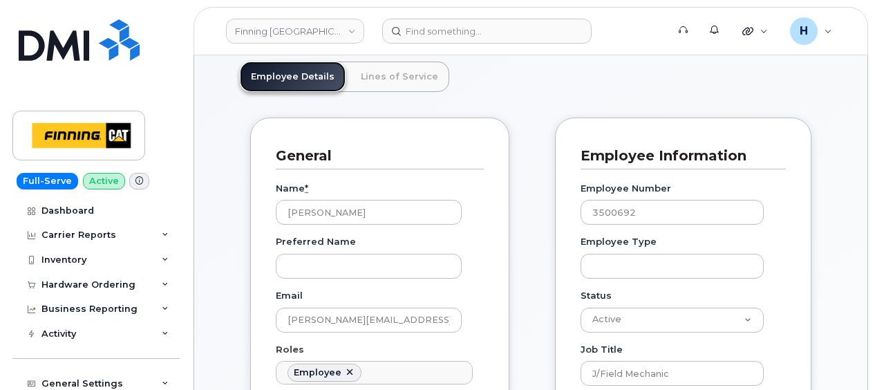
scroll to position [249, 0]
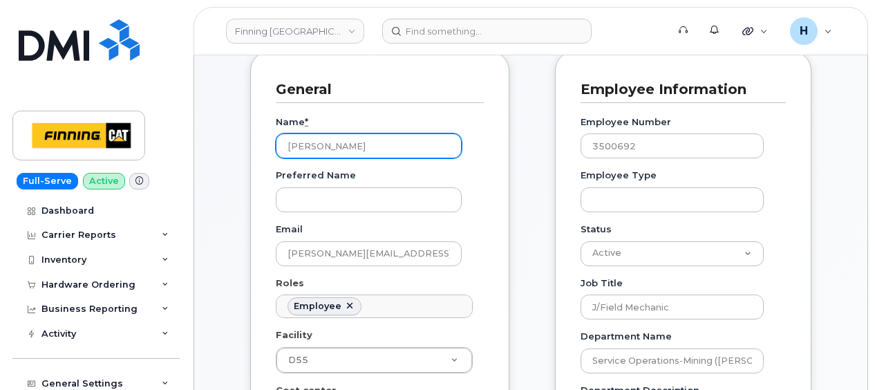
click at [378, 144] on input "[PERSON_NAME]" at bounding box center [369, 145] width 186 height 25
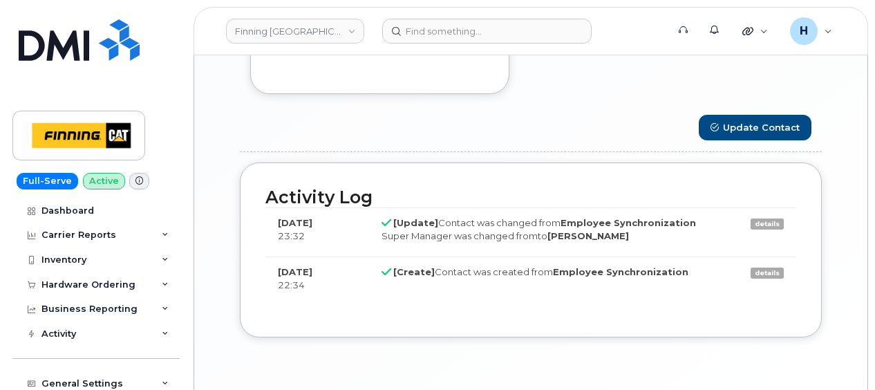
scroll to position [1186, 0]
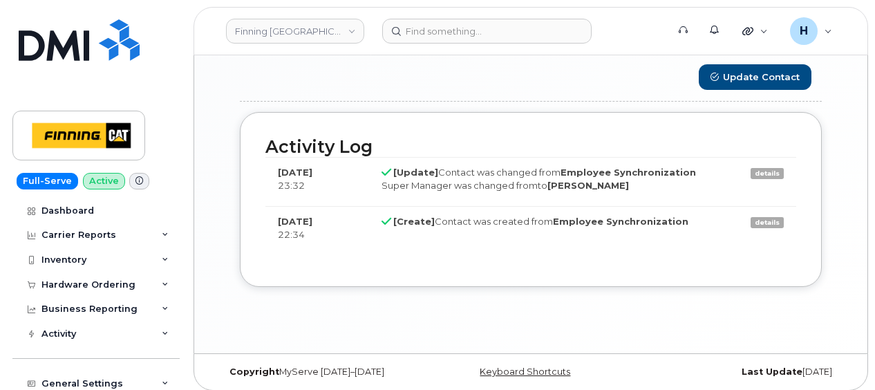
click at [771, 168] on link "details" at bounding box center [767, 173] width 33 height 11
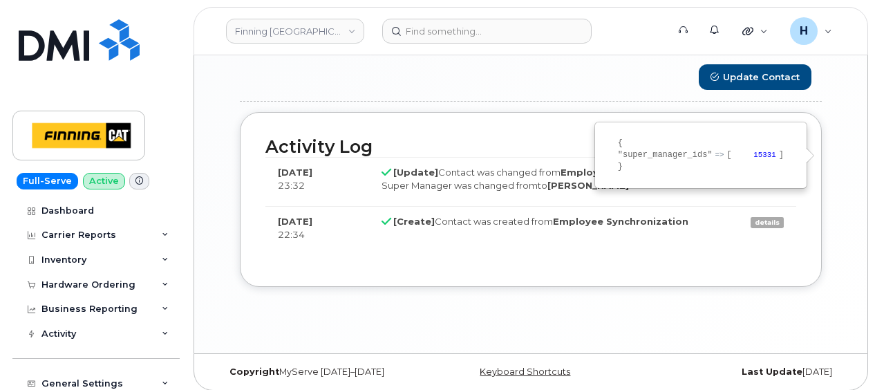
click at [771, 217] on link "details" at bounding box center [767, 222] width 33 height 11
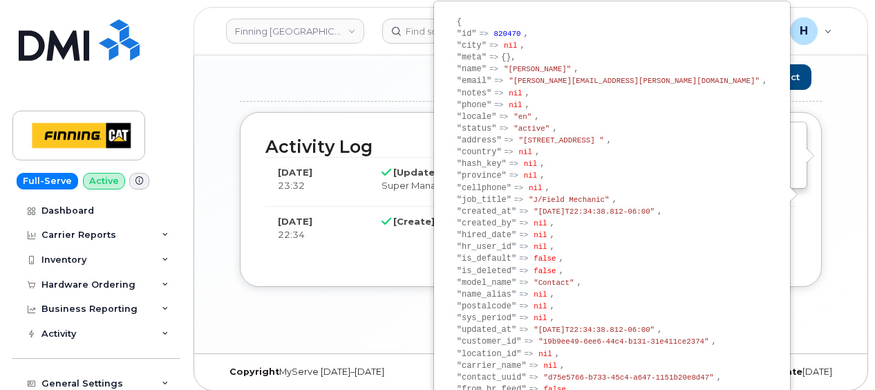
click at [370, 223] on td "[Create] Contact was created from Employee Synchronization" at bounding box center [551, 227] width 365 height 43
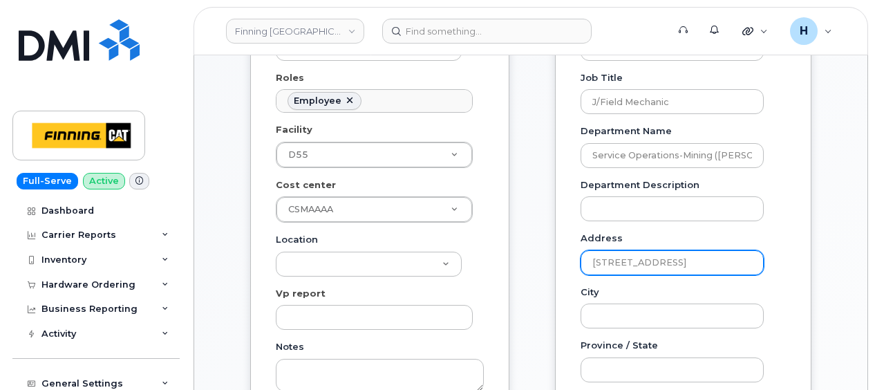
scroll to position [0, 6]
drag, startPoint x: 581, startPoint y: 260, endPoint x: 816, endPoint y: 294, distance: 237.5
click at [816, 294] on div "Carrier Support Contact Details Carrier name Carrier name Carrier name AT&T Wir…" at bounding box center [683, 321] width 277 height 951
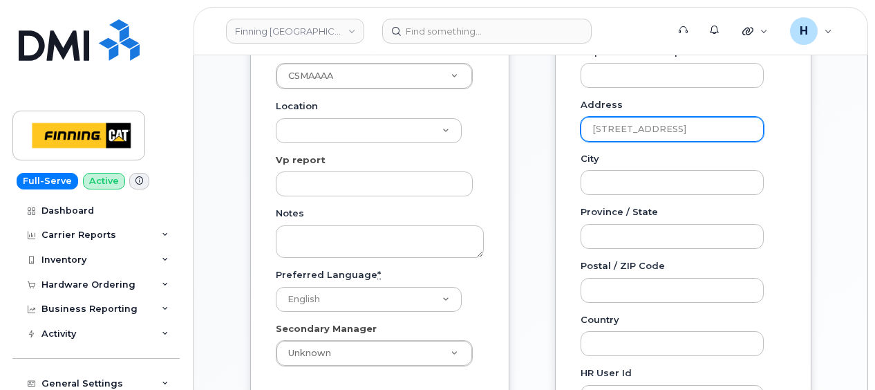
scroll to position [592, 0]
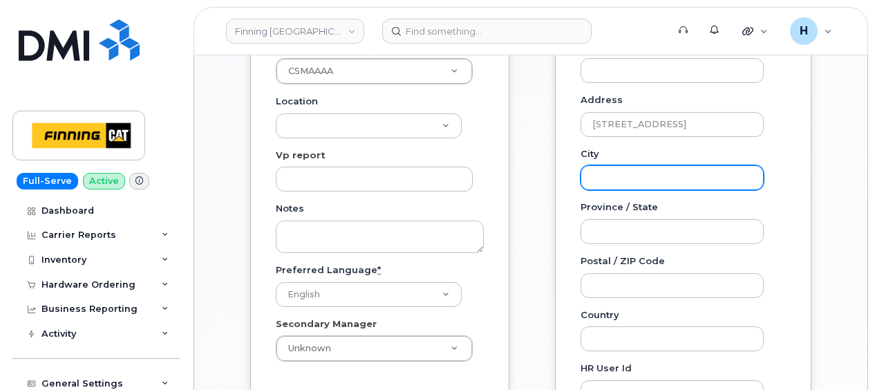
click at [633, 174] on input "City" at bounding box center [672, 177] width 183 height 25
type input "iskut"
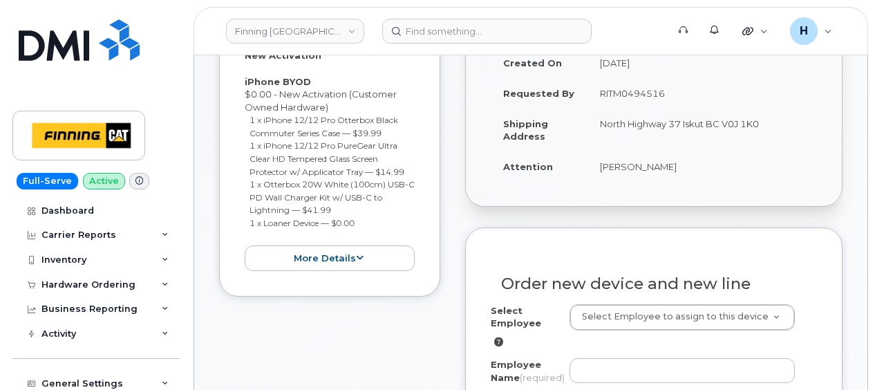
scroll to position [484, 0]
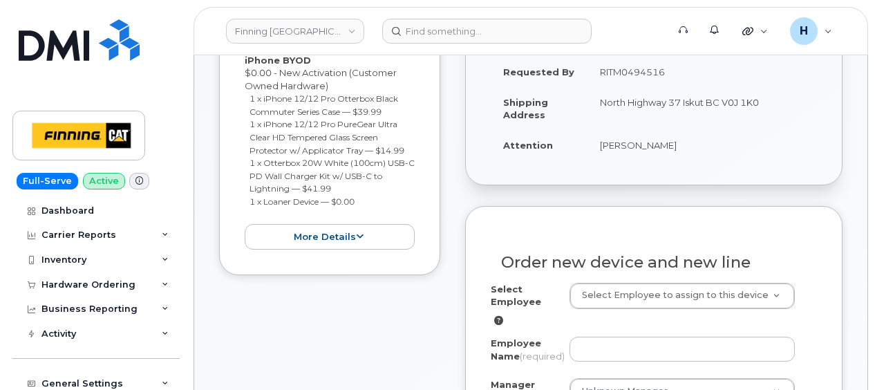
drag, startPoint x: 587, startPoint y: 127, endPoint x: 726, endPoint y: 127, distance: 138.2
click at [726, 130] on td "[PERSON_NAME]" at bounding box center [701, 145] width 229 height 30
copy td "[PERSON_NAME]"
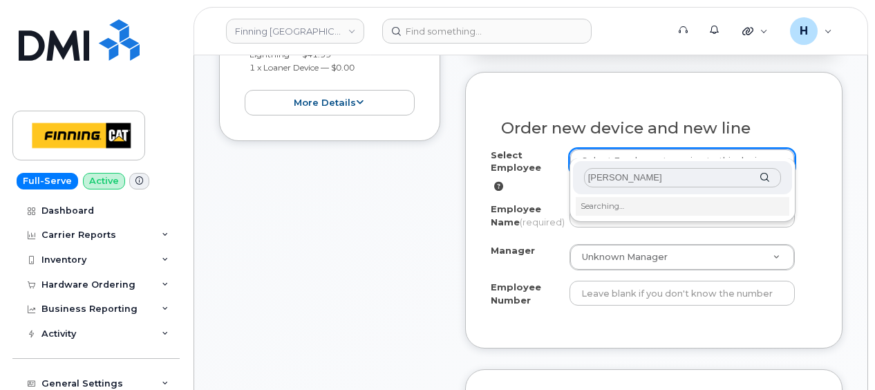
scroll to position [622, 0]
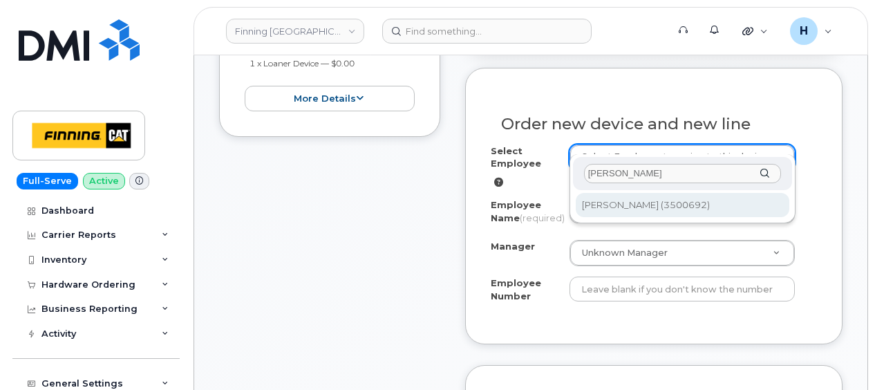
type input "[PERSON_NAME]"
type input "820470"
type input "[PERSON_NAME]"
type input "3500692"
select select "D55"
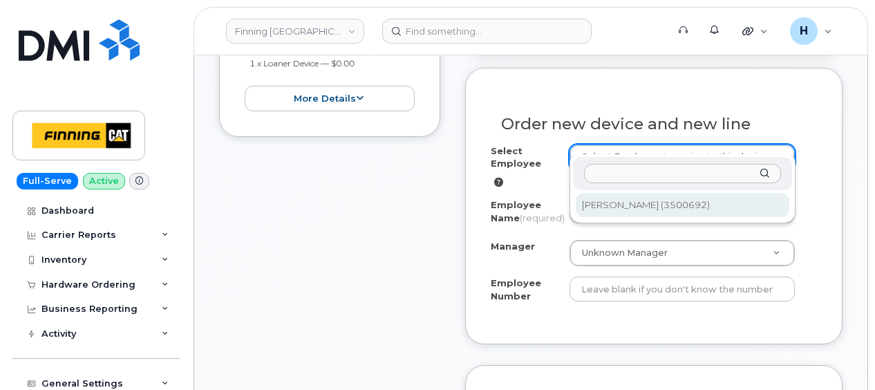
select select "CSMAAAA"
select select "15331"
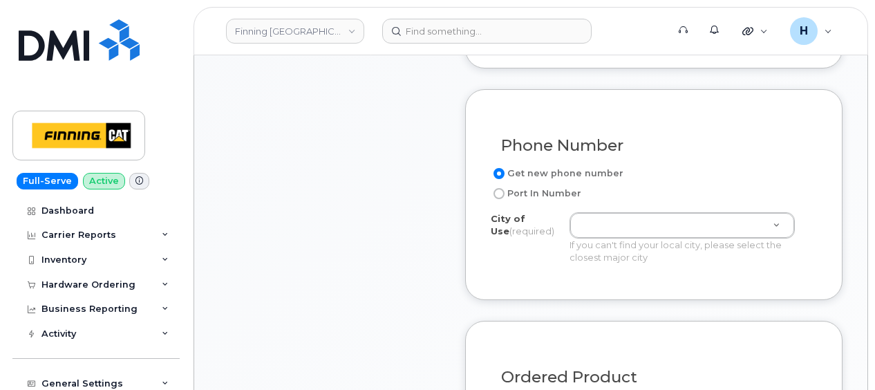
scroll to position [898, 0]
click at [603, 207] on div "Get new phone number Port In Number City of Use (required) If you can't find yo…" at bounding box center [654, 218] width 326 height 109
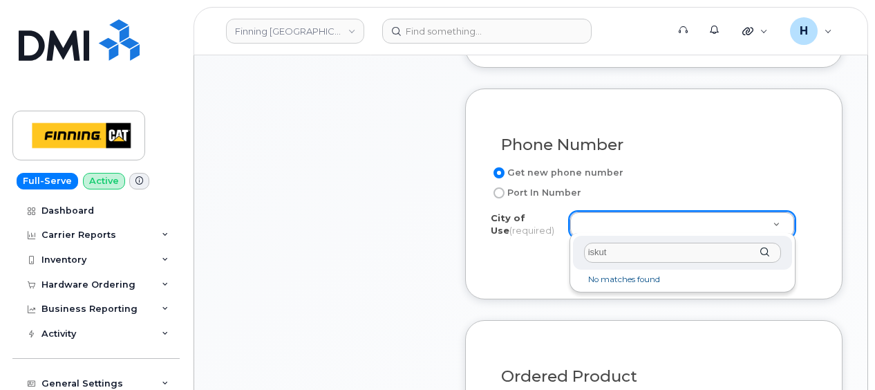
drag, startPoint x: 629, startPoint y: 250, endPoint x: 567, endPoint y: 244, distance: 61.8
click at [567, 244] on body "Finning Canada Support Alerts Quicklinks Suspend / Cancel Device Change SIM Car…" at bounding box center [437, 320] width 875 height 2436
type input "d"
click at [640, 265] on div "yukon" at bounding box center [682, 253] width 219 height 34
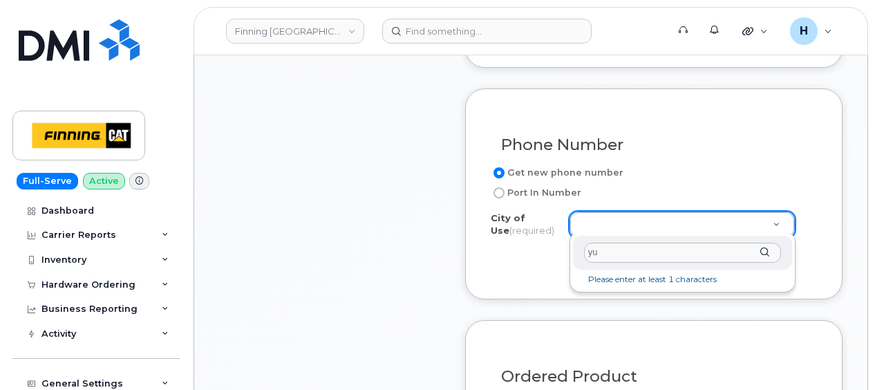
type input "y"
click at [649, 251] on input "highway 37" at bounding box center [682, 253] width 197 height 20
click at [648, 251] on input "highway 37" at bounding box center [682, 253] width 197 height 20
type input "h"
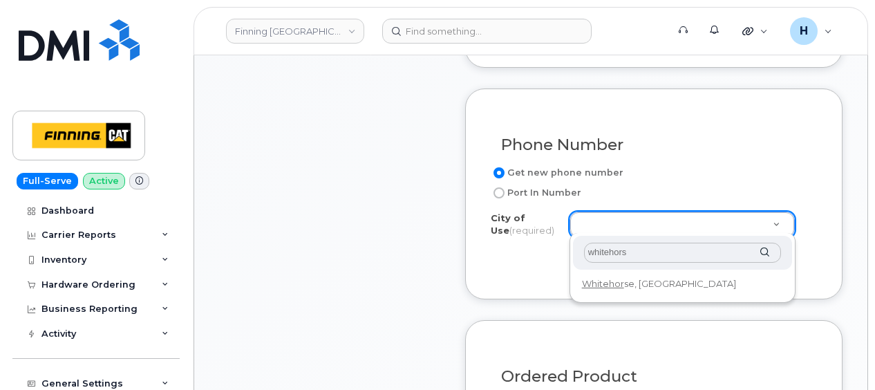
type input "whitehorse"
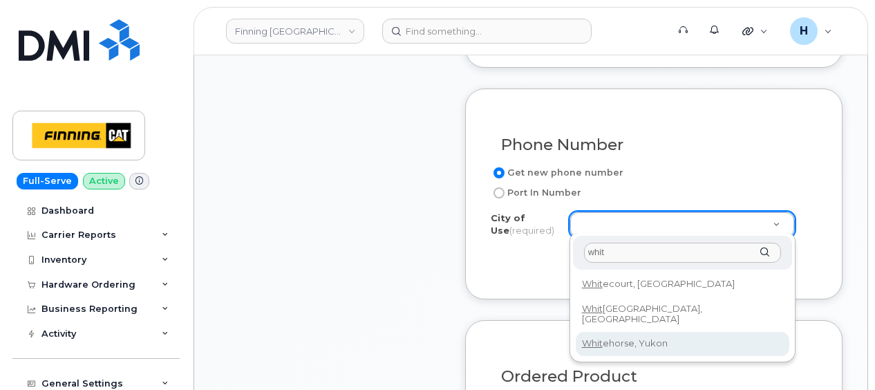
type input "whit"
type input "7030"
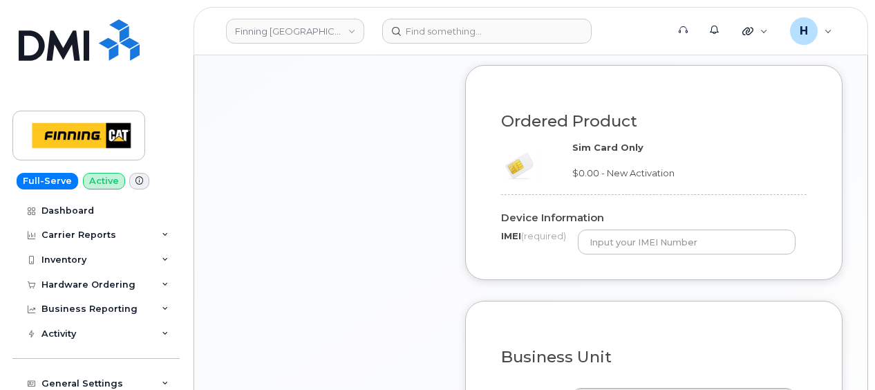
scroll to position [1175, 0]
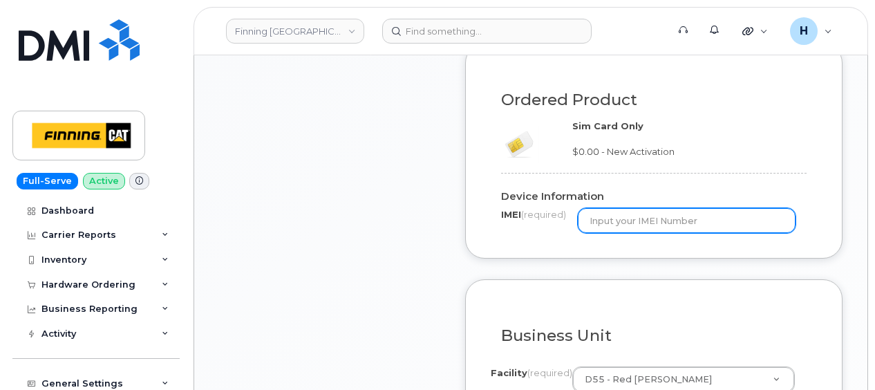
click at [583, 210] on input "text" at bounding box center [687, 220] width 218 height 25
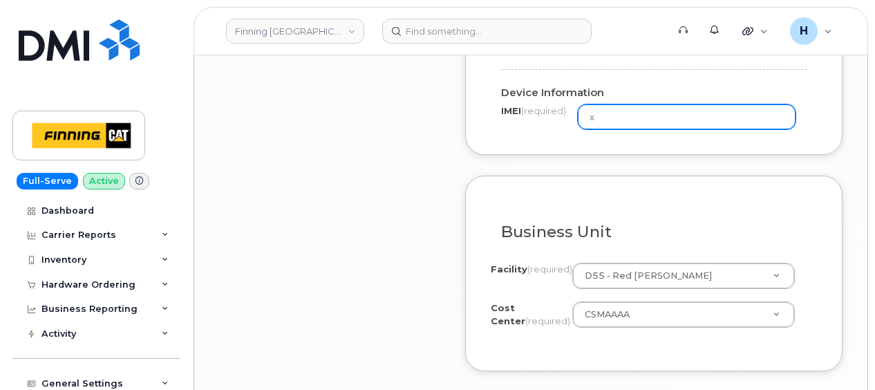
scroll to position [1382, 0]
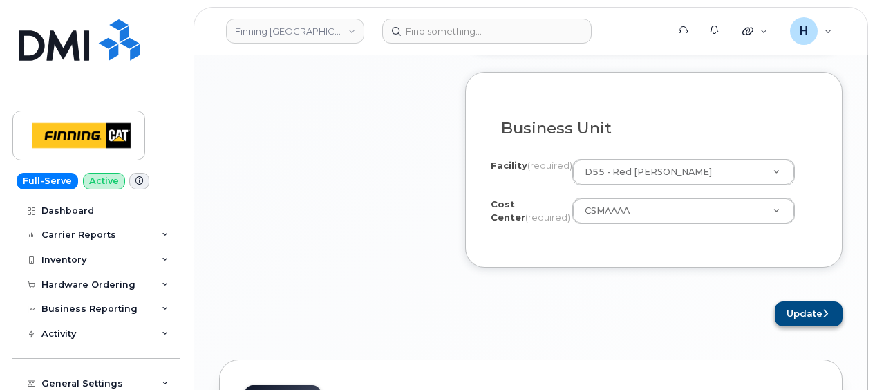
type input "x"
click at [793, 317] on button "Update" at bounding box center [809, 314] width 68 height 26
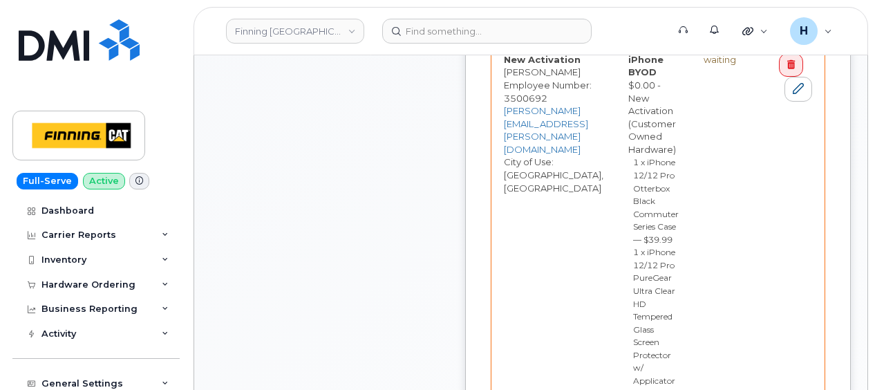
scroll to position [1106, 0]
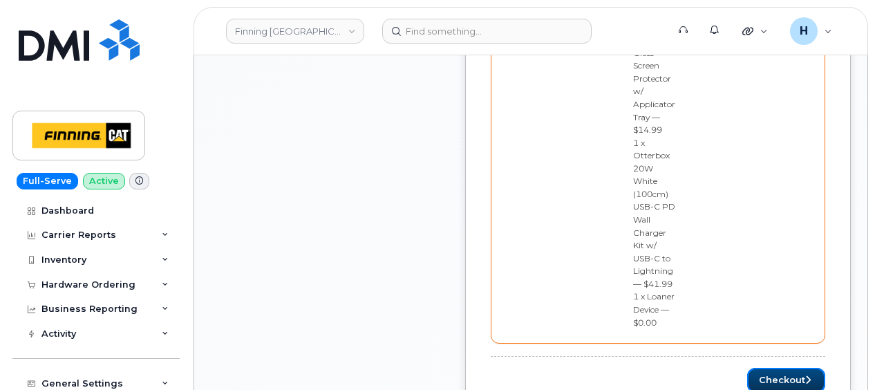
drag, startPoint x: 800, startPoint y: 373, endPoint x: 517, endPoint y: 4, distance: 465.3
click at [800, 368] on button "Checkout" at bounding box center [786, 381] width 78 height 26
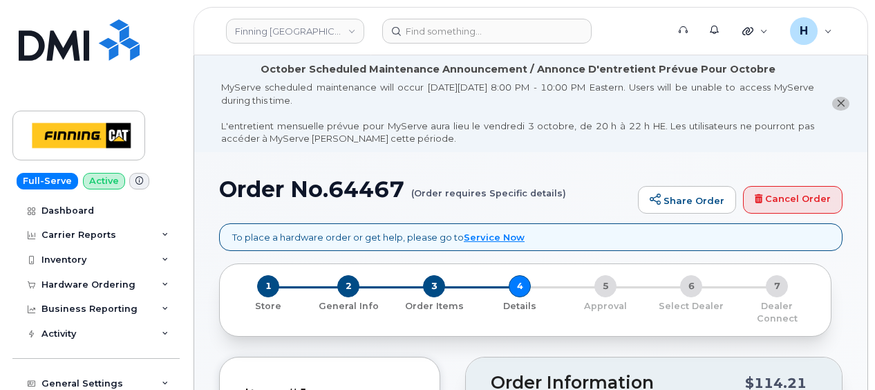
click at [370, 185] on h1 "Order No.64467 (Order requires Specific details)" at bounding box center [425, 189] width 412 height 24
copy h1 "64467"
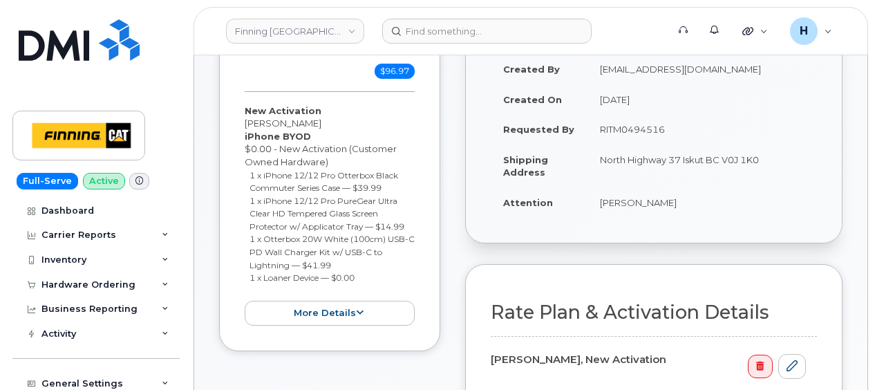
scroll to position [415, 0]
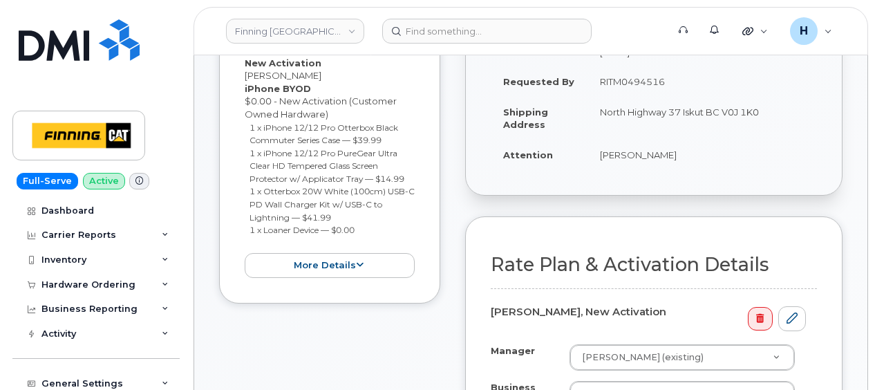
drag, startPoint x: 724, startPoint y: 97, endPoint x: 772, endPoint y: 98, distance: 47.7
click at [772, 98] on td "North Highway 37 Iskut BC V0J 1K0" at bounding box center [701, 118] width 229 height 43
copy td "V0J 1K0"
drag, startPoint x: 590, startPoint y: 144, endPoint x: 686, endPoint y: 144, distance: 96.1
click at [686, 145] on td "[PERSON_NAME]" at bounding box center [701, 155] width 229 height 30
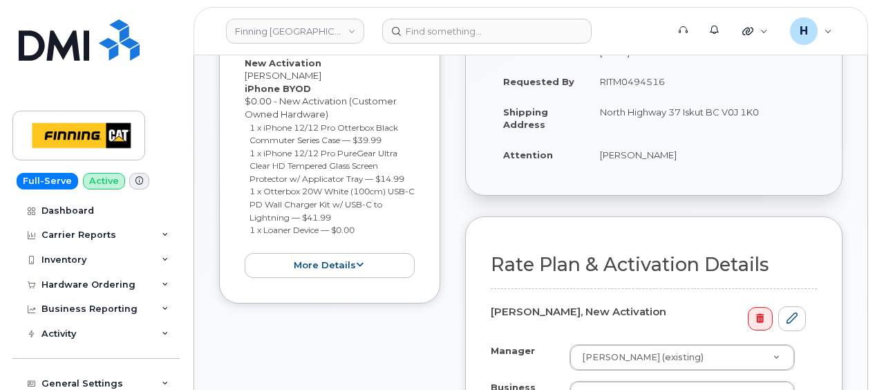
copy td "[PERSON_NAME]"
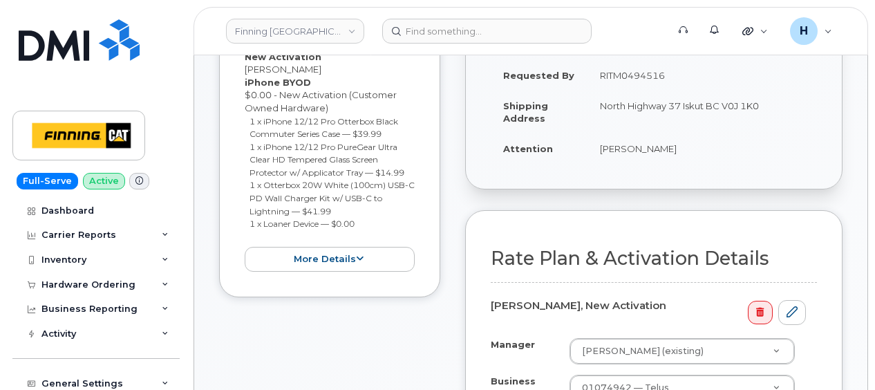
scroll to position [691, 0]
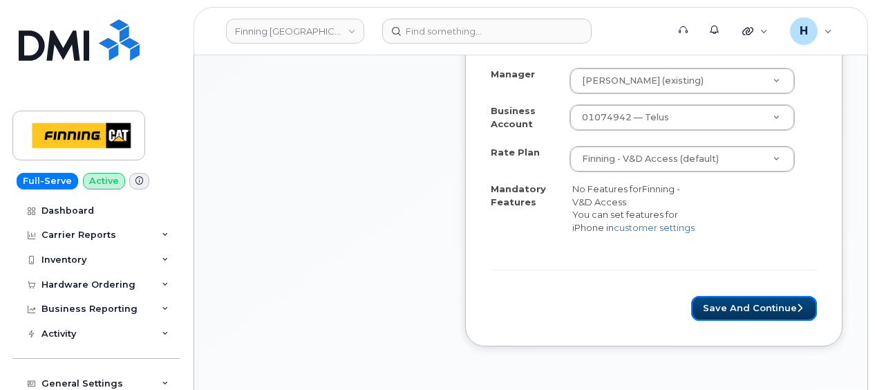
click at [732, 305] on button "Save and Continue" at bounding box center [754, 309] width 126 height 26
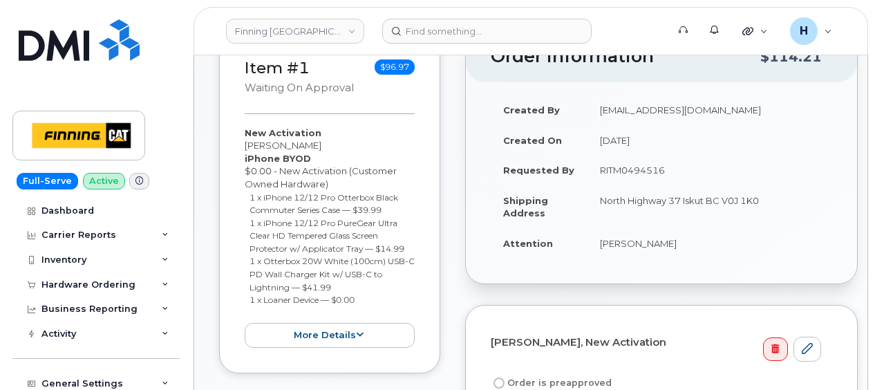
scroll to position [415, 0]
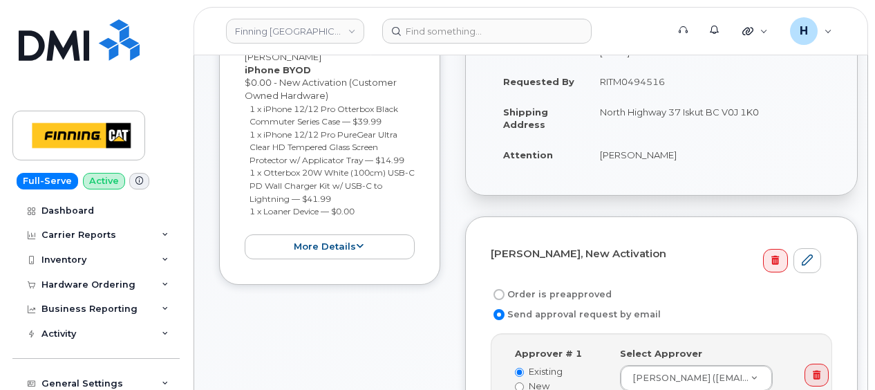
drag, startPoint x: 529, startPoint y: 277, endPoint x: 577, endPoint y: 209, distance: 83.8
click at [529, 286] on label "Order is preapproved" at bounding box center [551, 294] width 121 height 17
click at [505, 289] on input "Order is preapproved" at bounding box center [498, 294] width 11 height 11
radio input "true"
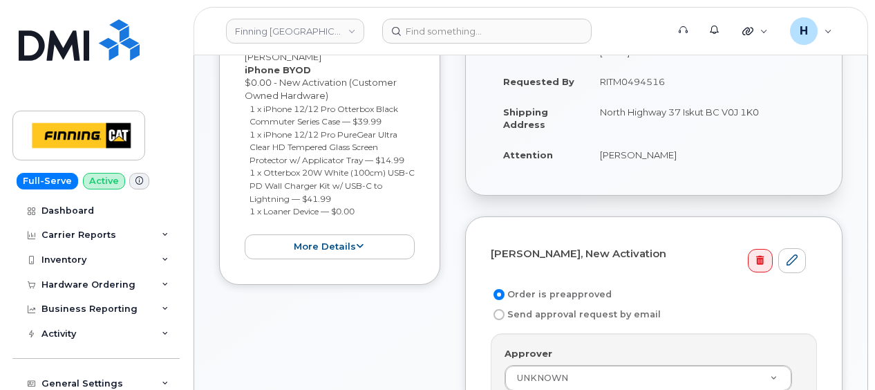
drag, startPoint x: 597, startPoint y: 68, endPoint x: 683, endPoint y: 70, distance: 85.7
click at [683, 70] on td "RITM0494516" at bounding box center [701, 81] width 229 height 30
copy td "RITM0494516"
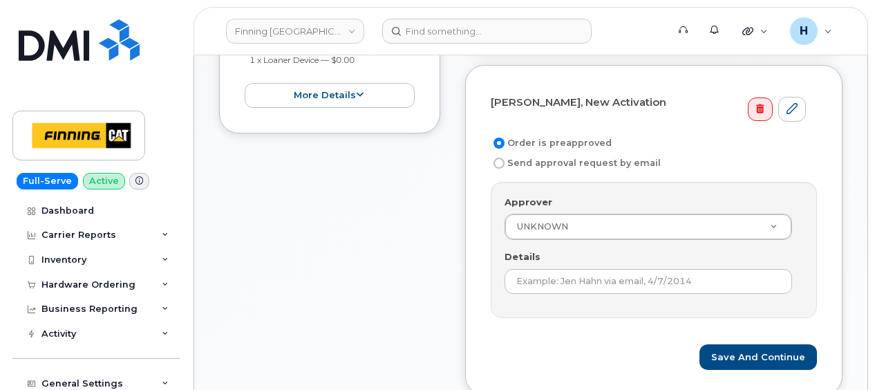
scroll to position [622, 0]
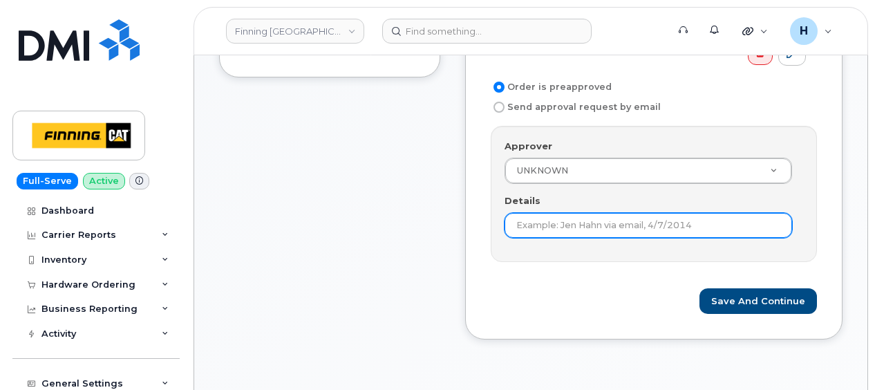
click at [546, 213] on input "Details" at bounding box center [649, 225] width 288 height 25
paste input "RITM0494516"
type input "RITM0494516"
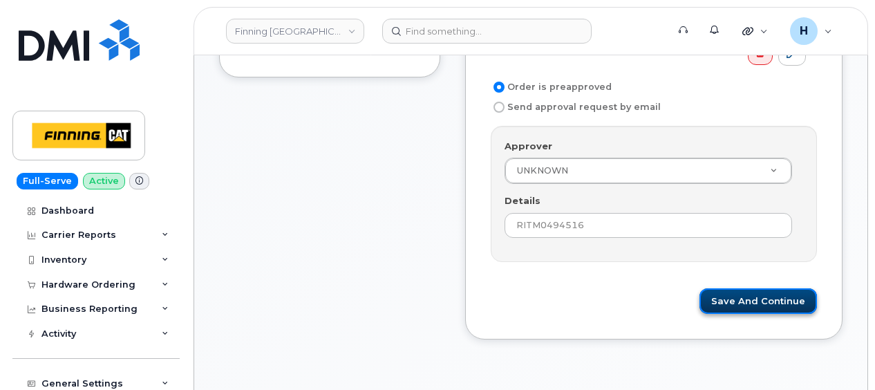
click at [753, 288] on button "Save and Continue" at bounding box center [757, 301] width 117 height 26
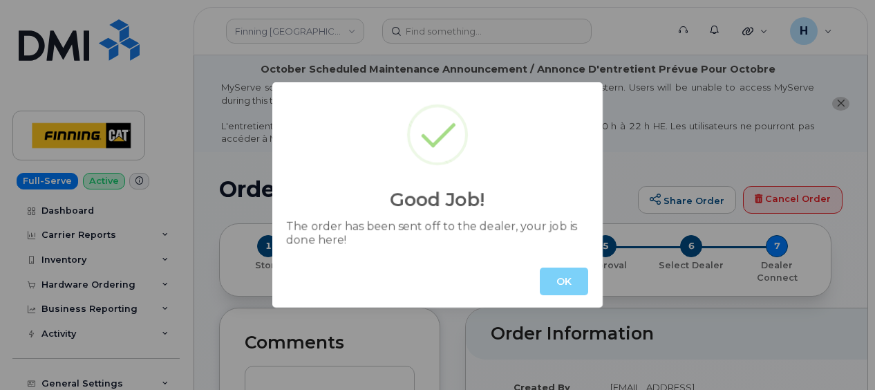
drag, startPoint x: 580, startPoint y: 314, endPoint x: 575, endPoint y: 279, distance: 35.6
click at [580, 312] on div "Good Job! The order has been sent off to the dealer, your job is done here! OK" at bounding box center [437, 195] width 875 height 390
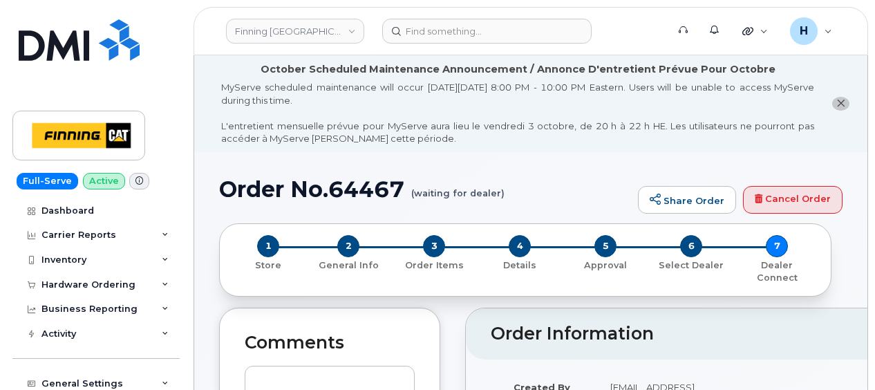
click at [575, 279] on div "1 Store 2 General Info 3 Order Items 4 Details 5 Approval 6 Select Dealer 7 Dea…" at bounding box center [525, 259] width 612 height 73
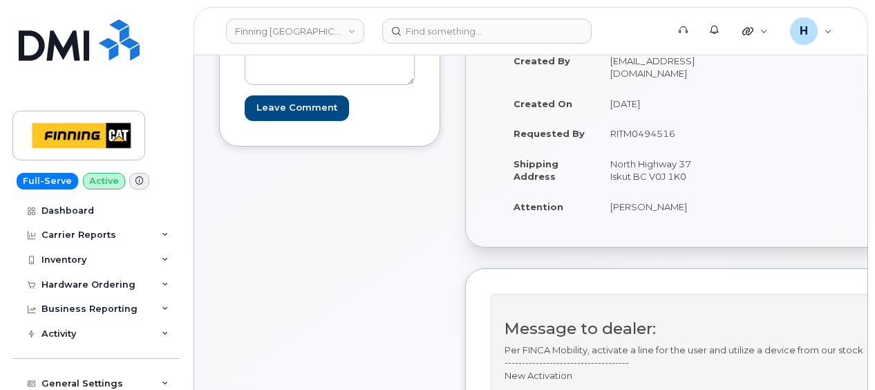
scroll to position [276, 0]
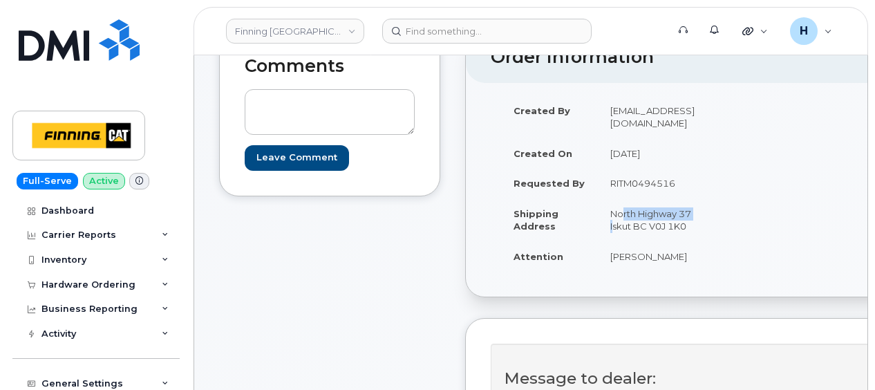
drag, startPoint x: 608, startPoint y: 185, endPoint x: 699, endPoint y: 188, distance: 91.3
click at [699, 198] on td "North Highway 37 Iskut BC V0J 1K0" at bounding box center [655, 219] width 115 height 43
copy td "North Highway 37"
drag, startPoint x: 596, startPoint y: 225, endPoint x: 711, endPoint y: 234, distance: 115.0
click at [711, 241] on tr "Attention [PERSON_NAME]" at bounding box center [607, 256] width 212 height 30
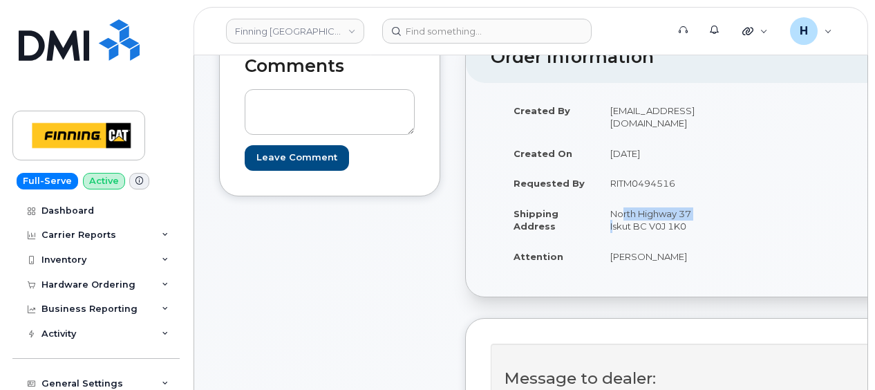
copy tr "[PERSON_NAME]"
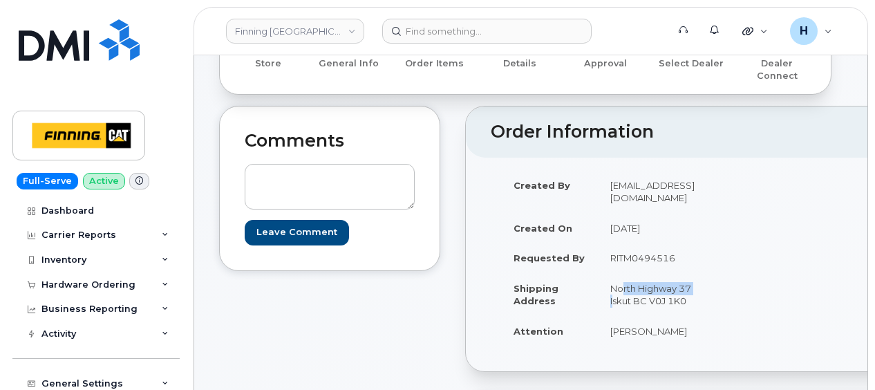
scroll to position [138, 0]
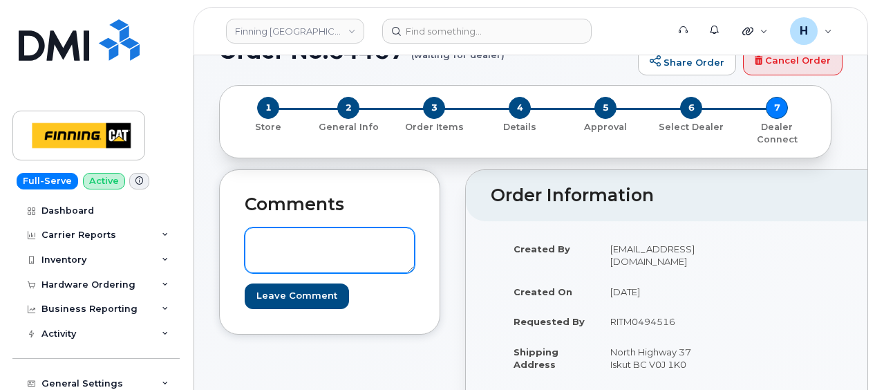
click at [344, 228] on textarea at bounding box center [330, 250] width 170 height 46
paste textarea "SIM: [TECHNICAL_ID]---Awaiting Activation On NEW LINE On TELUS Order #TL60032920"
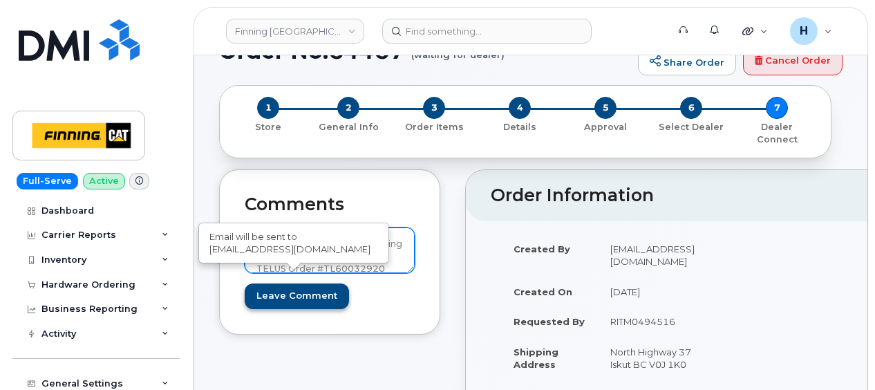
scroll to position [15, 0]
type textarea "SIM: [TECHNICAL_ID]---Awaiting Activation On NEW LINE On TELUS Order #TL60032920"
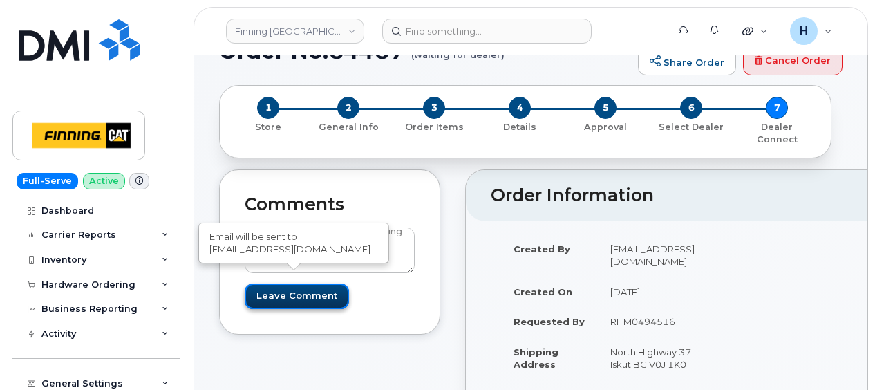
click at [303, 283] on input "Leave Comment" at bounding box center [297, 296] width 104 height 26
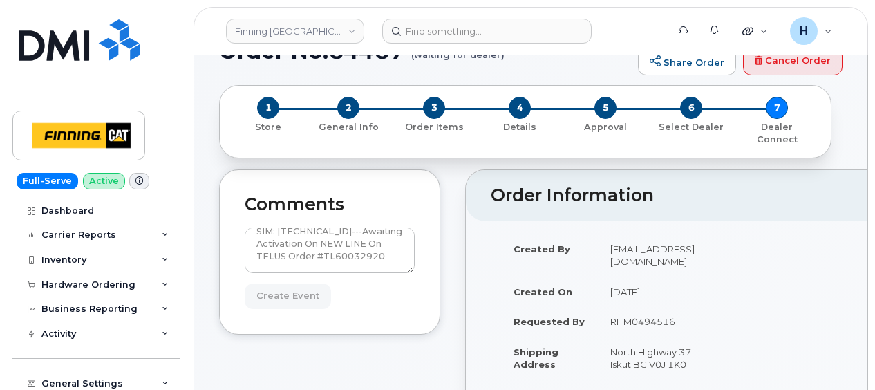
type input "Create Event"
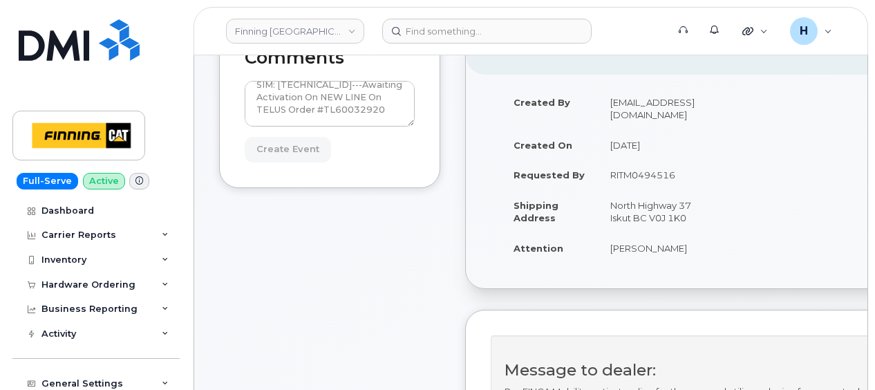
scroll to position [346, 0]
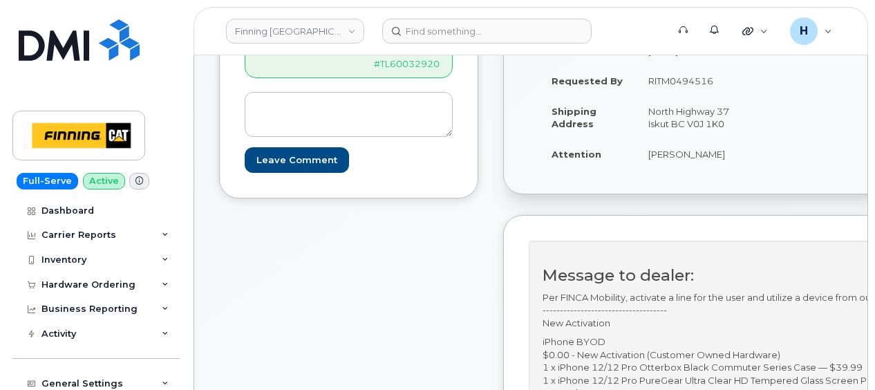
scroll to position [484, 0]
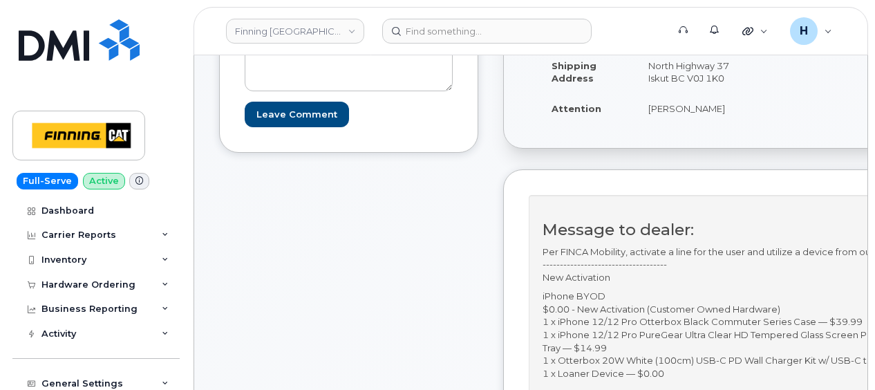
drag, startPoint x: 693, startPoint y: 88, endPoint x: 797, endPoint y: 88, distance: 103.7
click at [751, 93] on td "[PERSON_NAME]" at bounding box center [693, 108] width 115 height 30
copy td "[PERSON_NAME]"
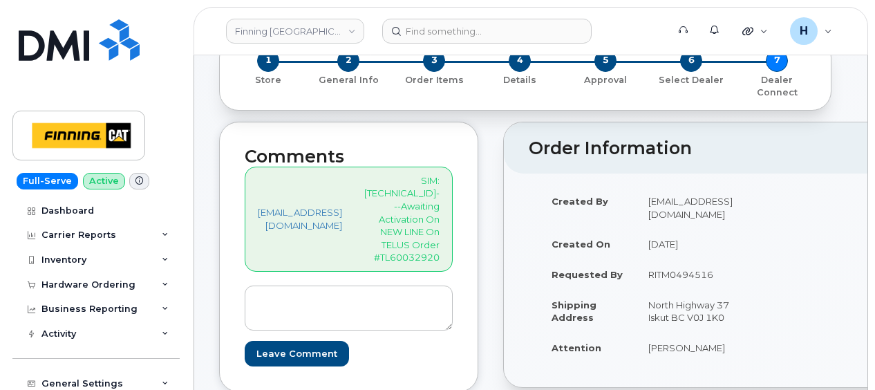
scroll to position [138, 0]
